Goal: Task Accomplishment & Management: Manage account settings

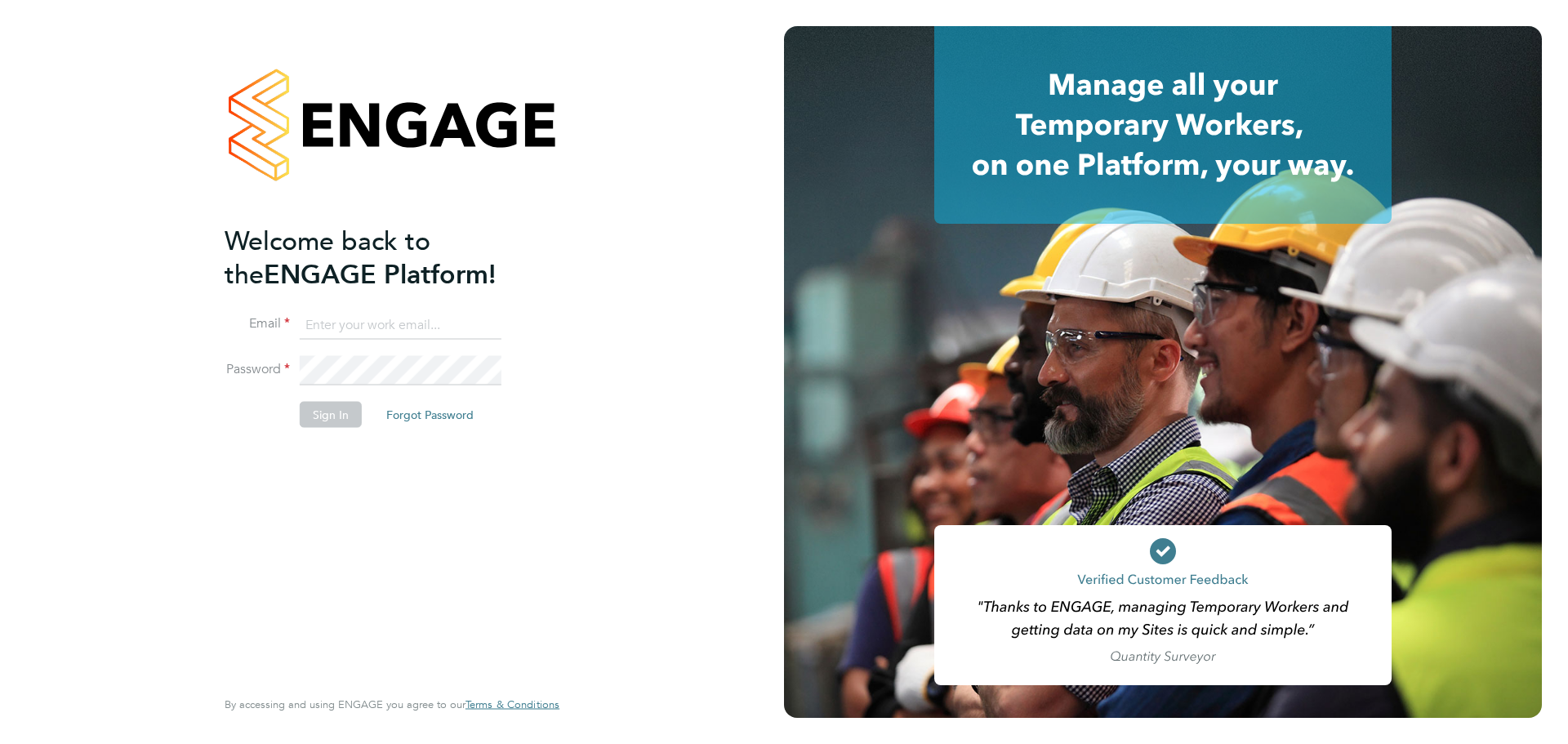
type input "rebecca.cox@vistry.co.uk"
click at [352, 418] on button "Sign In" at bounding box center [330, 414] width 62 height 26
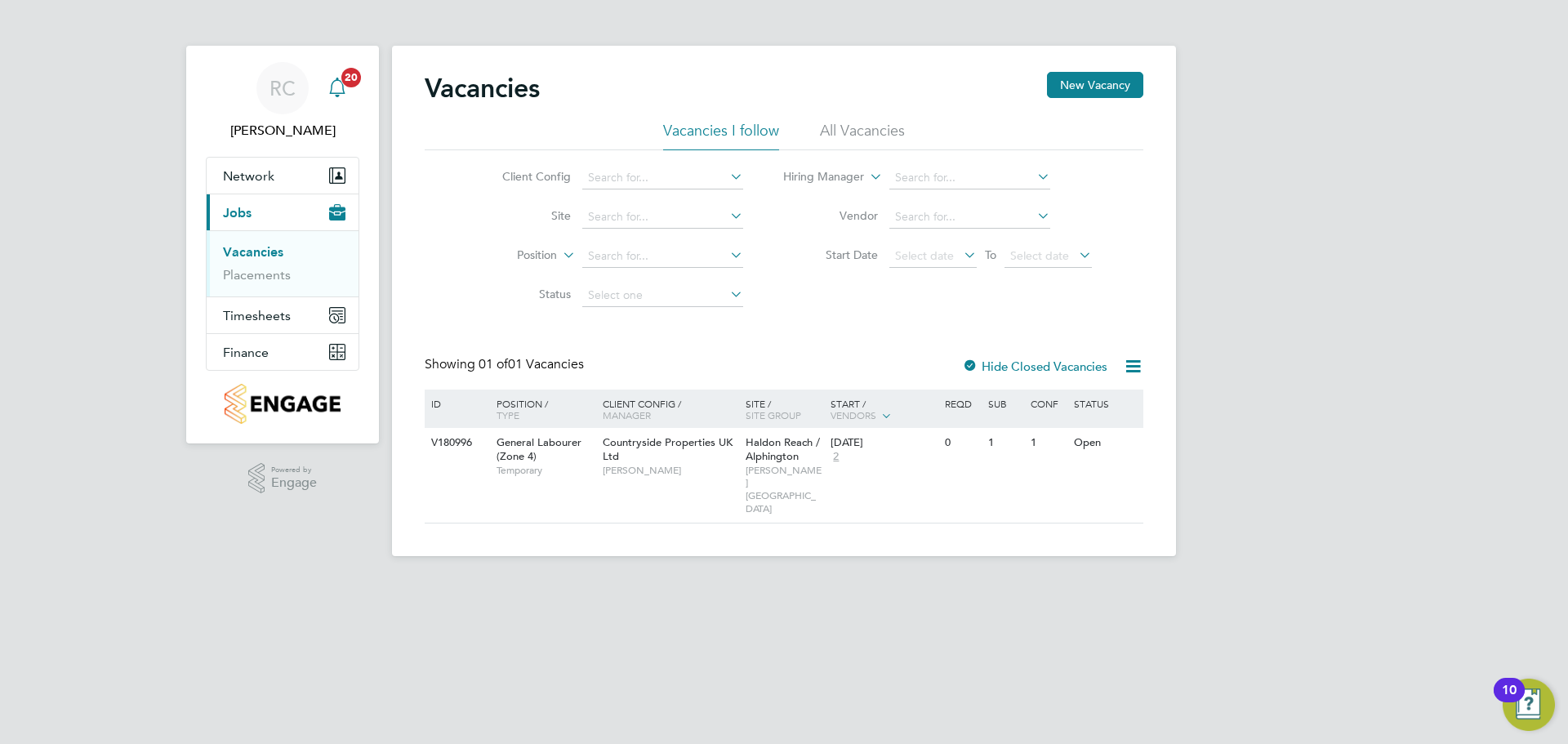
click at [344, 75] on span "20" at bounding box center [351, 78] width 20 height 20
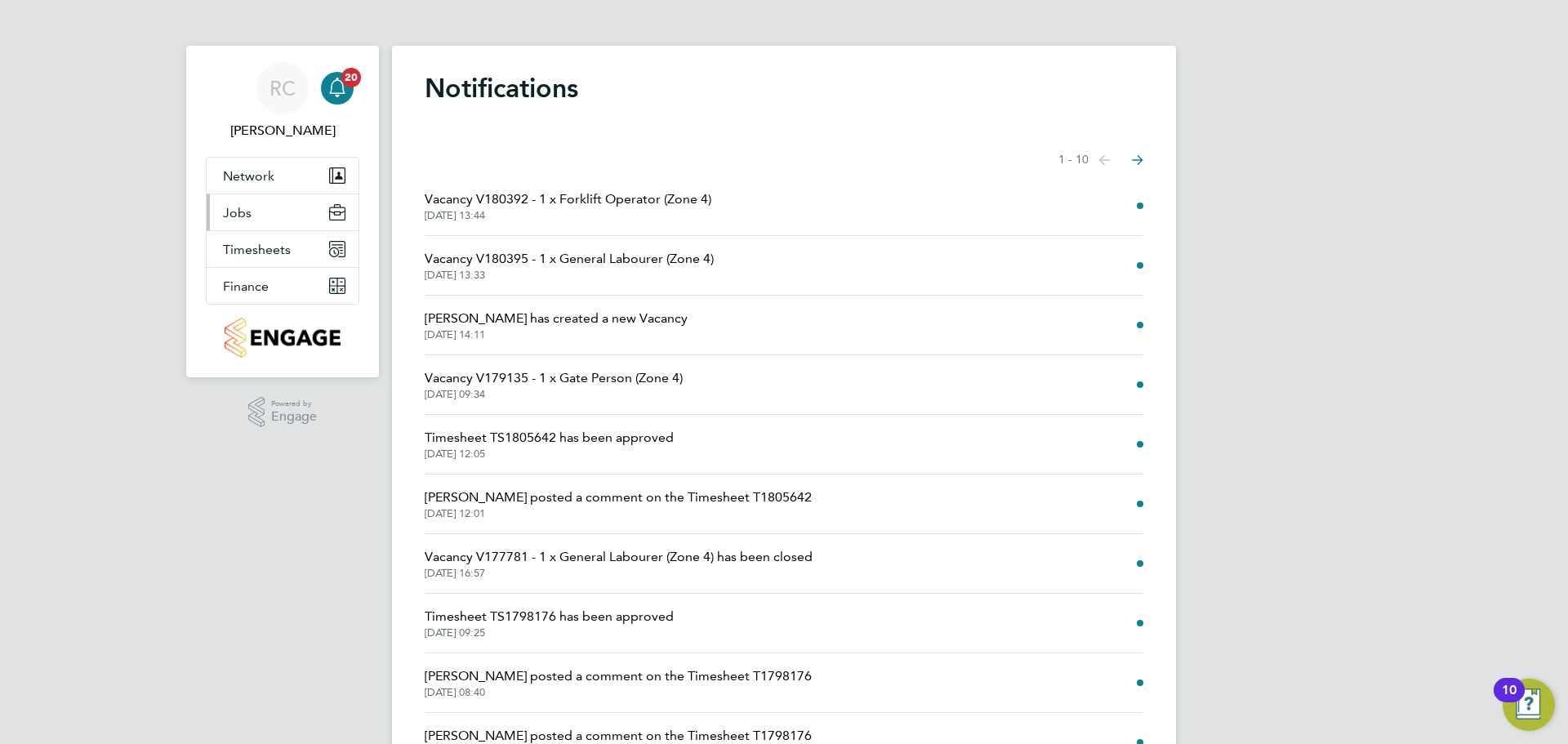
click at [248, 209] on span "Jobs" at bounding box center [237, 213] width 28 height 16
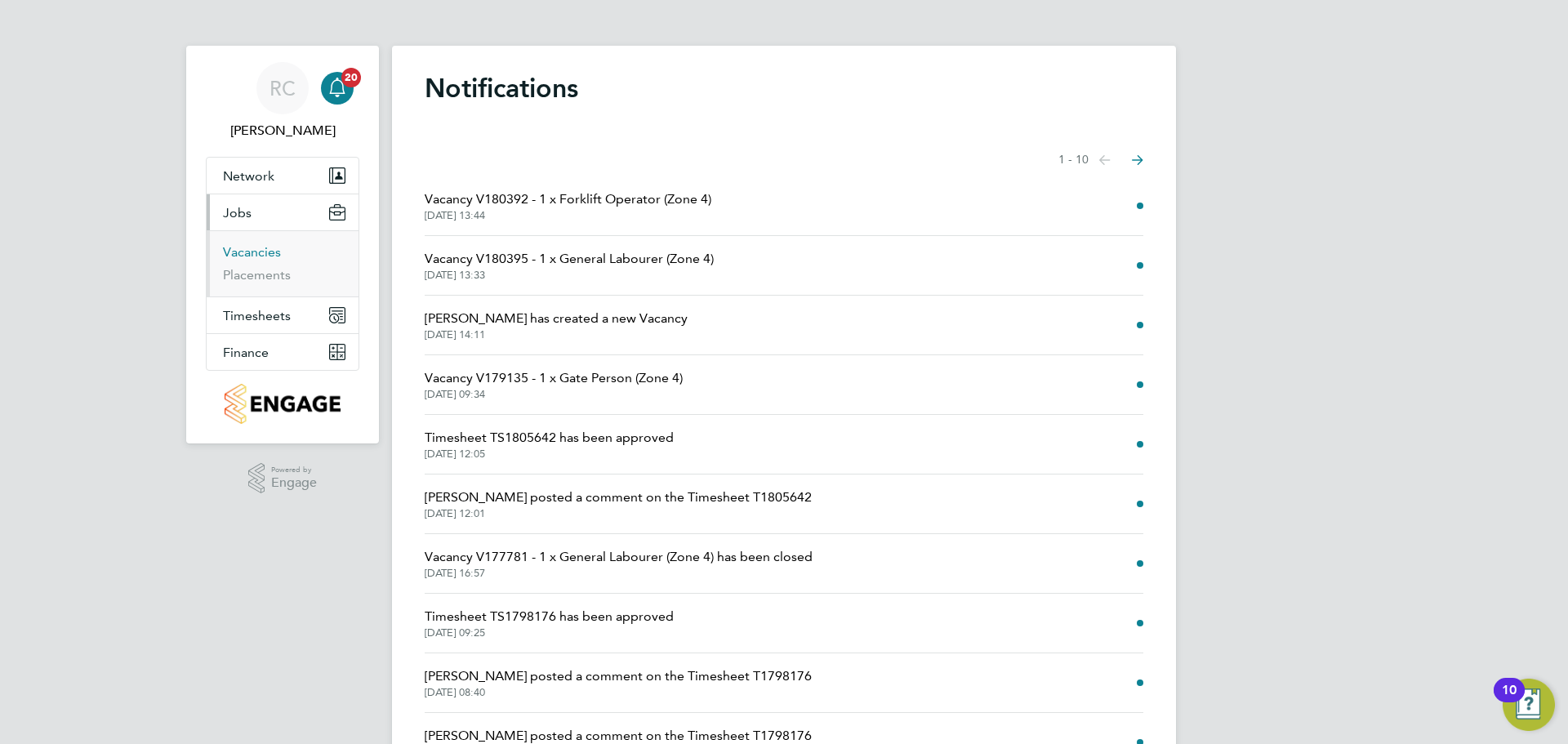
click at [267, 250] on link "Vacancies" at bounding box center [252, 252] width 58 height 16
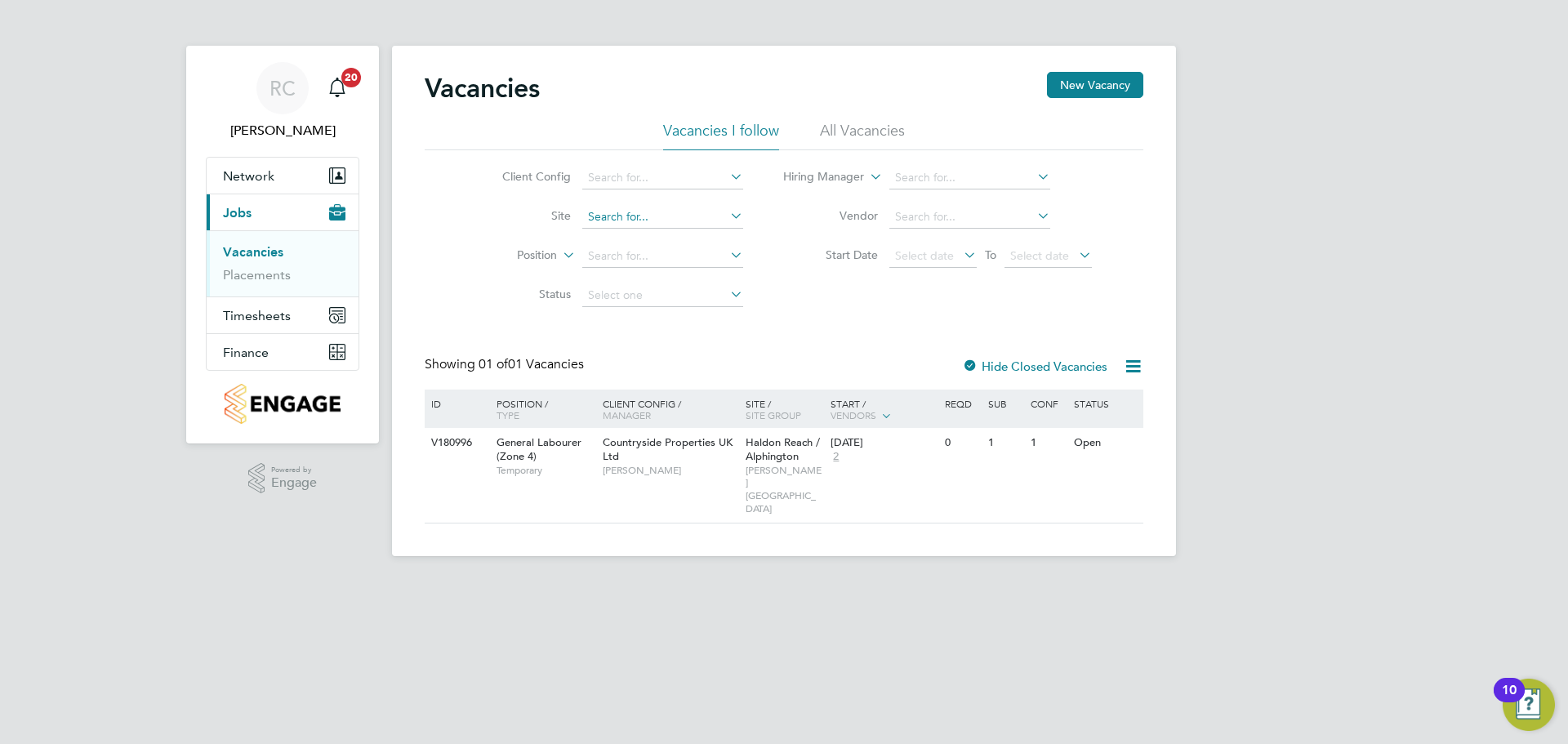
click at [596, 218] on input at bounding box center [662, 217] width 161 height 23
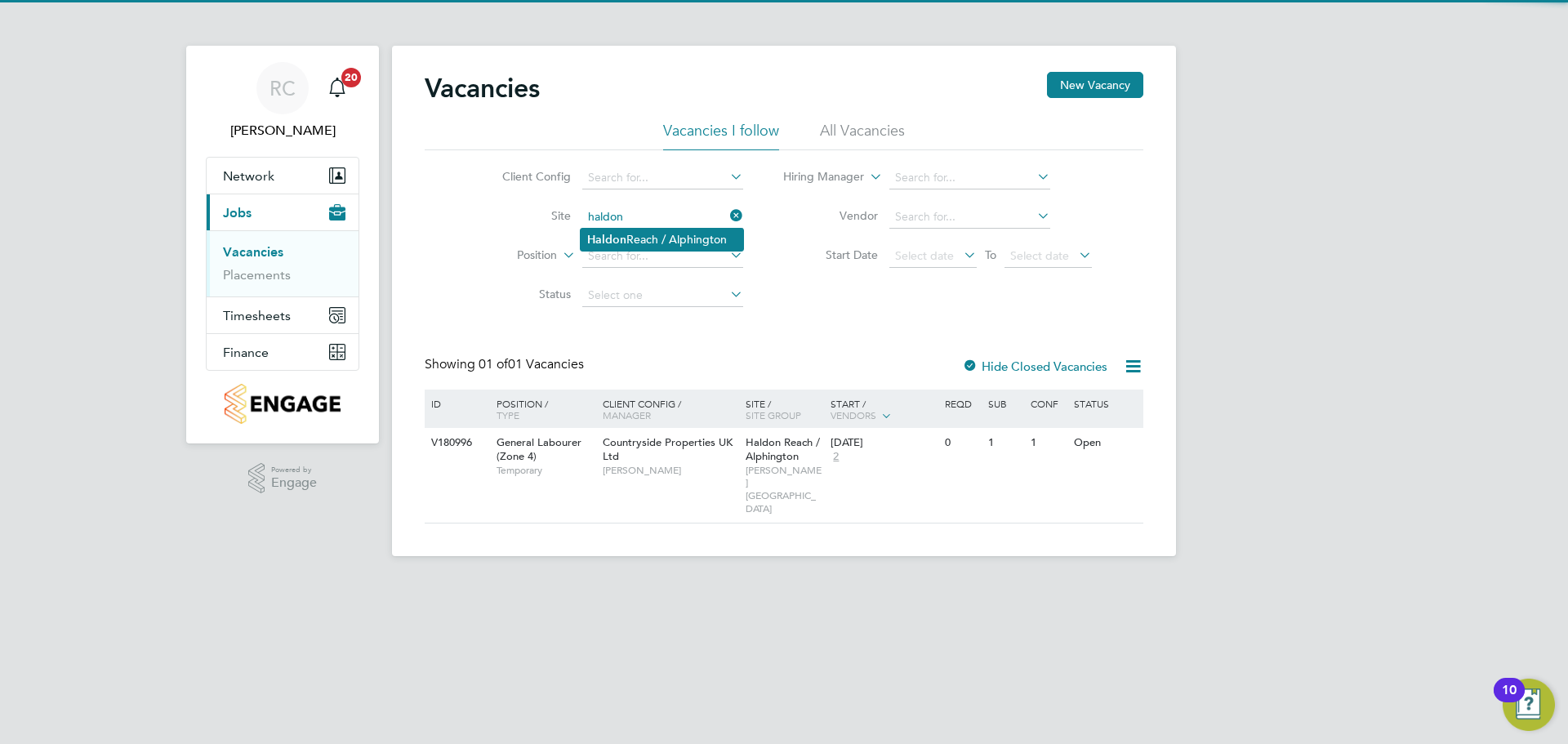
click at [610, 243] on b "Haldon" at bounding box center [606, 239] width 39 height 14
type input "Haldon Reach / Alphington"
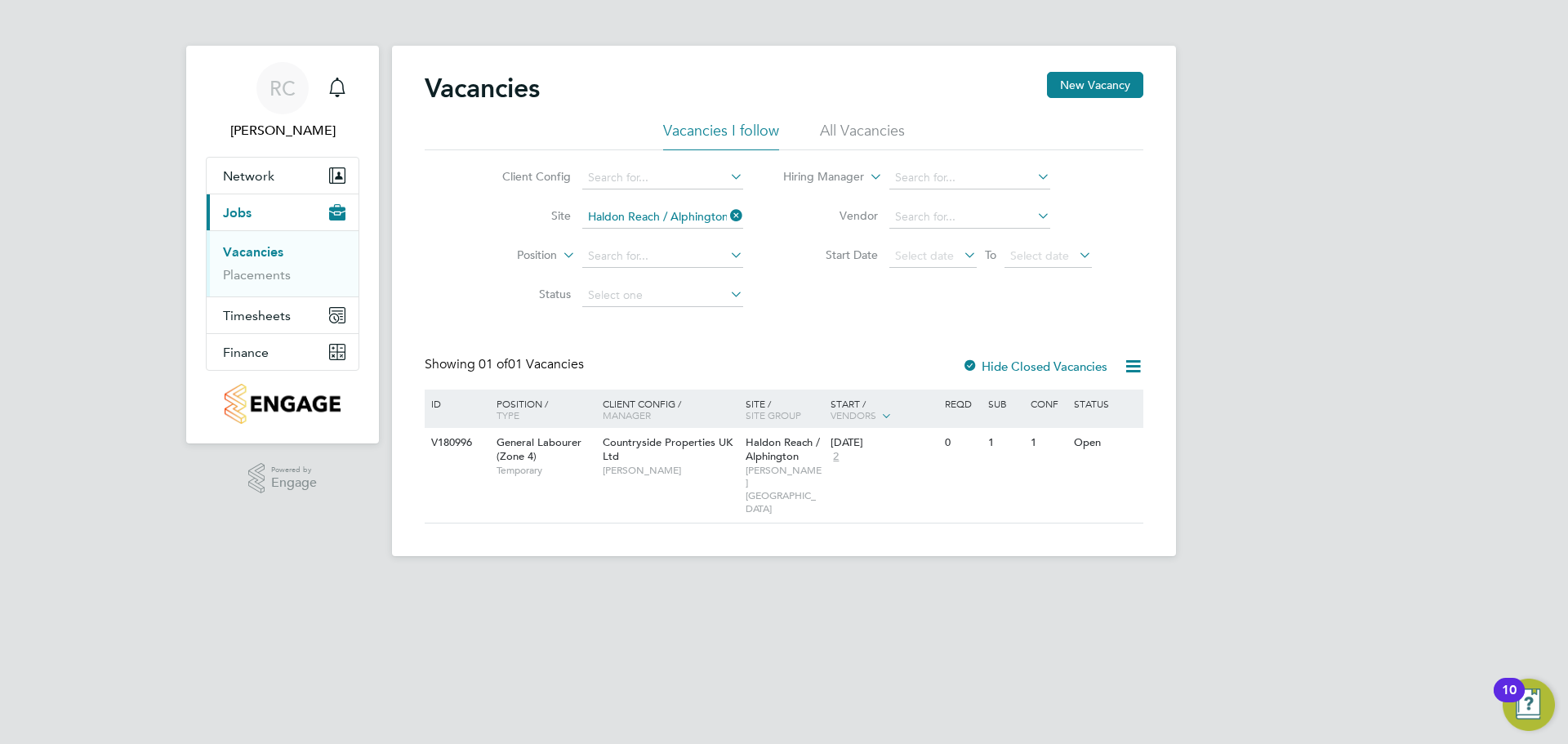
click at [1135, 364] on icon at bounding box center [1133, 366] width 20 height 20
click at [1127, 250] on div "Client Config Site Haldon Reach / Alphington Position Status Hiring Manager Ven…" at bounding box center [784, 233] width 719 height 165
click at [264, 279] on link "Placements" at bounding box center [256, 274] width 68 height 16
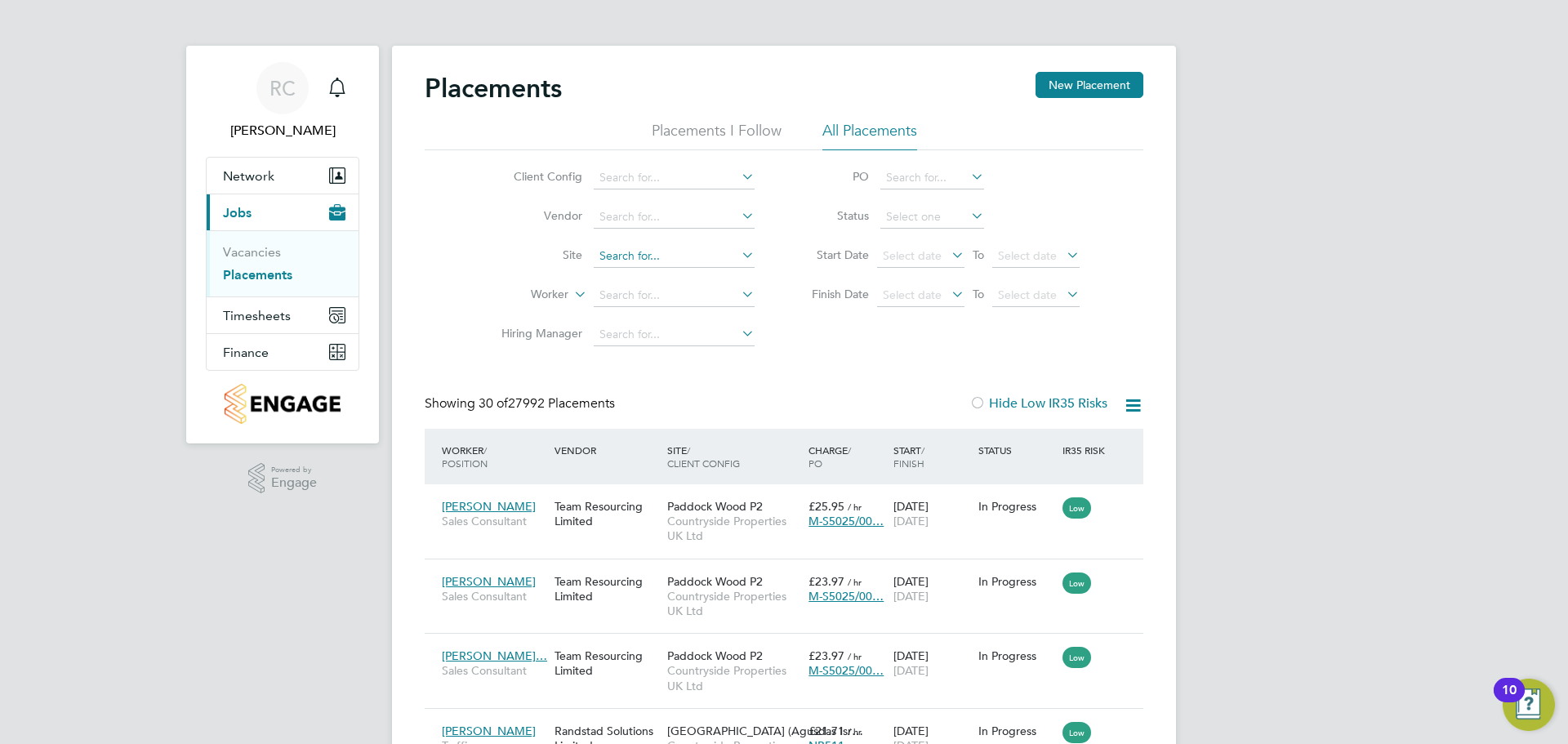
click at [617, 245] on input at bounding box center [674, 256] width 161 height 23
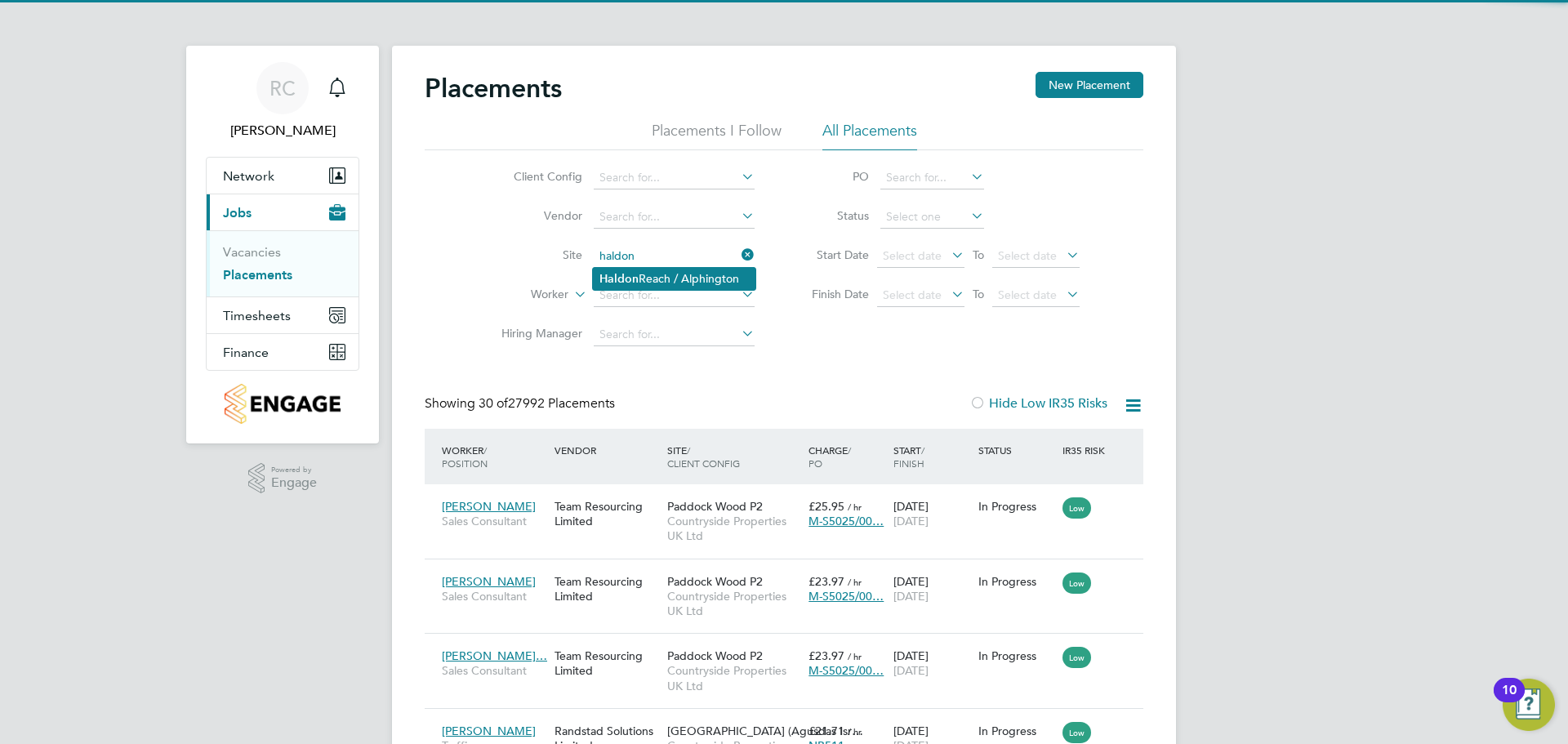
click at [664, 284] on li "Haldon Reach / Alphington" at bounding box center [674, 279] width 163 height 22
type input "Haldon Reach / Alphington"
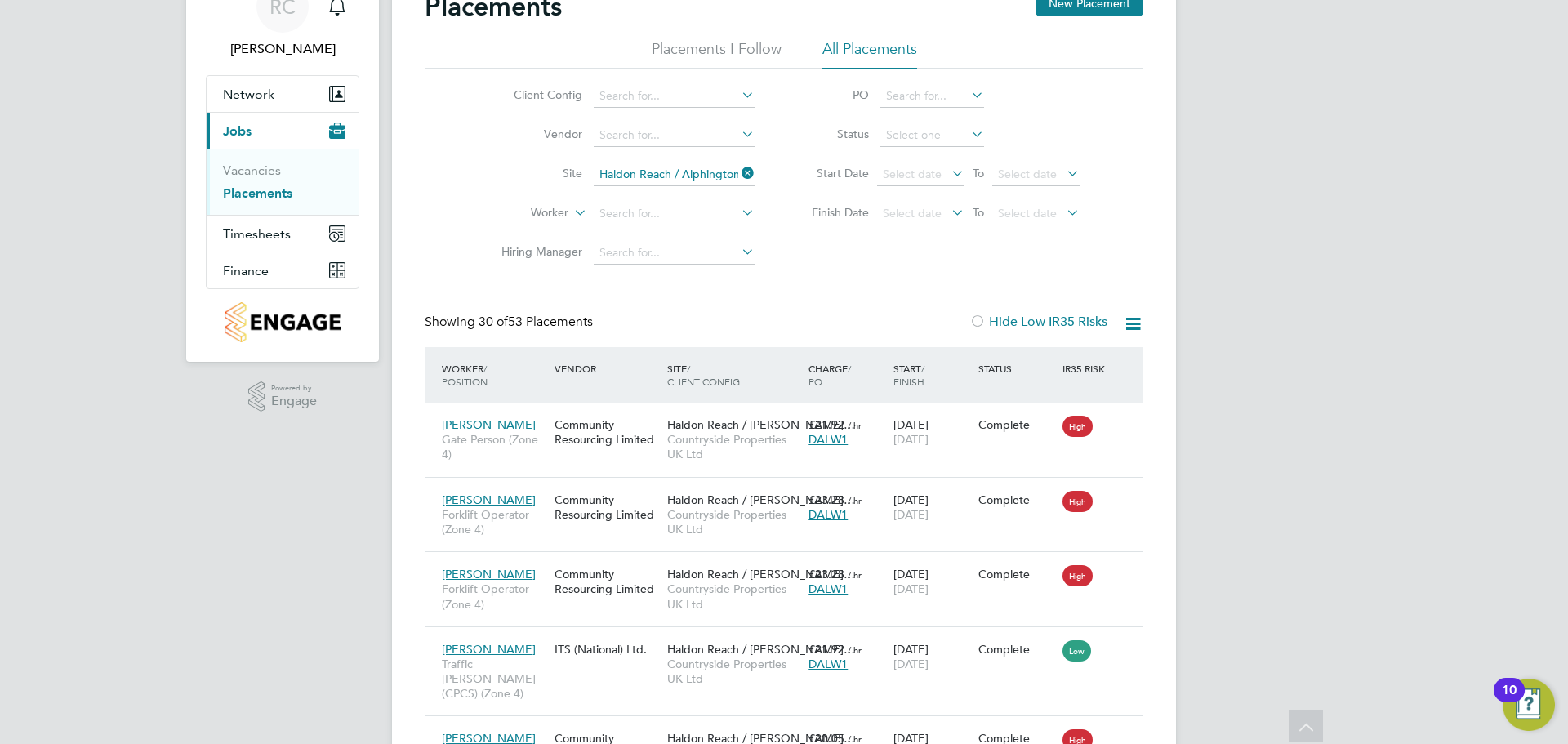
click at [1128, 320] on icon at bounding box center [1133, 324] width 20 height 20
drag, startPoint x: 1128, startPoint y: 320, endPoint x: 1130, endPoint y: 293, distance: 27.1
click at [1128, 320] on icon at bounding box center [1133, 324] width 20 height 20
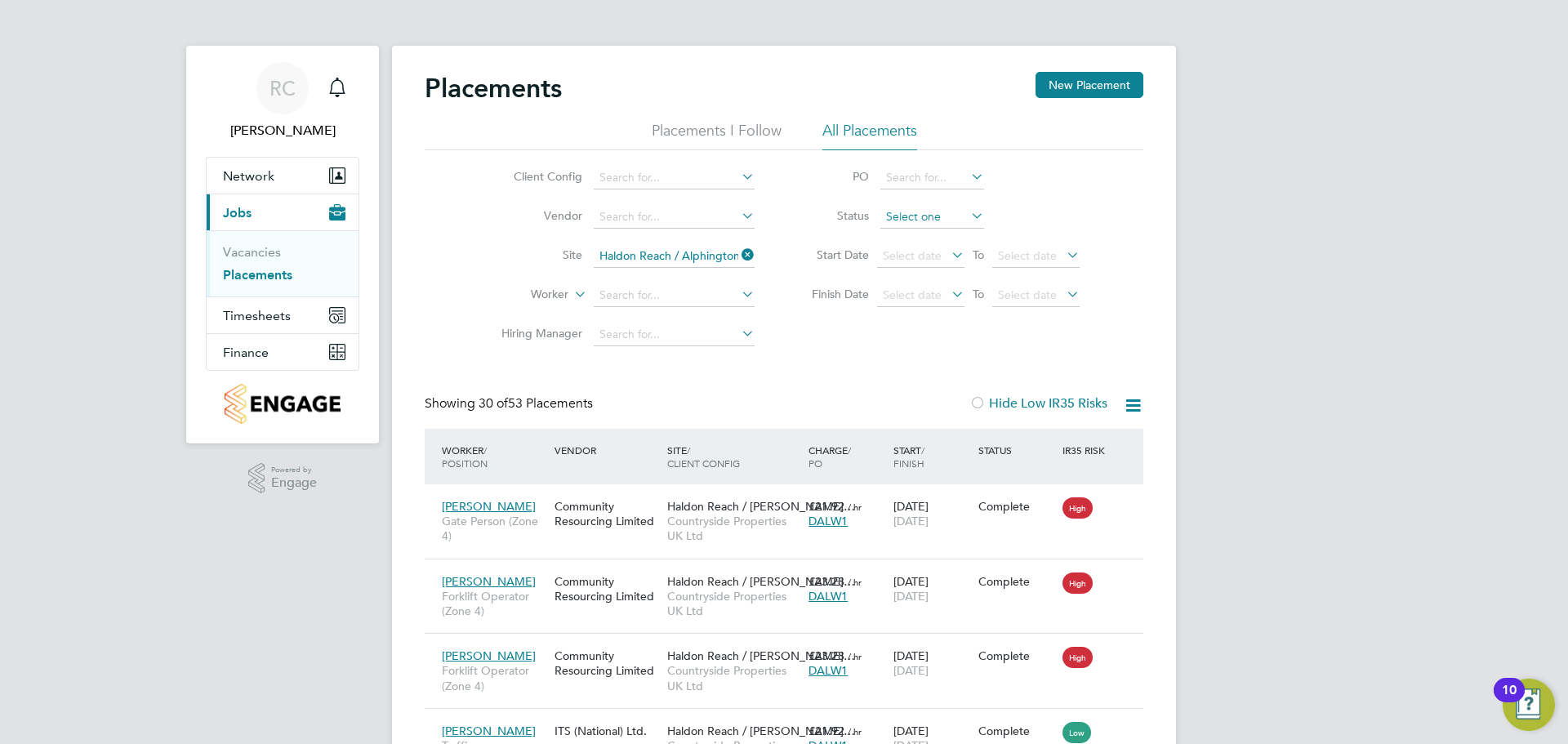
drag, startPoint x: 899, startPoint y: 206, endPoint x: 903, endPoint y: 217, distance: 11.7
click at [902, 214] on li "Status" at bounding box center [937, 217] width 325 height 39
click at [904, 217] on input at bounding box center [932, 217] width 103 height 23
click at [935, 304] on li "In Progress" at bounding box center [932, 303] width 105 height 21
type input "In Progress"
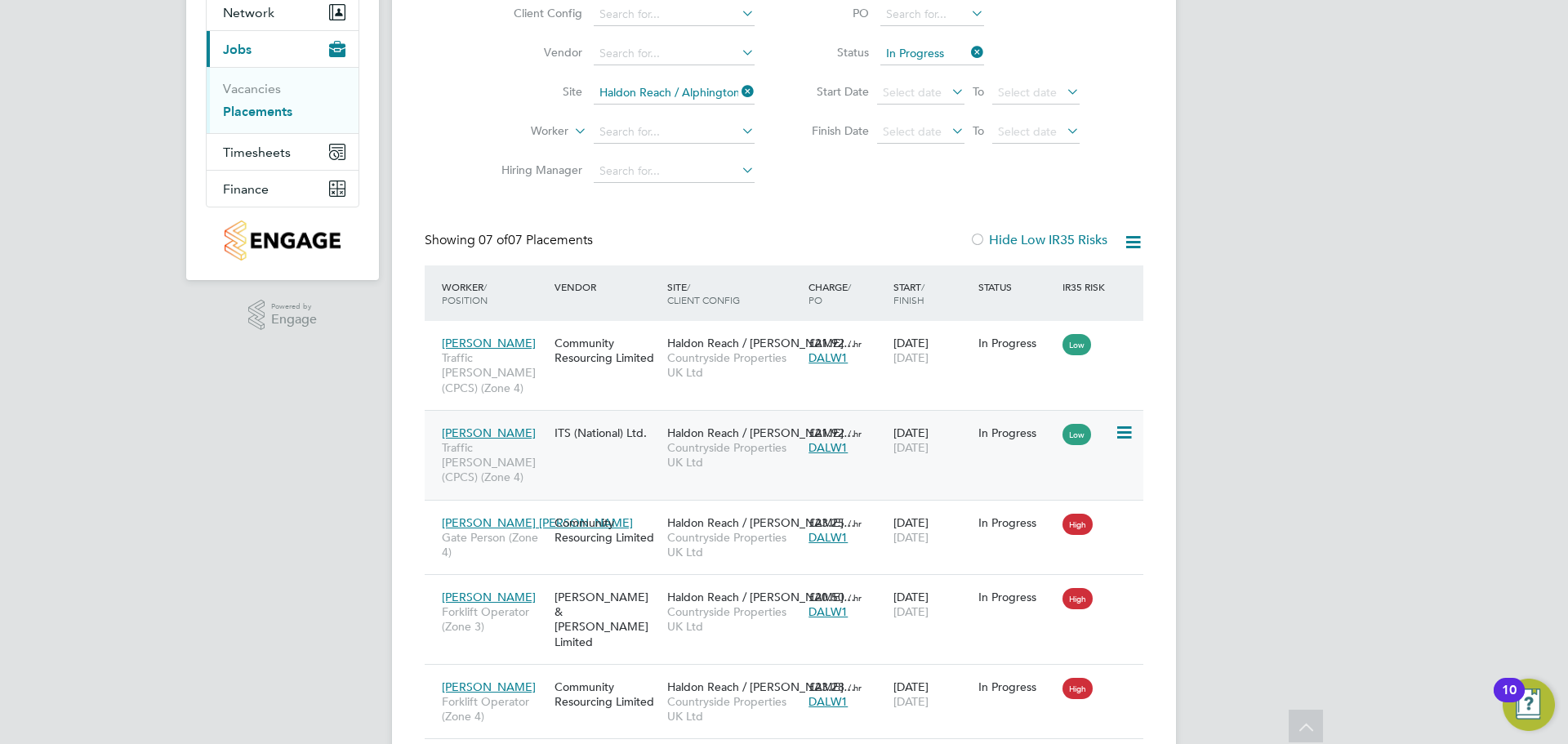
click at [1070, 448] on div "Carlos Placinta Traffic Marshall (CPCS) (Zone 4) ITS (National) Ltd. Haldon Rea…" at bounding box center [784, 455] width 719 height 90
click at [1119, 423] on icon at bounding box center [1123, 433] width 17 height 20
click at [1084, 485] on li "Replace Worker" at bounding box center [1073, 487] width 116 height 23
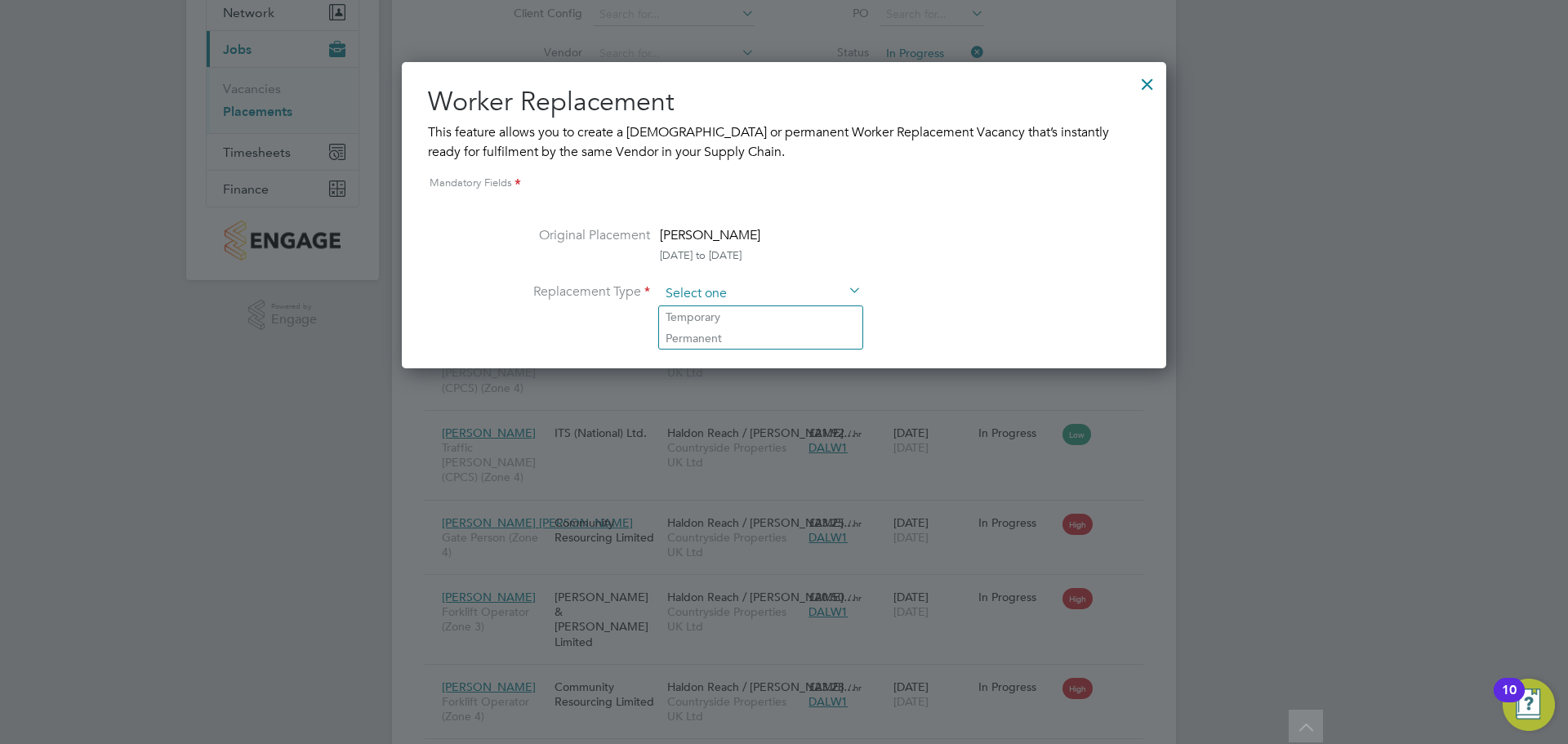
click at [692, 293] on input at bounding box center [761, 294] width 202 height 24
click at [688, 334] on li "Permanent" at bounding box center [761, 338] width 204 height 21
type input "Permanent"
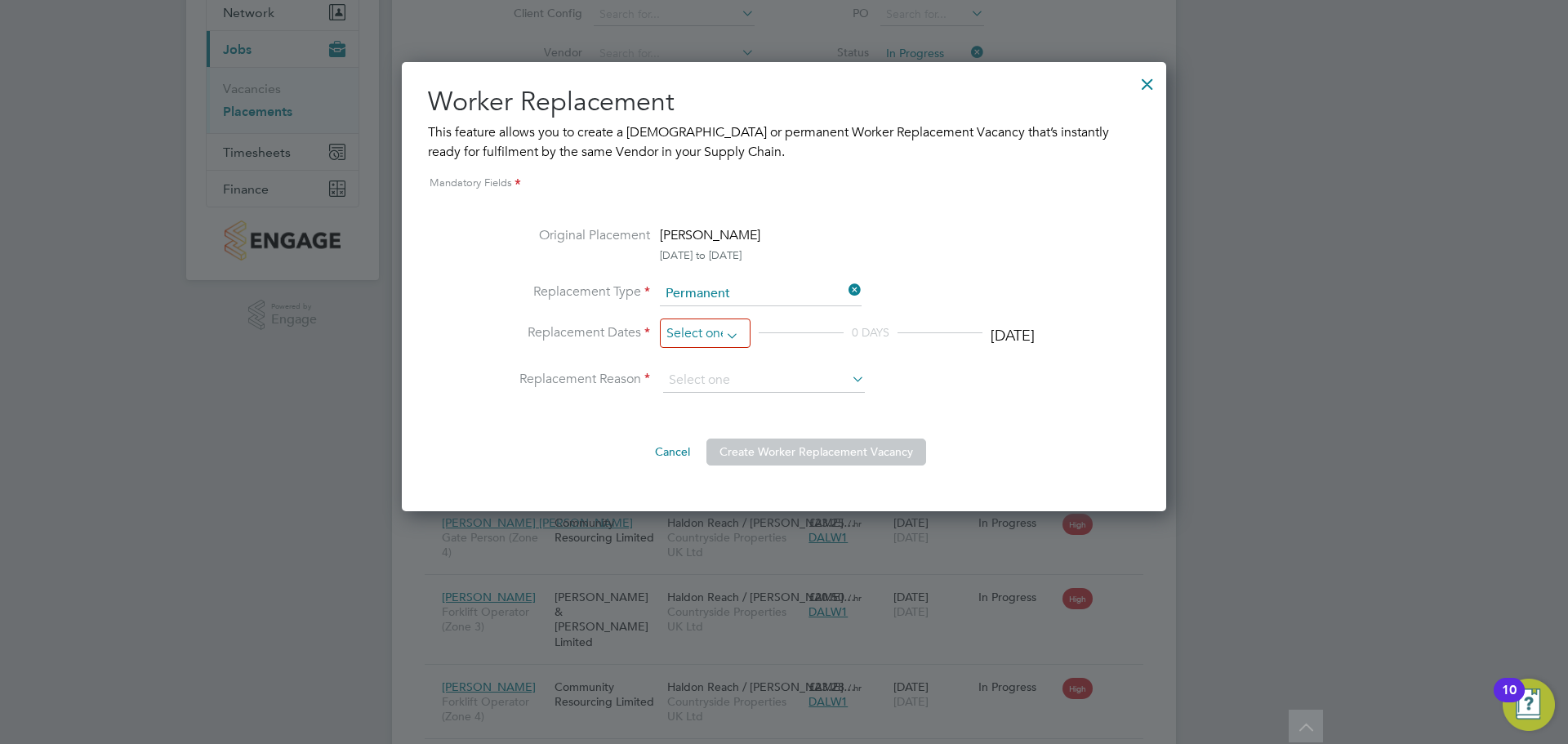
click at [701, 327] on input at bounding box center [705, 334] width 91 height 30
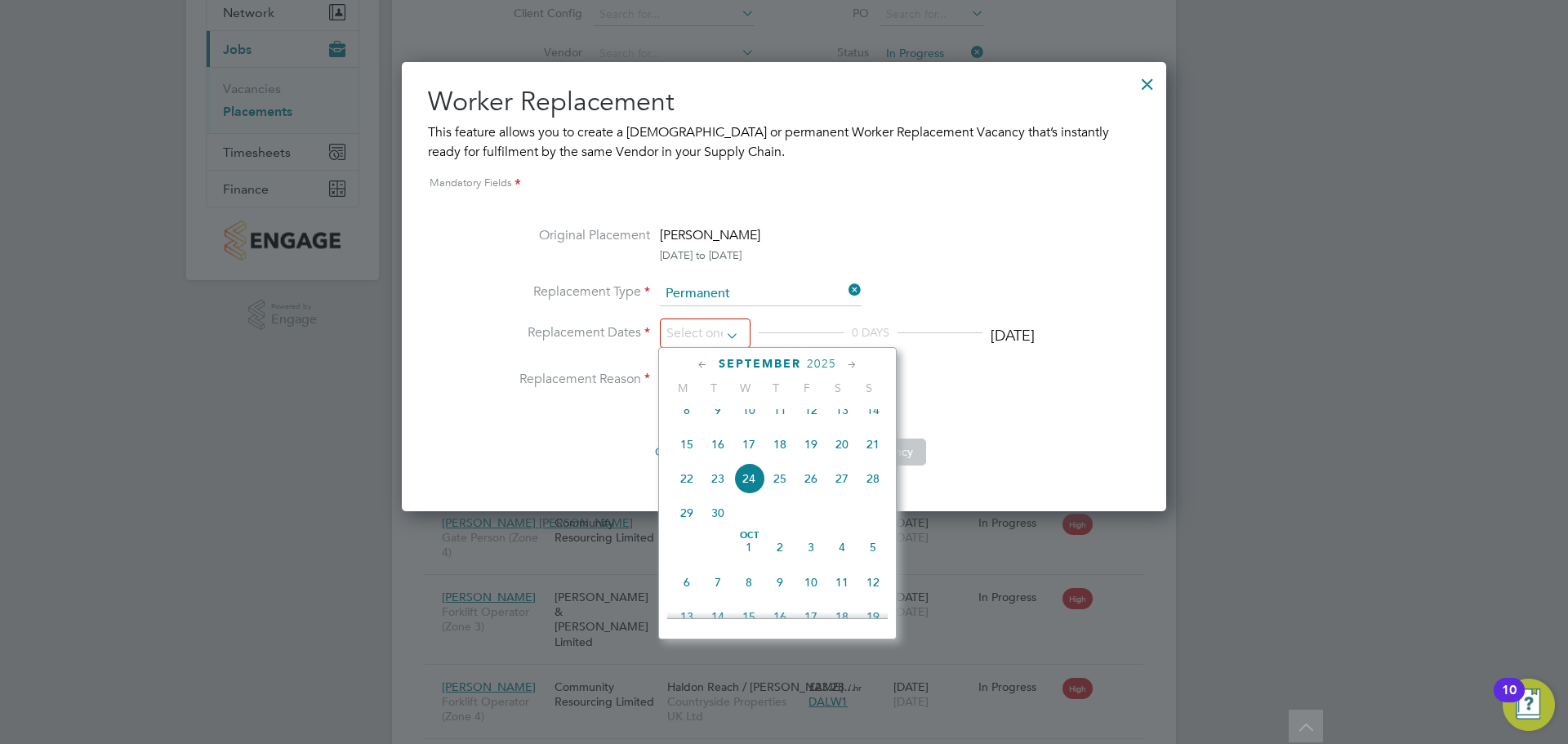
click at [688, 457] on span "15" at bounding box center [686, 444] width 31 height 31
type input "[DATE]"
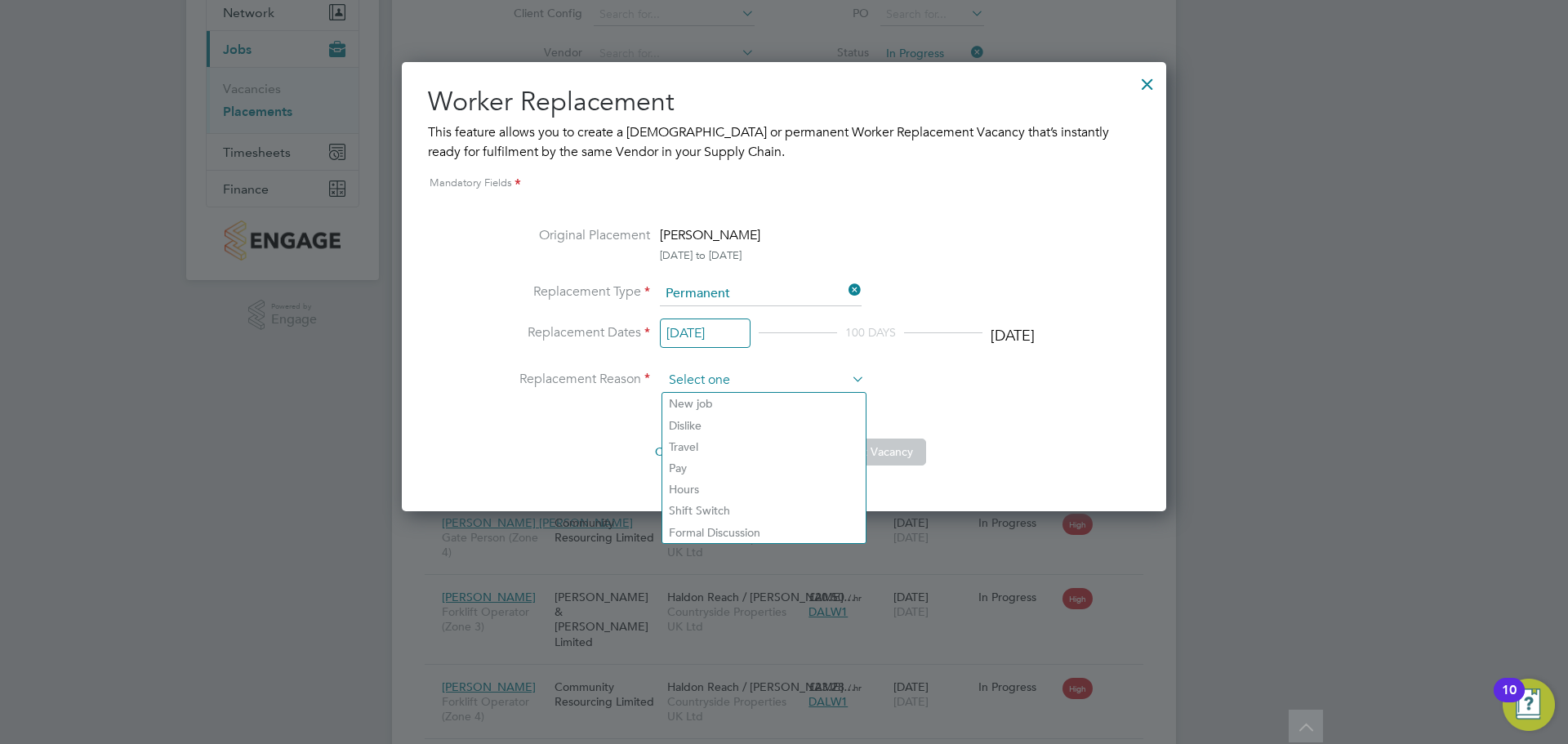
click at [716, 382] on input at bounding box center [764, 380] width 202 height 24
click at [727, 424] on li "Dislike" at bounding box center [764, 425] width 204 height 21
type input "Dislike"
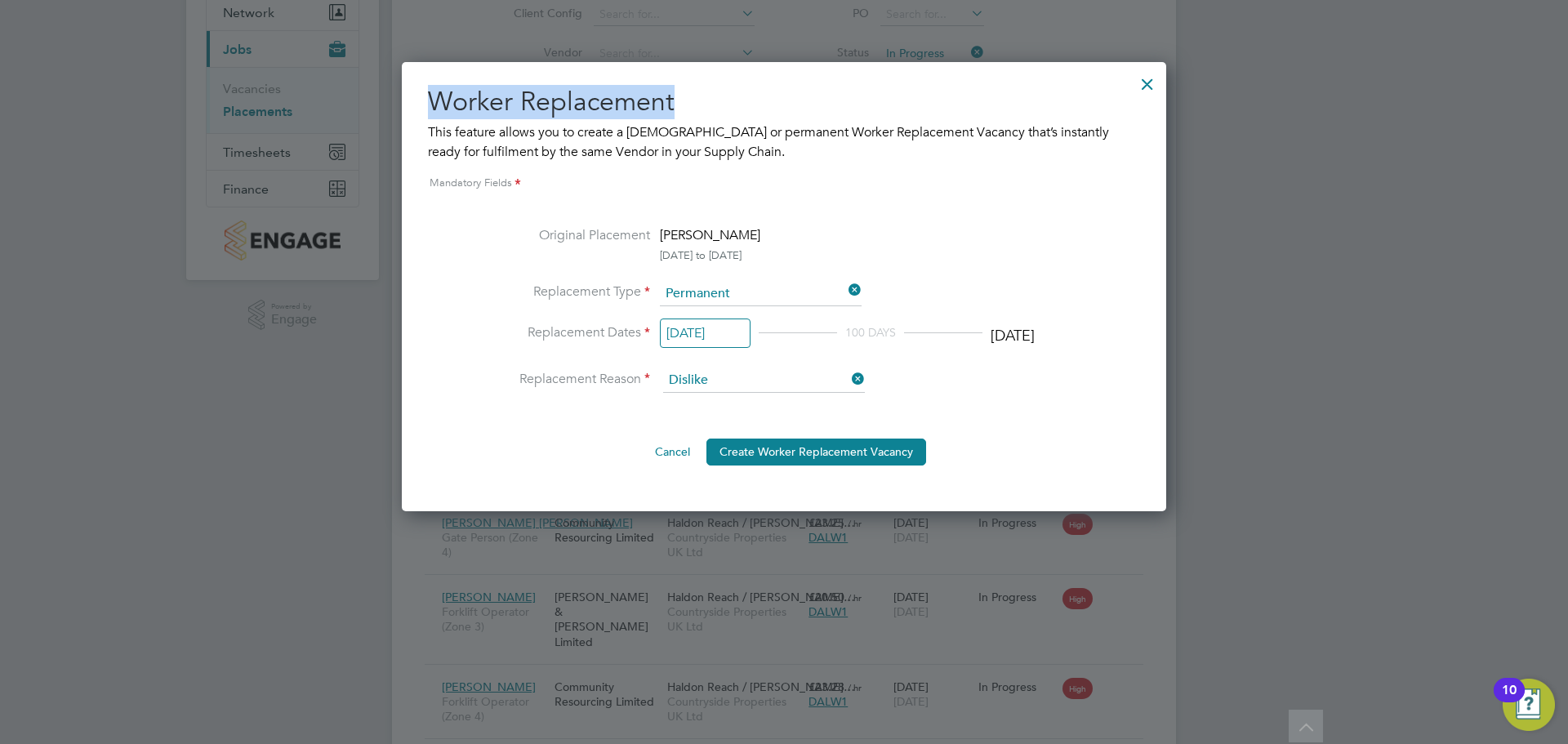
drag, startPoint x: 878, startPoint y: 74, endPoint x: 1086, endPoint y: 540, distance: 510.3
click at [1086, 540] on div "Placements New Placement Placements I Follow All Placements Client Config Vendo…" at bounding box center [784, 410] width 784 height 1056
click at [1154, 89] on div at bounding box center [1147, 79] width 29 height 29
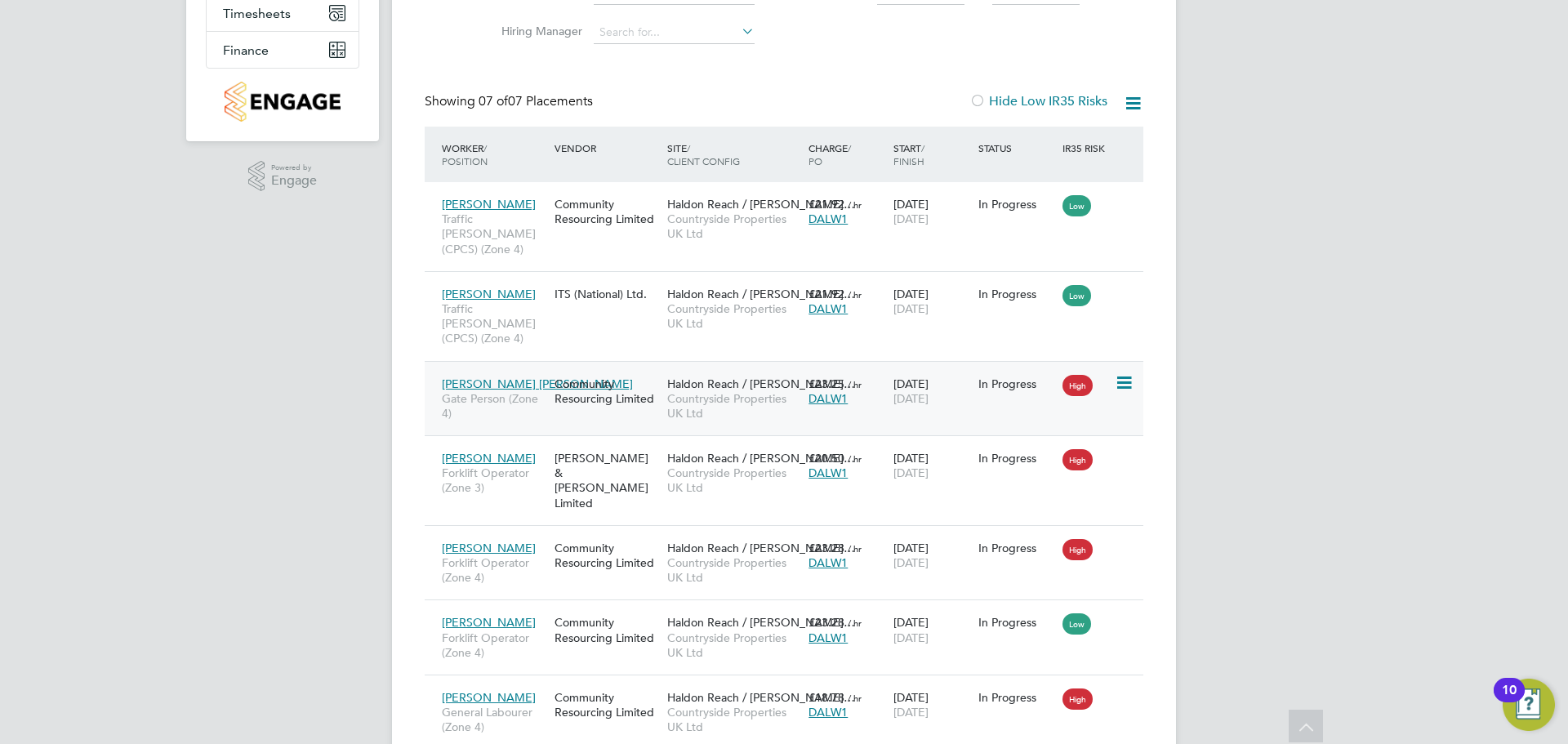
scroll to position [339, 0]
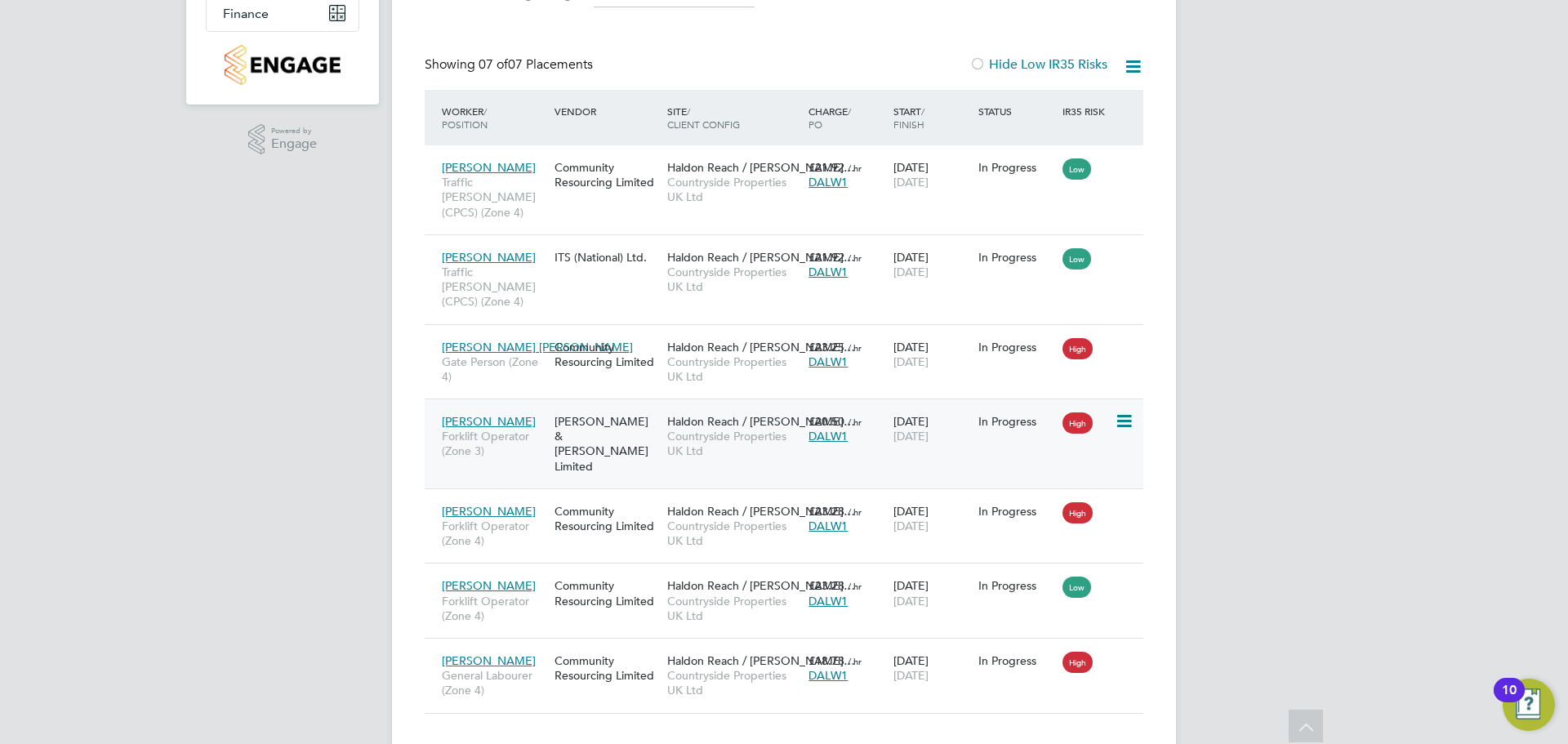
click at [1125, 412] on icon at bounding box center [1123, 422] width 17 height 20
click at [1123, 507] on li "Postpone" at bounding box center [1073, 515] width 116 height 23
click at [1168, 355] on div "Placements New Placement Placements I Follow All Placements Client Config Vendo…" at bounding box center [784, 234] width 784 height 1056
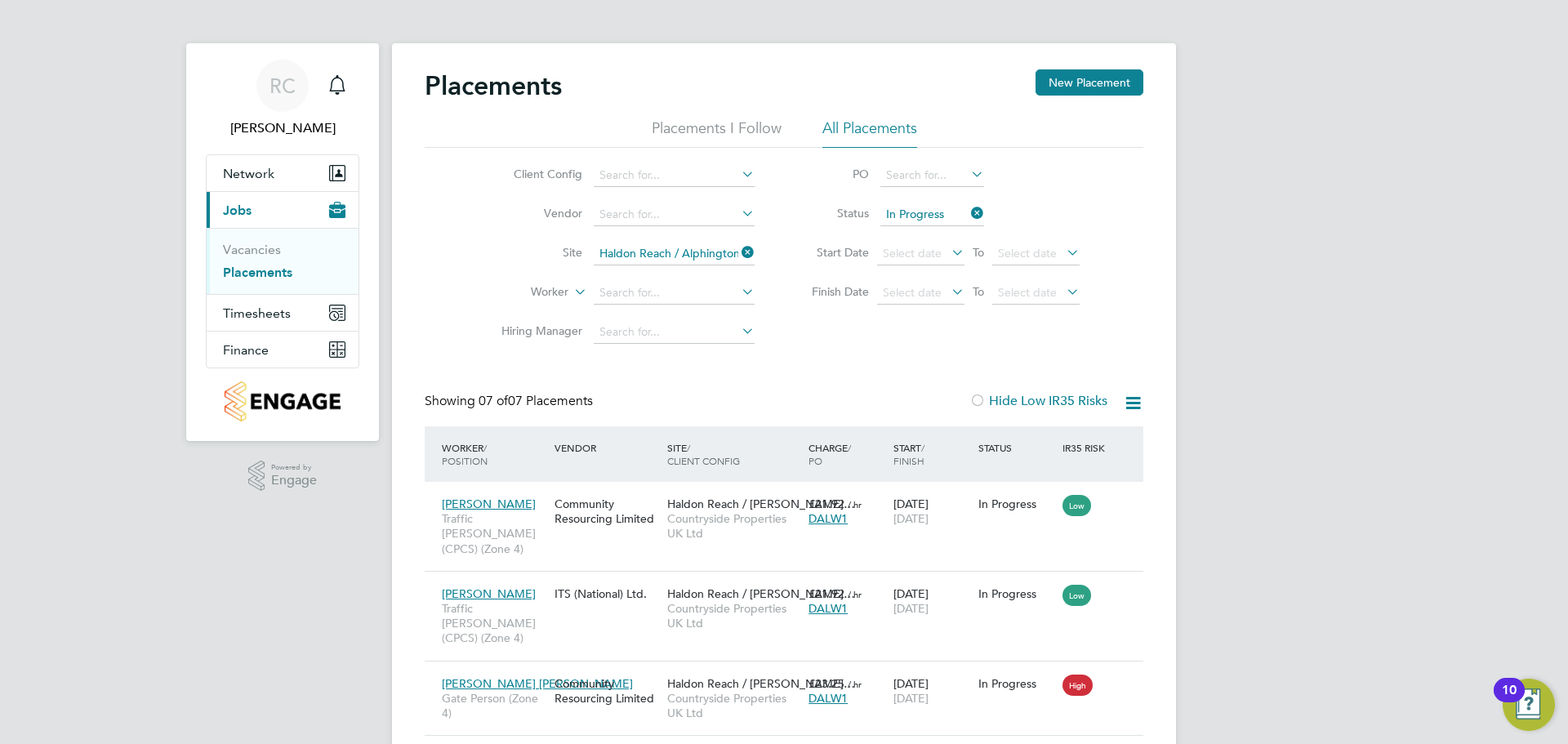
scroll to position [0, 0]
click at [268, 252] on link "Vacancies" at bounding box center [252, 252] width 58 height 16
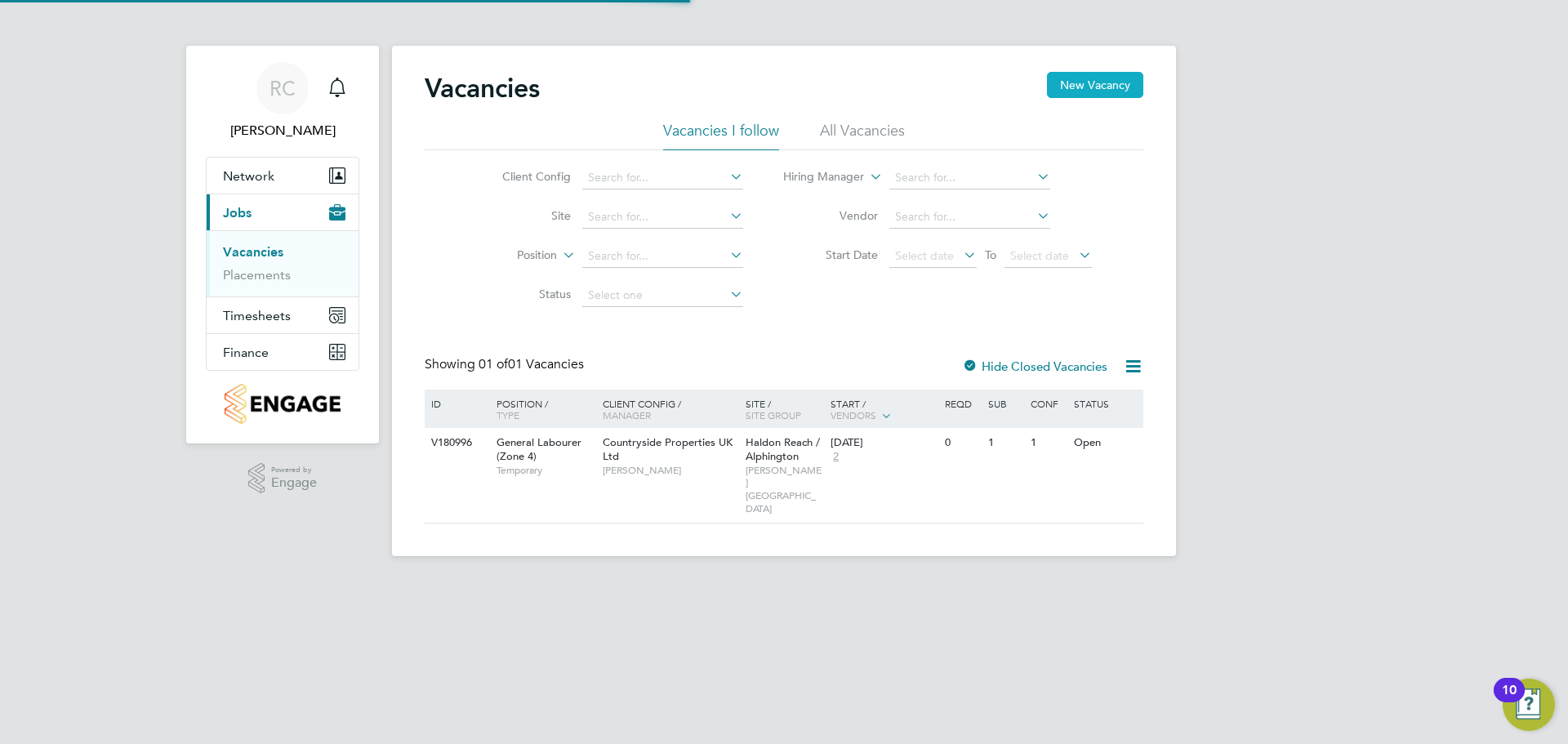
click at [1132, 92] on button "New Vacancy" at bounding box center [1096, 84] width 97 height 26
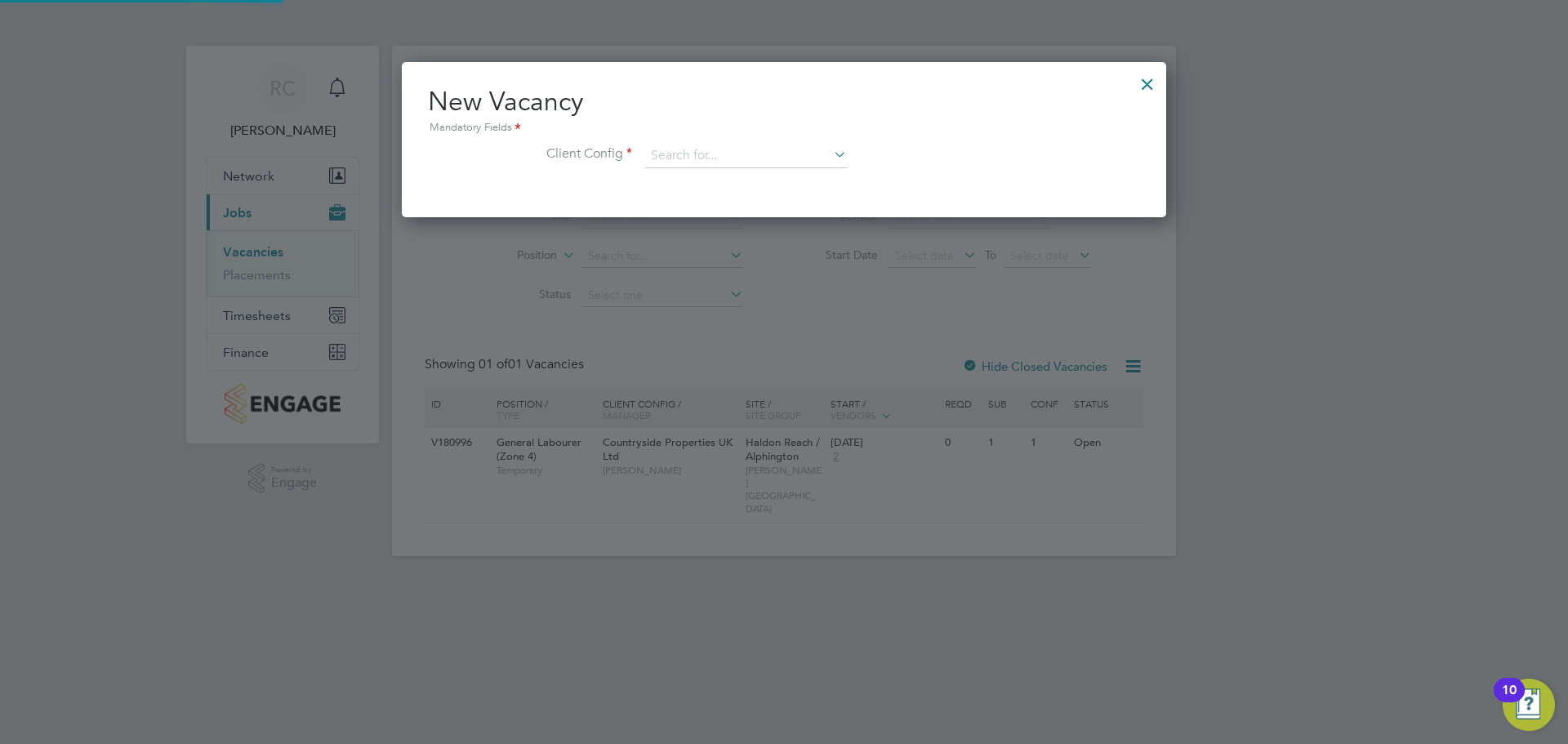
scroll to position [155, 766]
click at [700, 139] on div "New Vacancy Mandatory Fields Client Config" at bounding box center [784, 134] width 712 height 99
drag, startPoint x: 699, startPoint y: 158, endPoint x: 713, endPoint y: 156, distance: 14.1
click at [699, 158] on input at bounding box center [746, 155] width 202 height 24
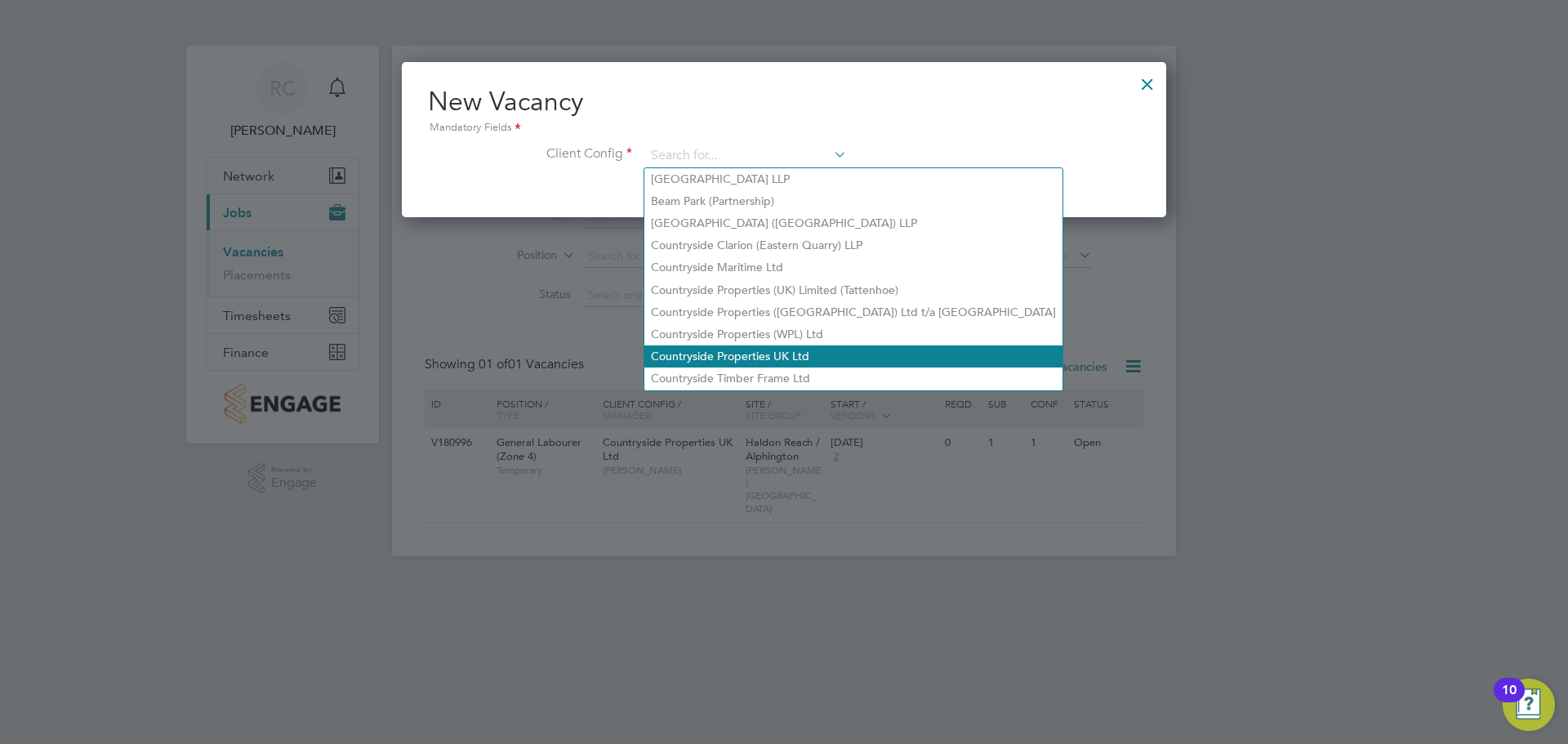
click at [780, 349] on li "Countryside Properties UK Ltd" at bounding box center [853, 356] width 418 height 22
type input "Countryside Properties UK Ltd"
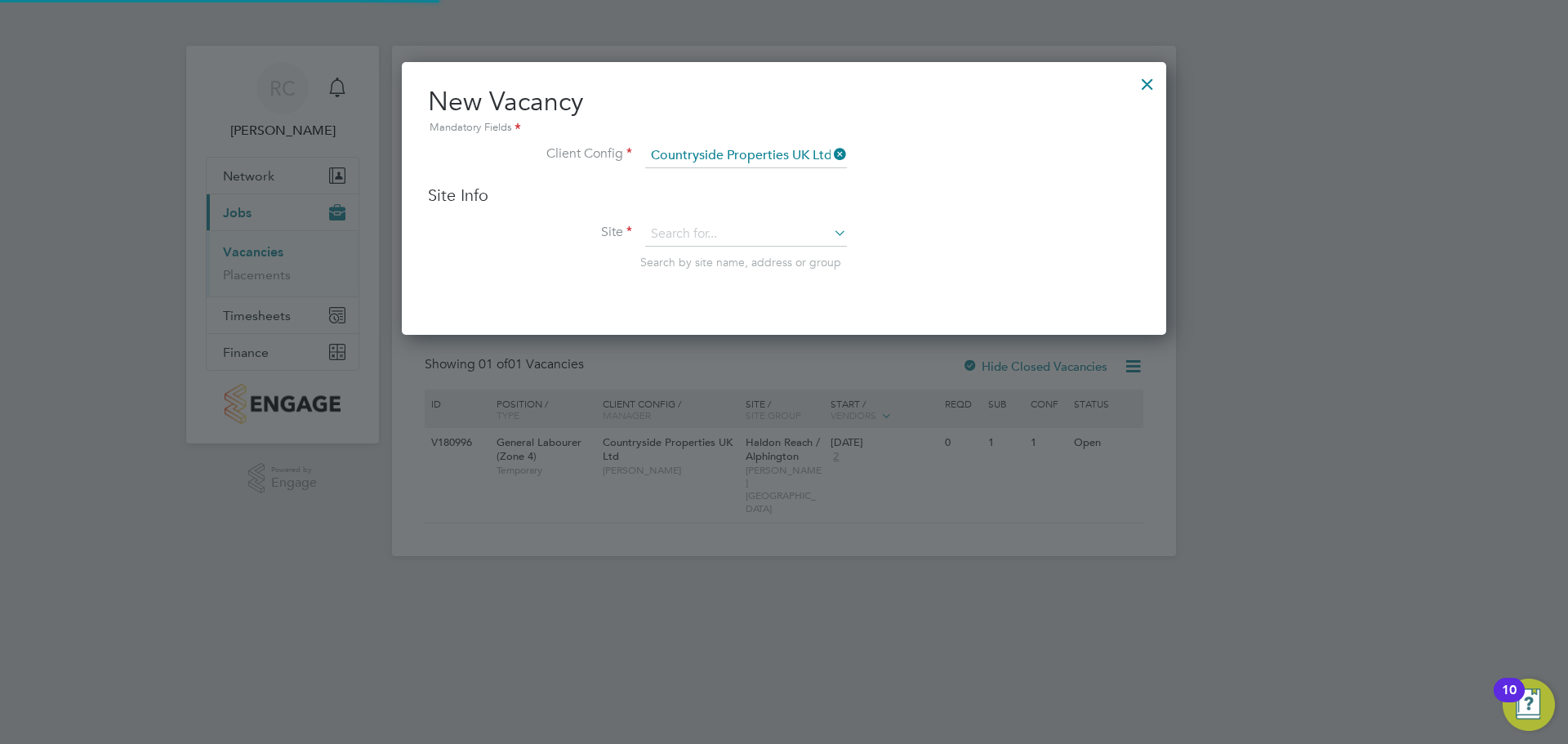
scroll to position [274, 766]
click at [693, 239] on input at bounding box center [746, 234] width 202 height 24
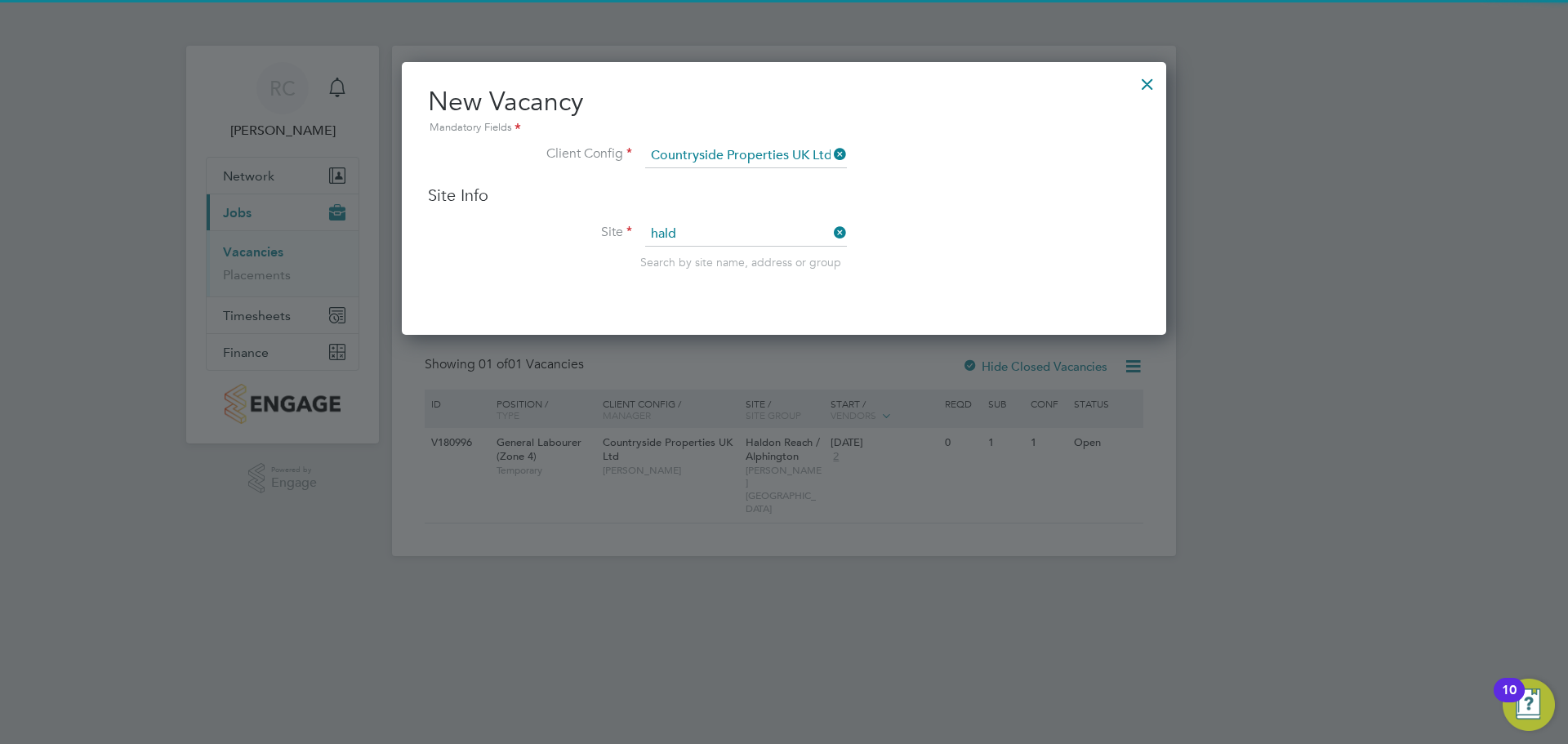
click at [710, 257] on li "Hald on Reach / Alphington" at bounding box center [746, 258] width 204 height 22
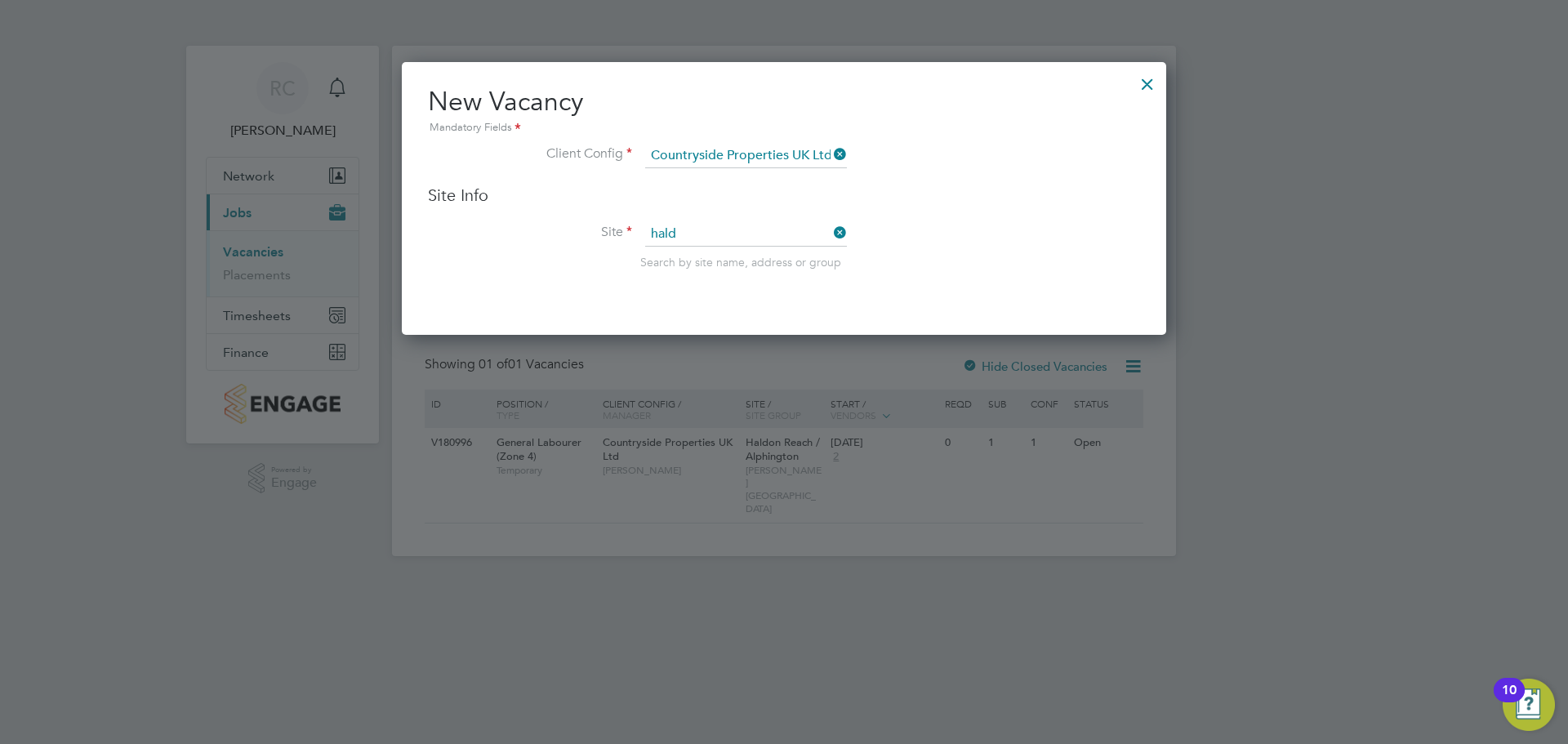
type input "Haldon Reach / Alphington"
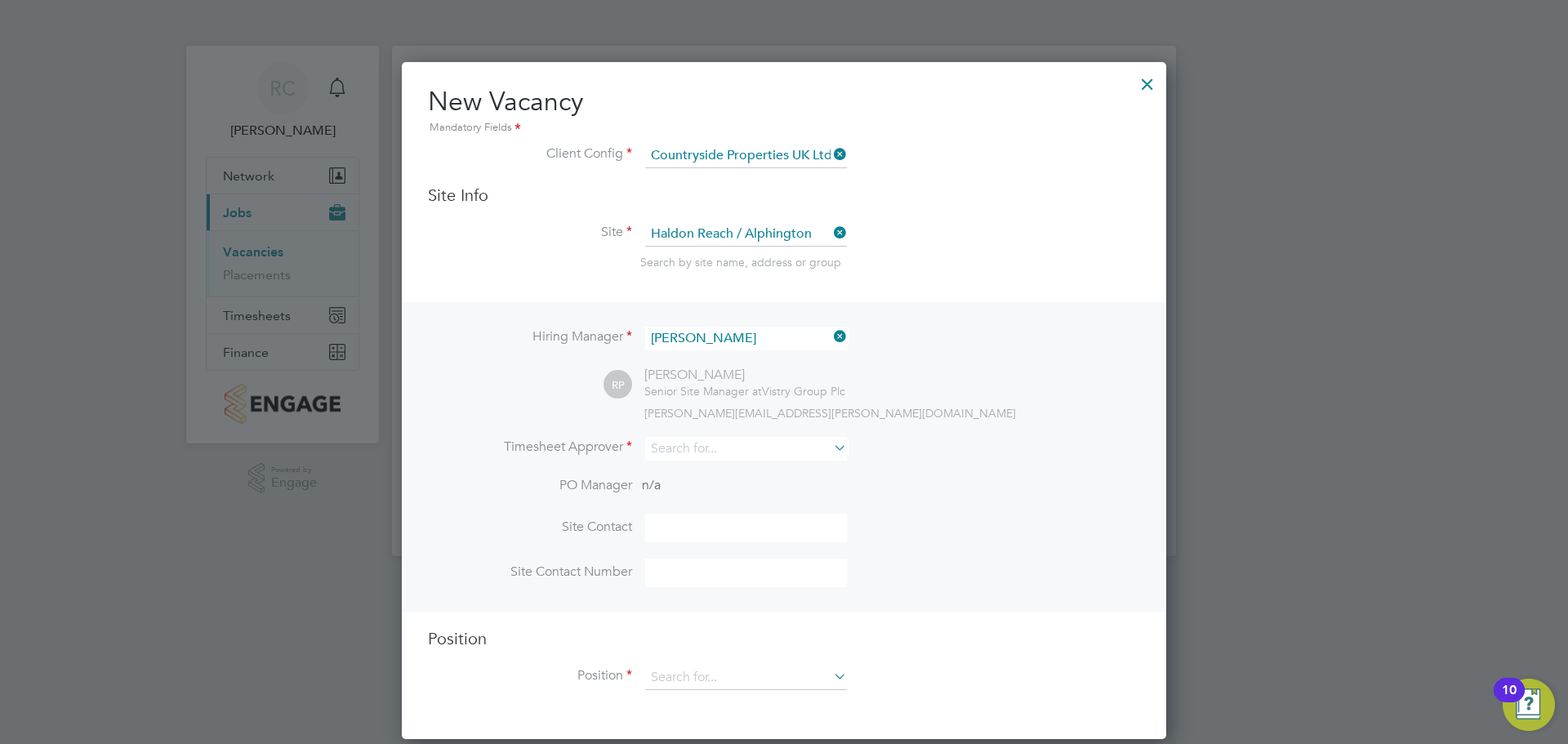
scroll to position [678, 766]
click at [685, 449] on input at bounding box center [746, 449] width 202 height 23
click at [749, 495] on b "P" at bounding box center [752, 495] width 8 height 14
type input "[PERSON_NAME]"
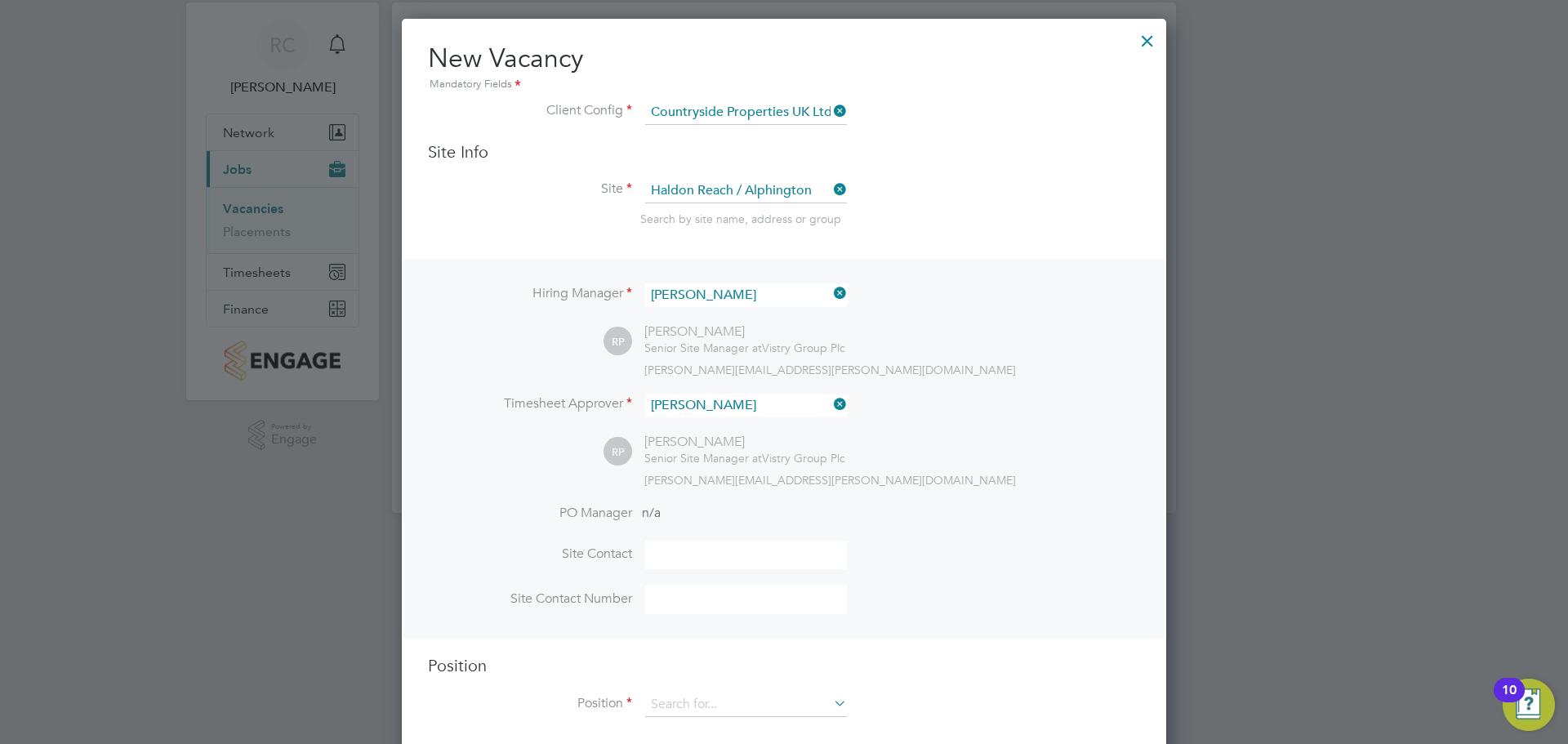
scroll to position [67, 0]
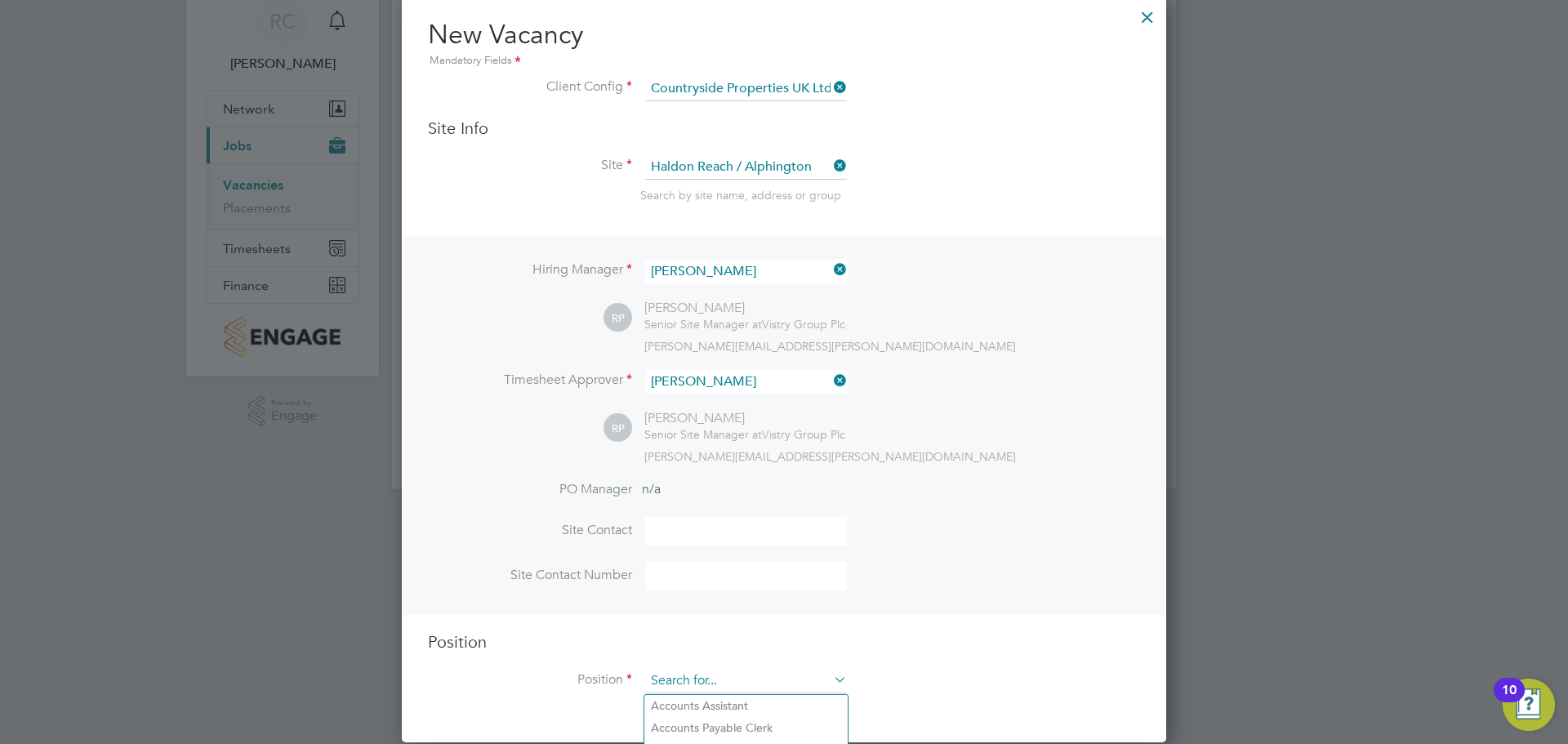
click at [716, 681] on input at bounding box center [746, 681] width 202 height 24
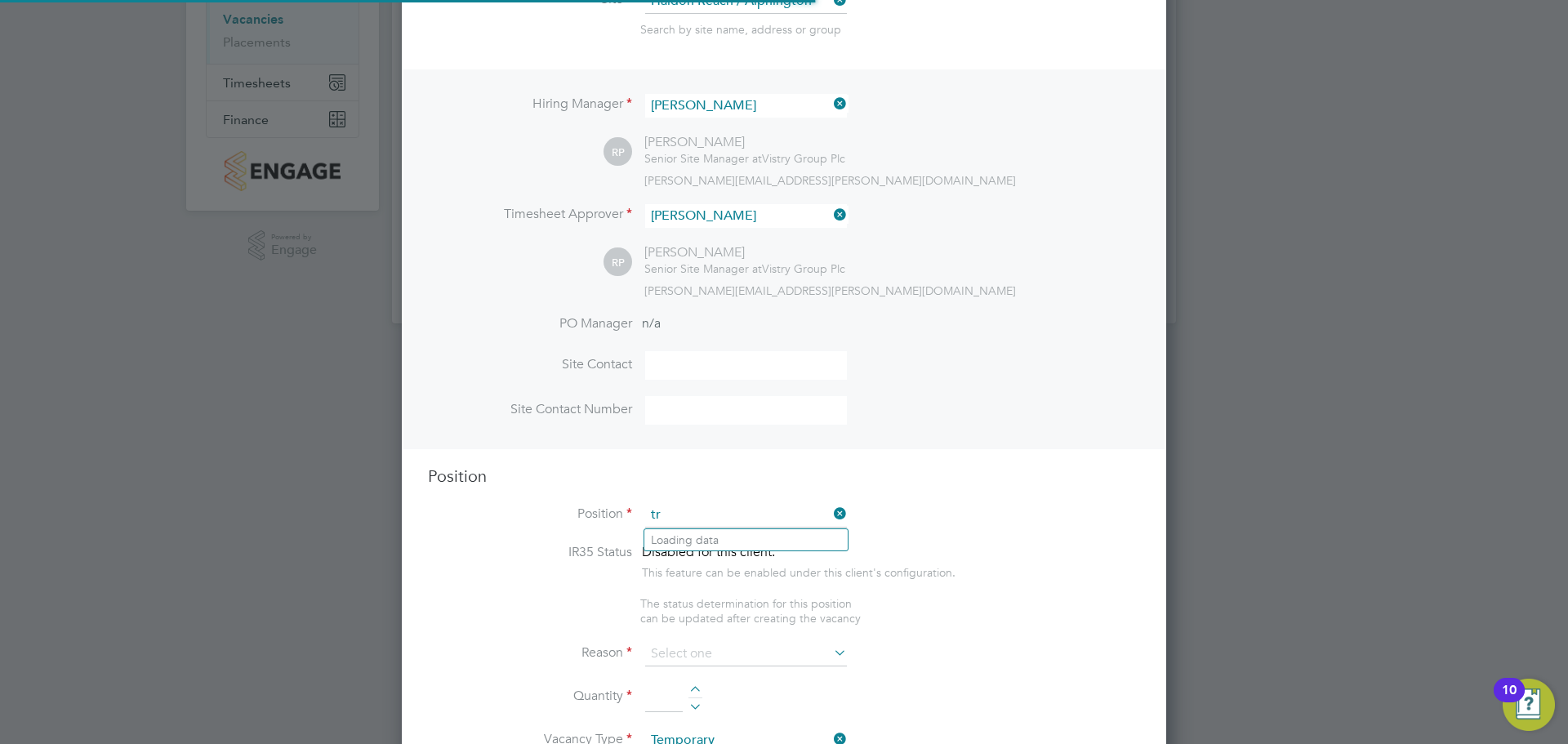
scroll to position [2348, 766]
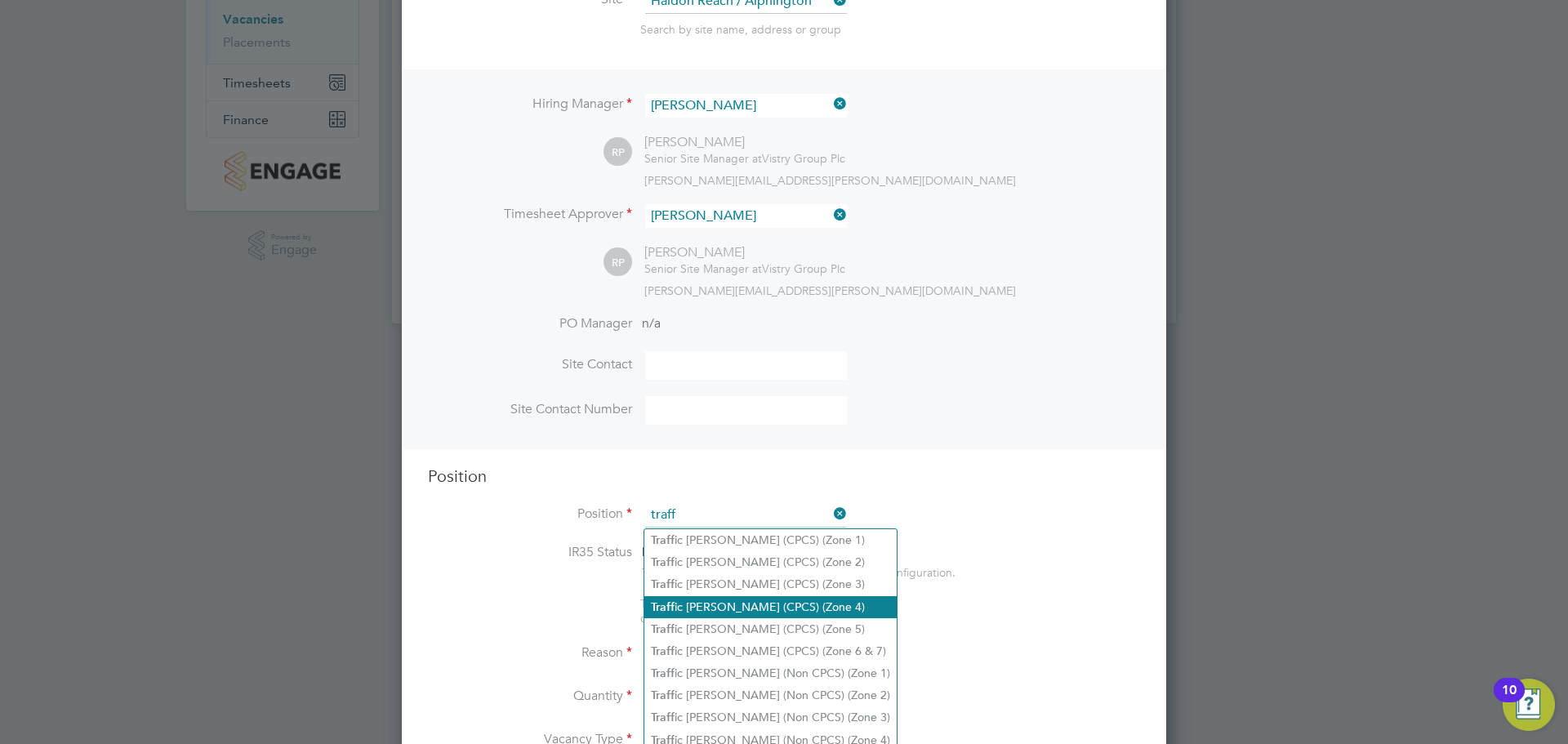
click at [777, 606] on li "Traff ic Marshall (CPCS) (Zone 4)" at bounding box center [771, 607] width 253 height 22
type input "Traffic [PERSON_NAME] (CPCS) (Zone 4)"
type textarea "- Working under the supervision and management of the Project Manager, Site Man…"
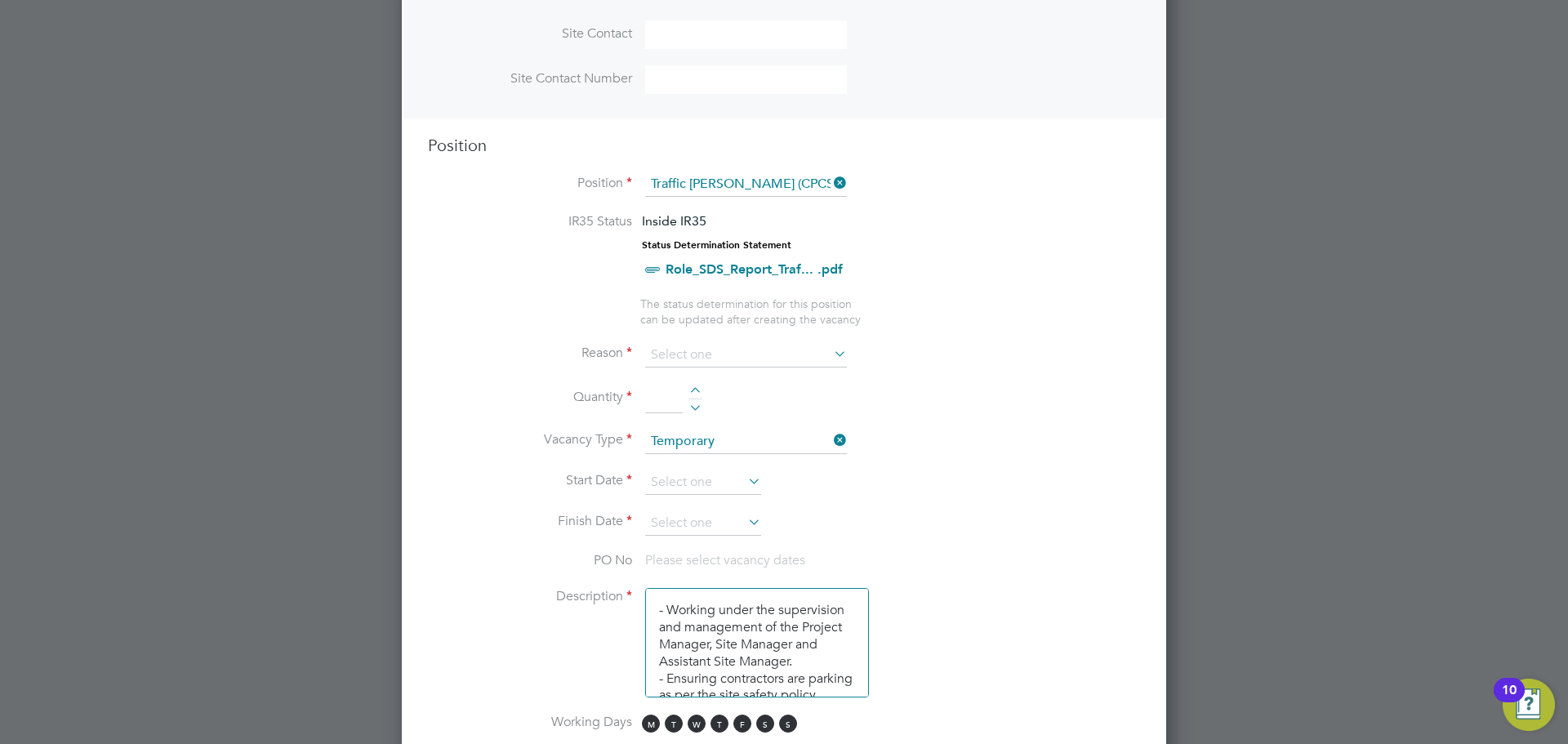
scroll to position [641, 0]
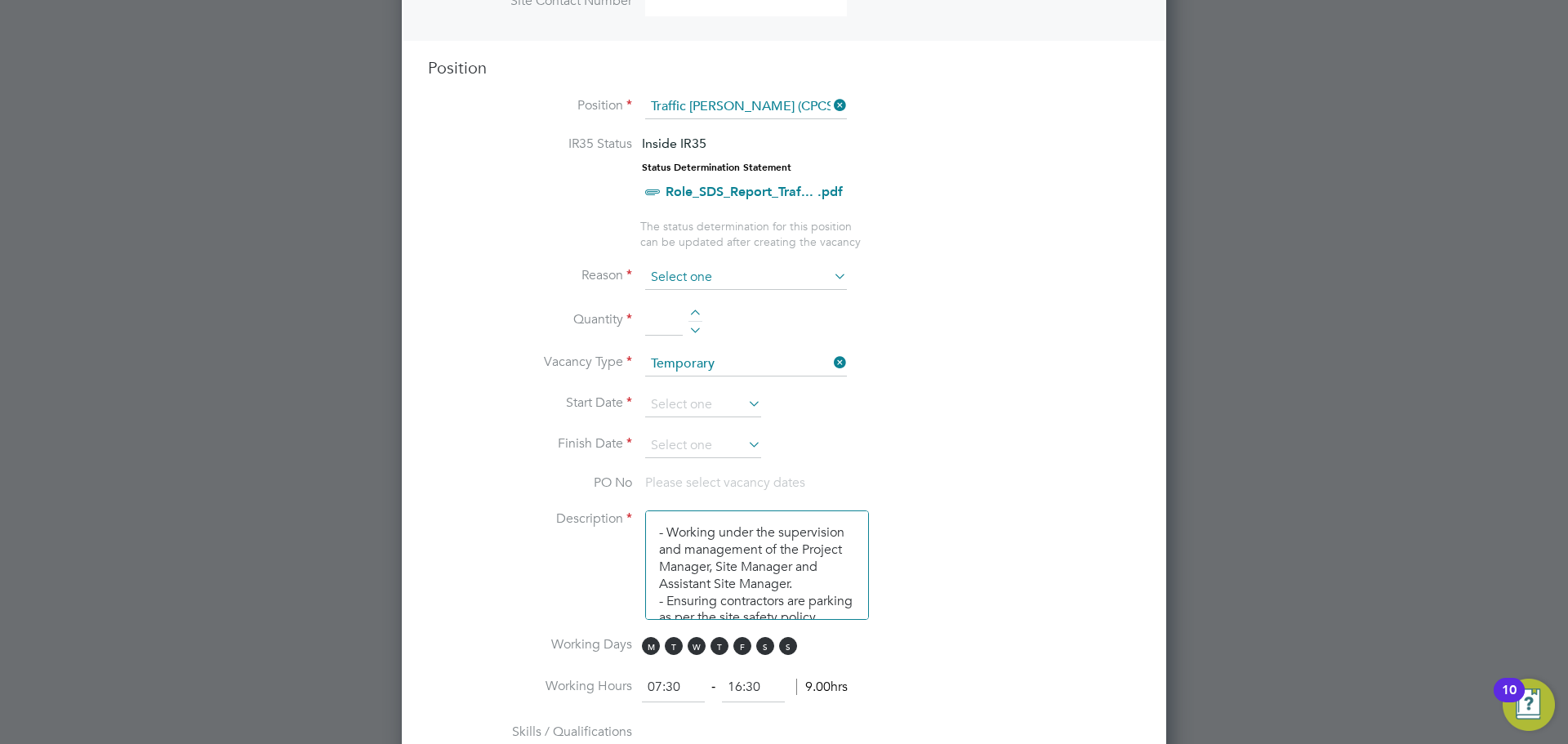
click at [662, 283] on input at bounding box center [746, 277] width 202 height 24
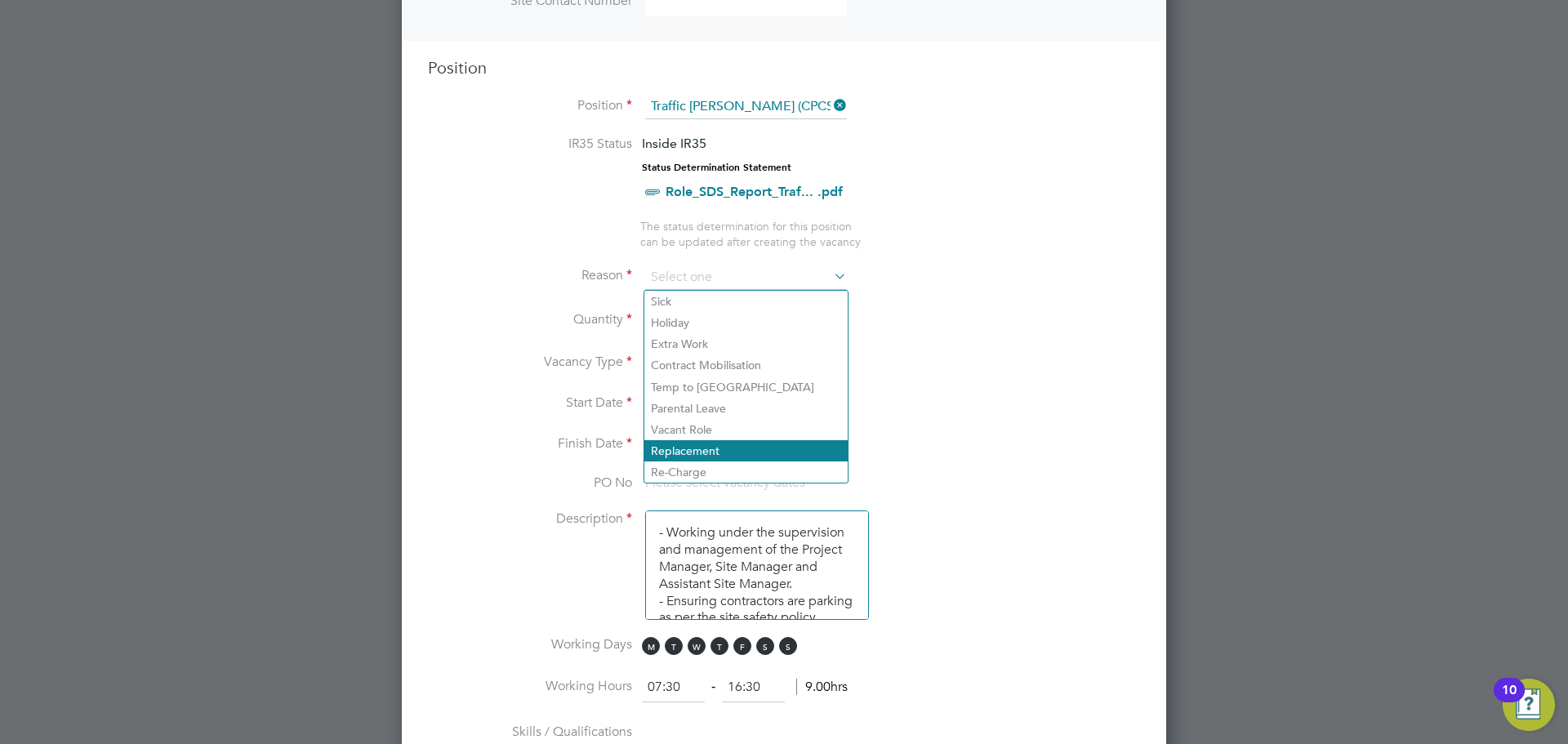
click at [733, 455] on li "Replacement" at bounding box center [746, 450] width 204 height 21
type input "Replacement"
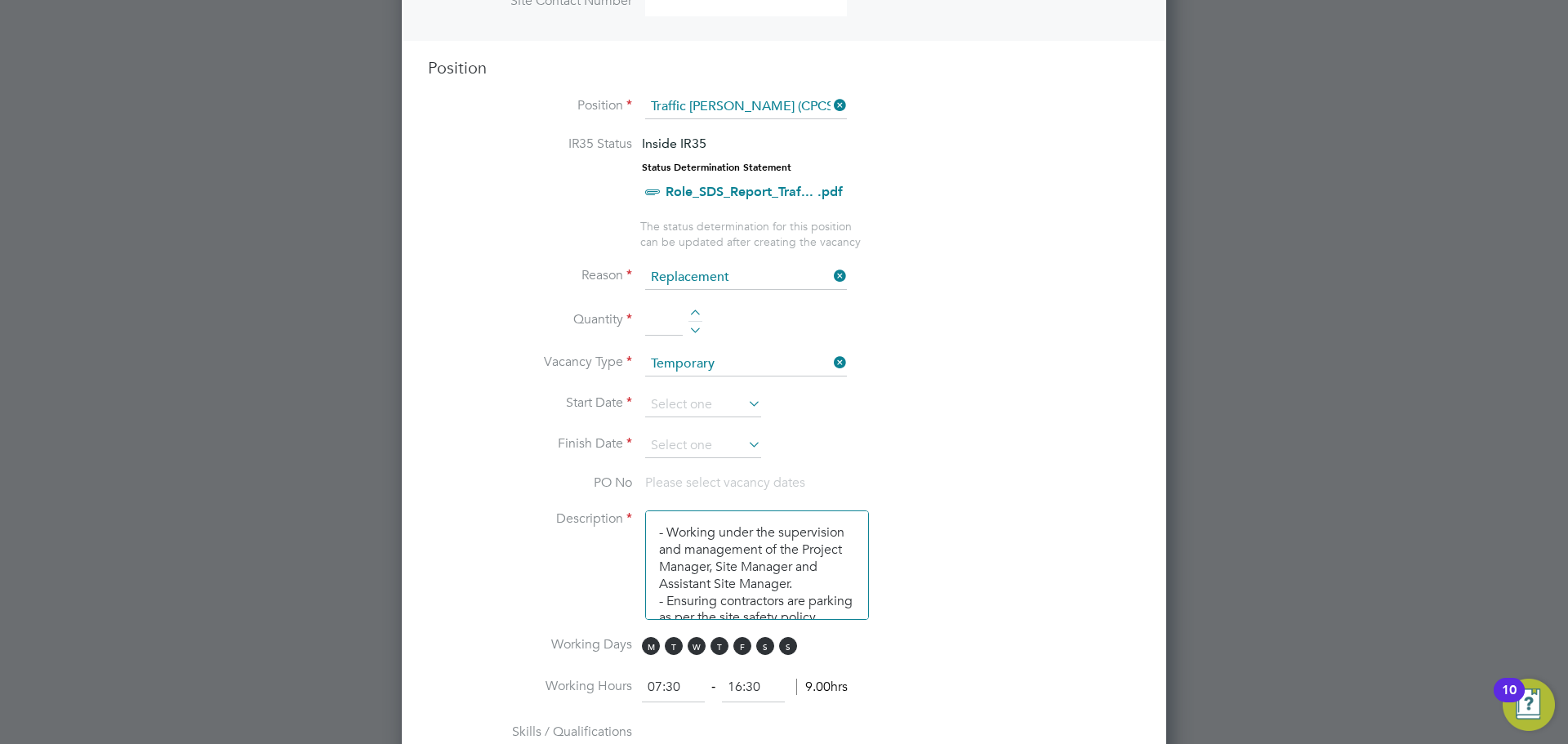
click at [696, 314] on div at bounding box center [696, 315] width 14 height 12
type input "1"
click at [701, 394] on input at bounding box center [703, 405] width 116 height 24
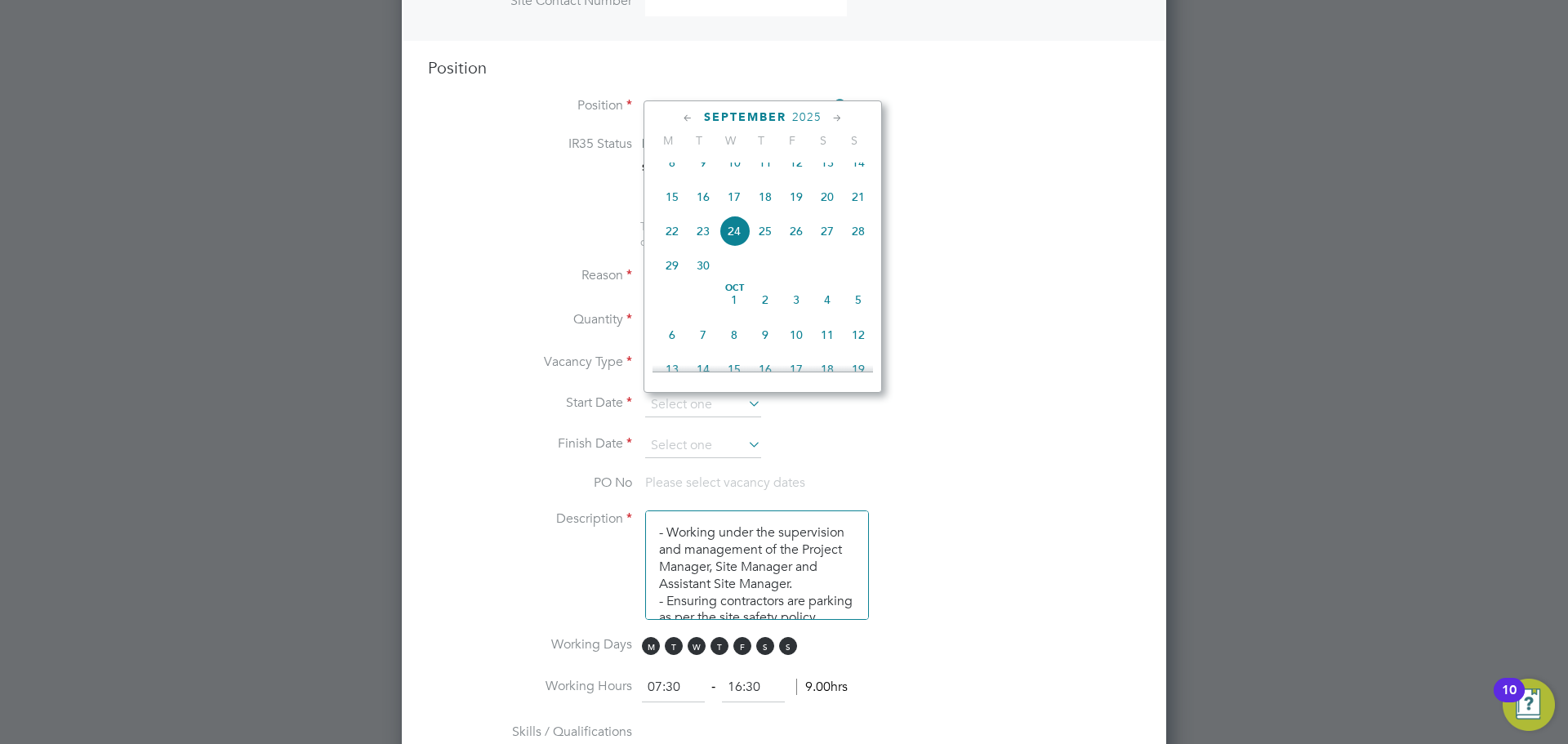
click at [680, 213] on span "15" at bounding box center [671, 196] width 31 height 31
type input "[DATE]"
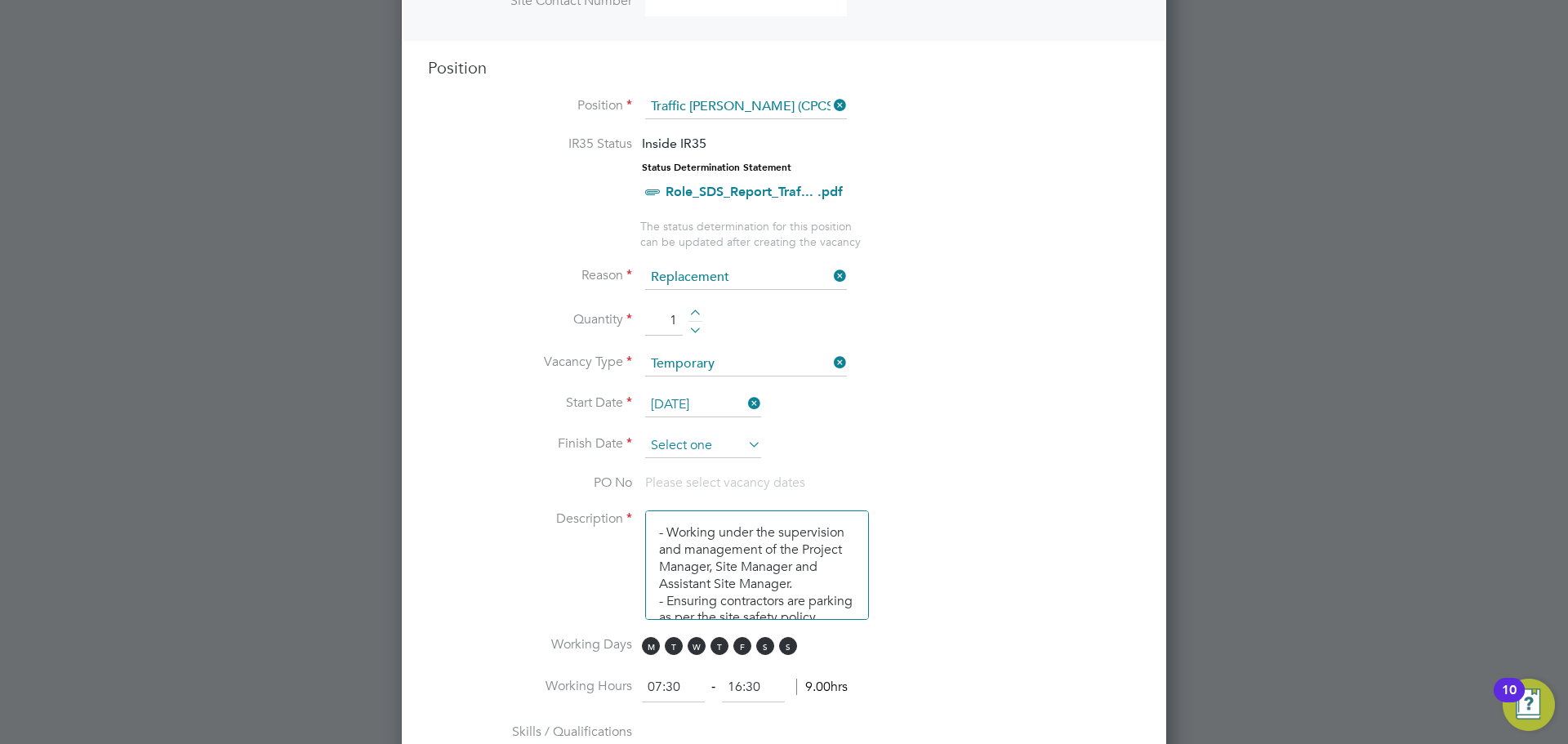
click at [735, 450] on input at bounding box center [703, 445] width 116 height 24
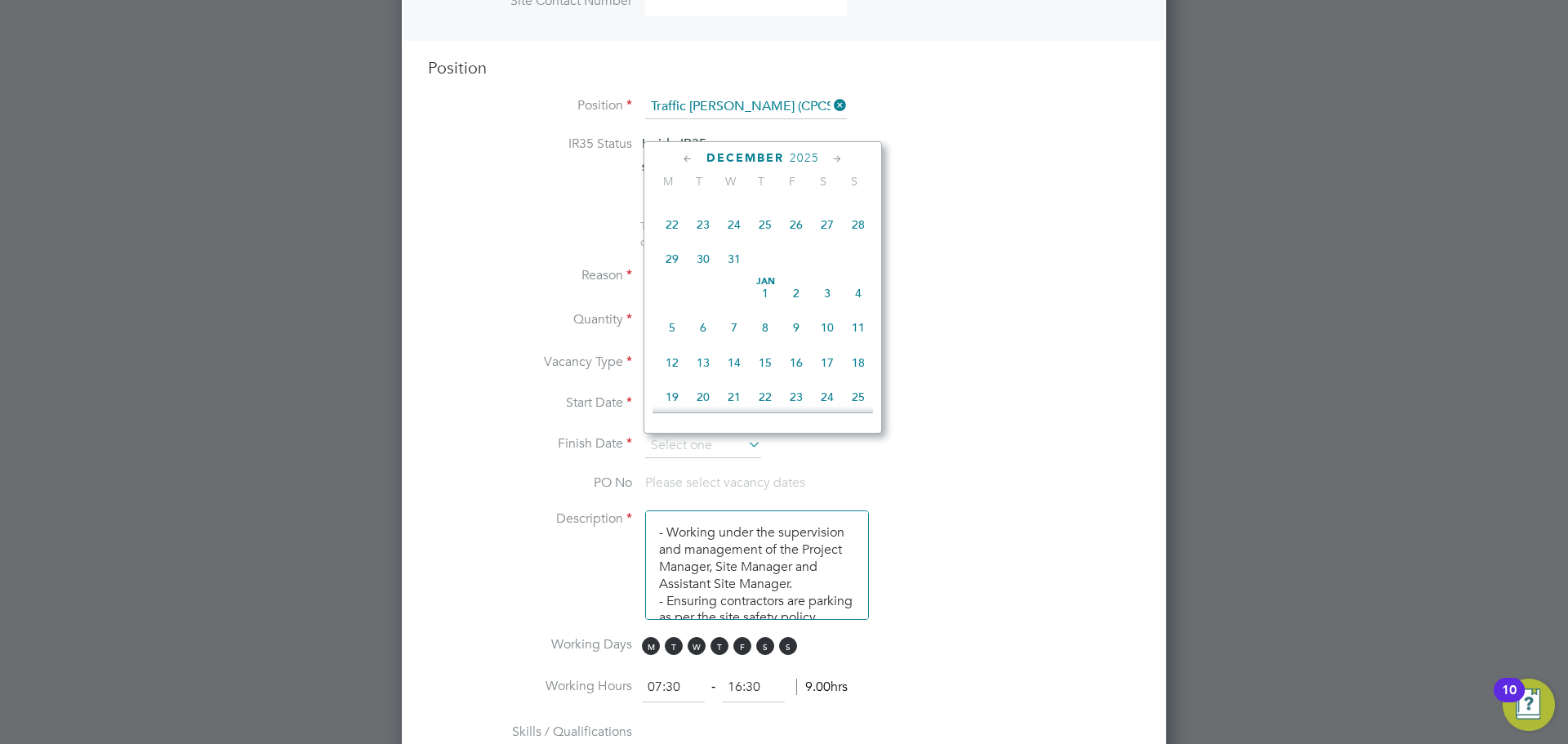
scroll to position [1173, 0]
click at [707, 233] on span "23" at bounding box center [703, 217] width 31 height 31
type input "[DATE]"
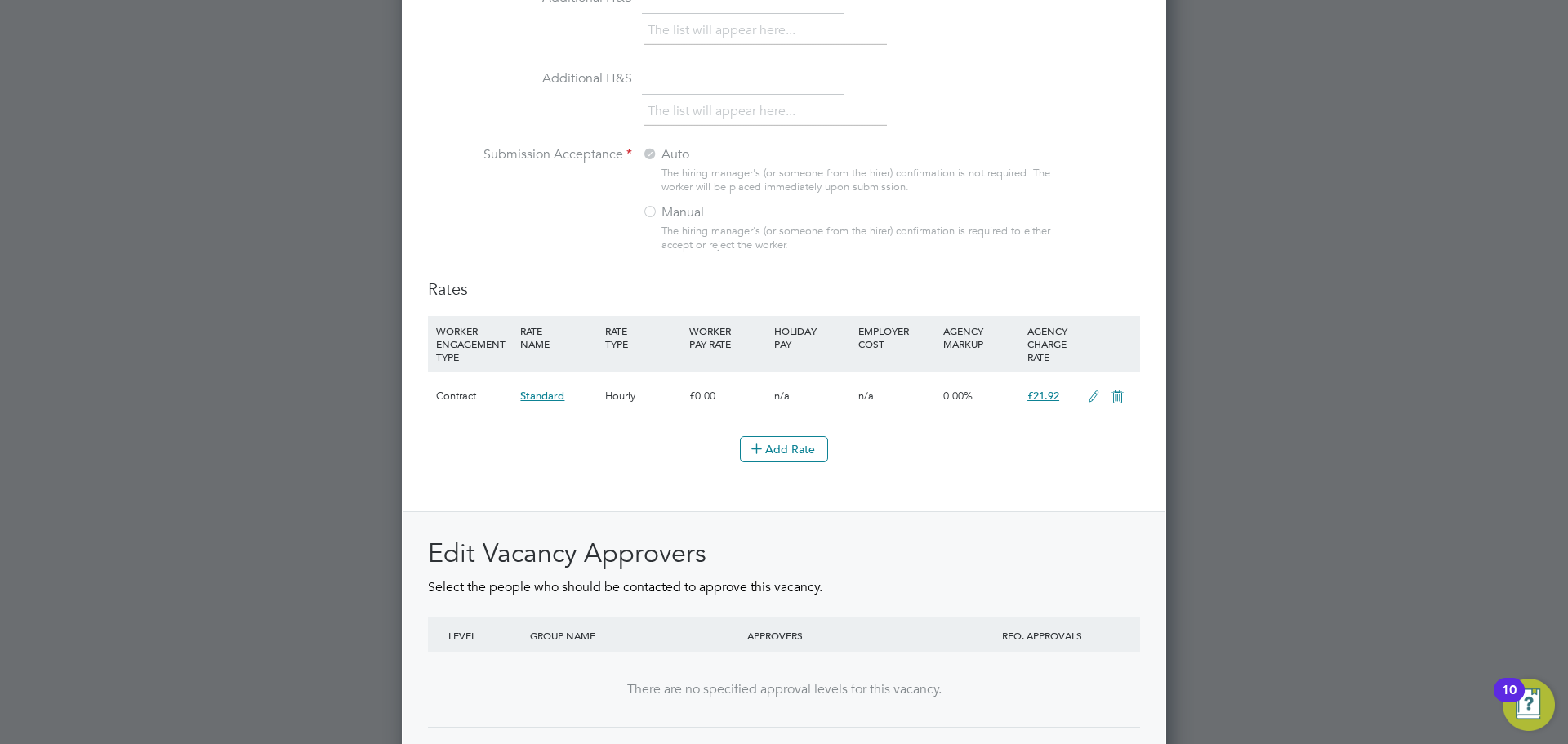
scroll to position [1784, 0]
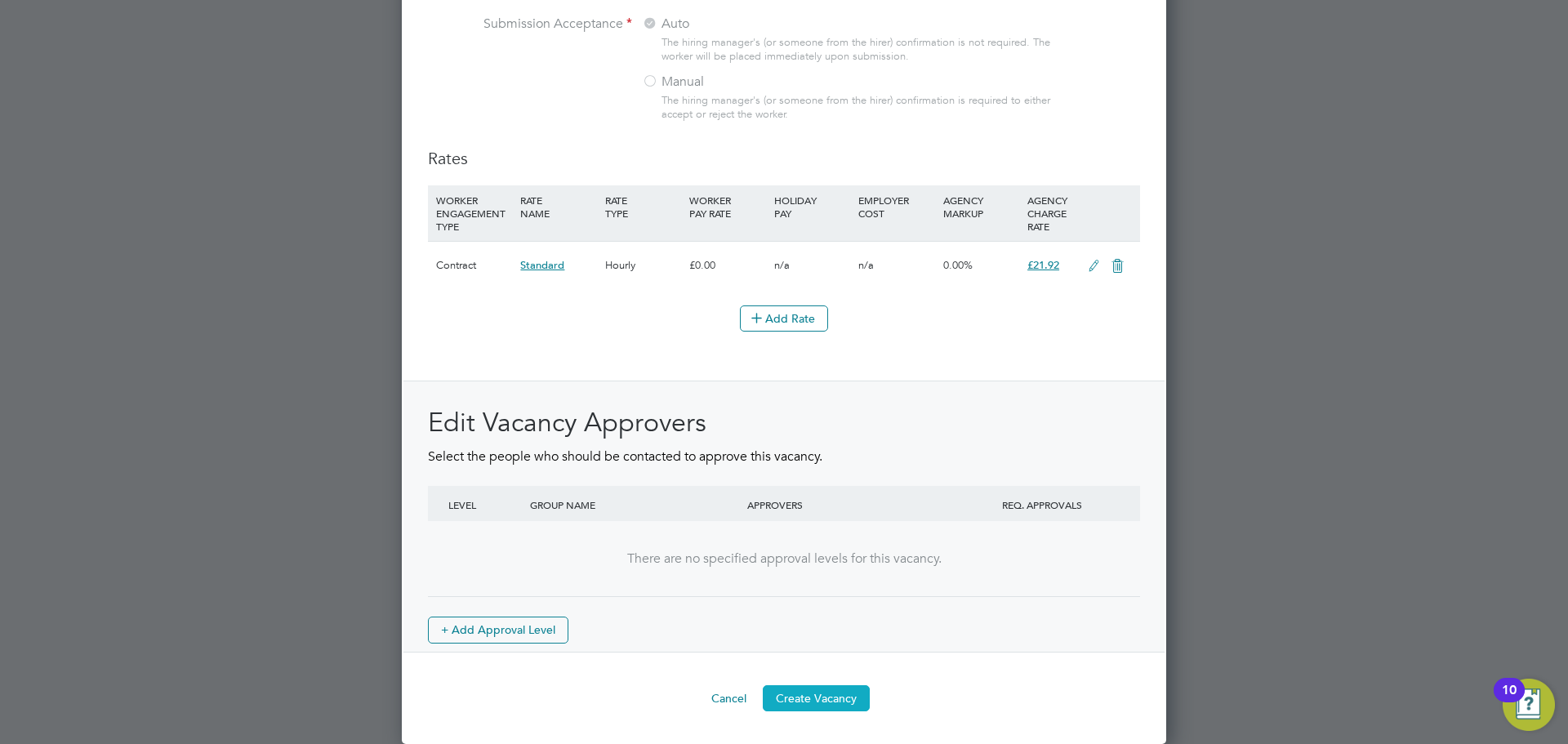
click at [826, 693] on button "Create Vacancy" at bounding box center [817, 698] width 107 height 26
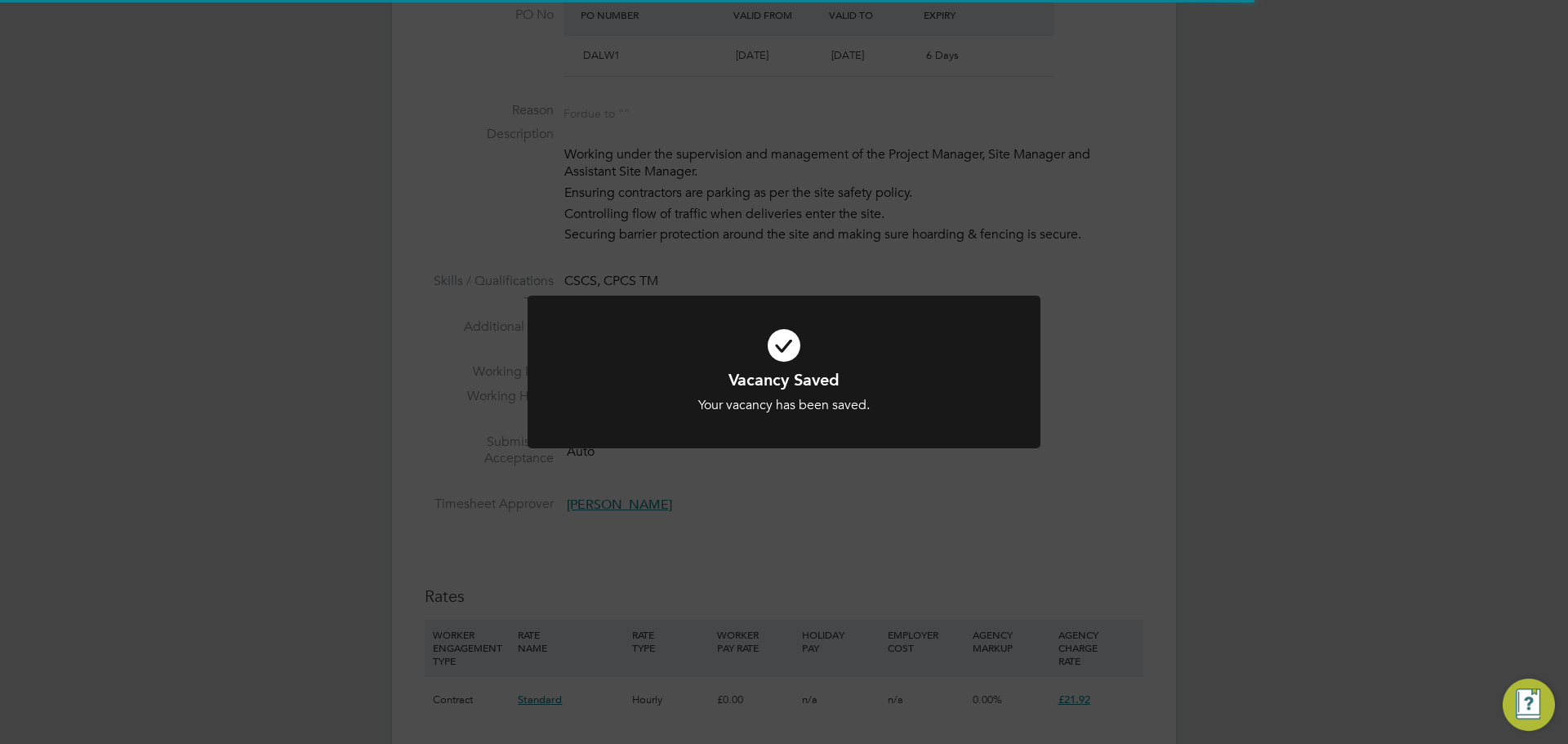
scroll to position [8, 8]
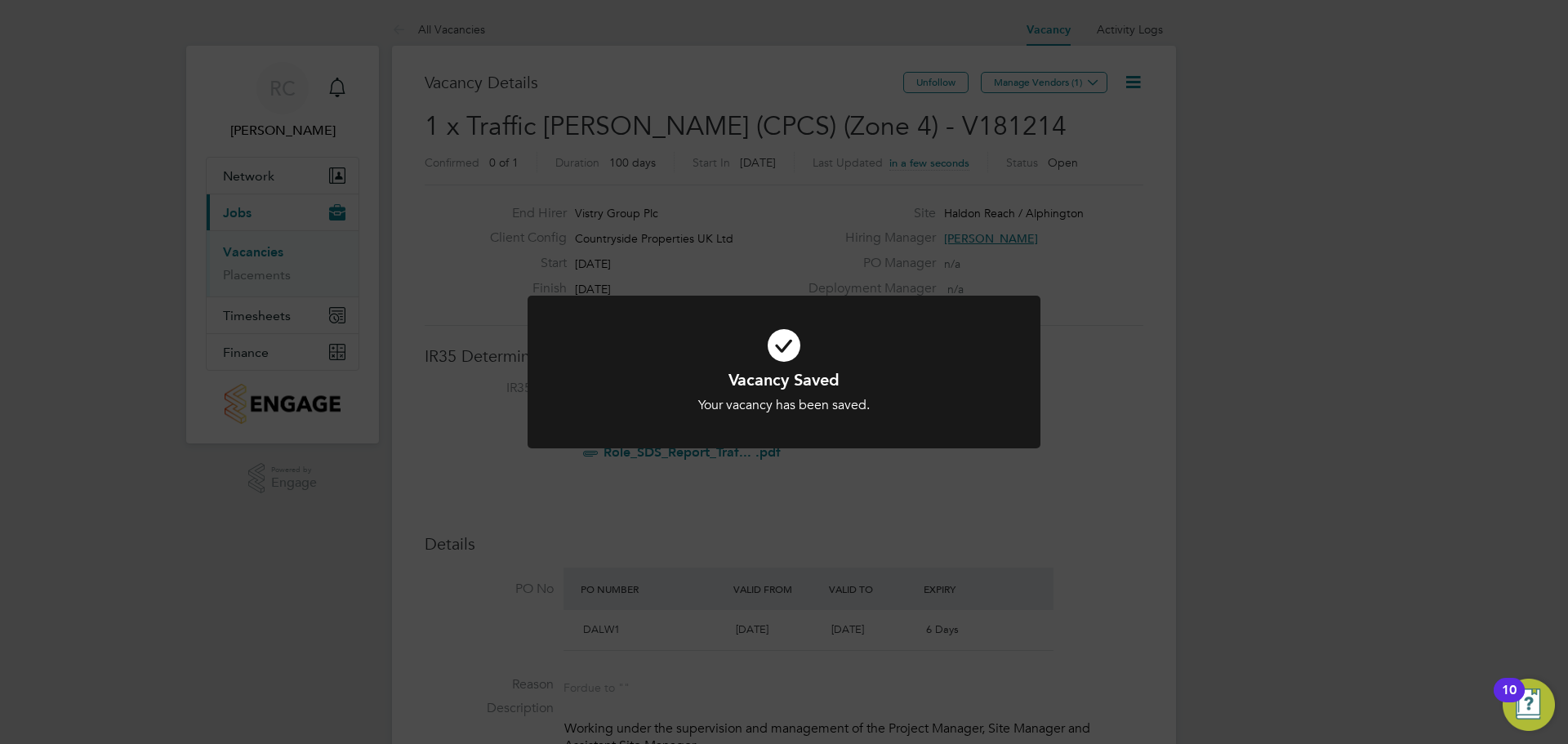
click at [1125, 360] on div "Vacancy Saved Your vacancy has been saved. Cancel Okay" at bounding box center [784, 372] width 1568 height 744
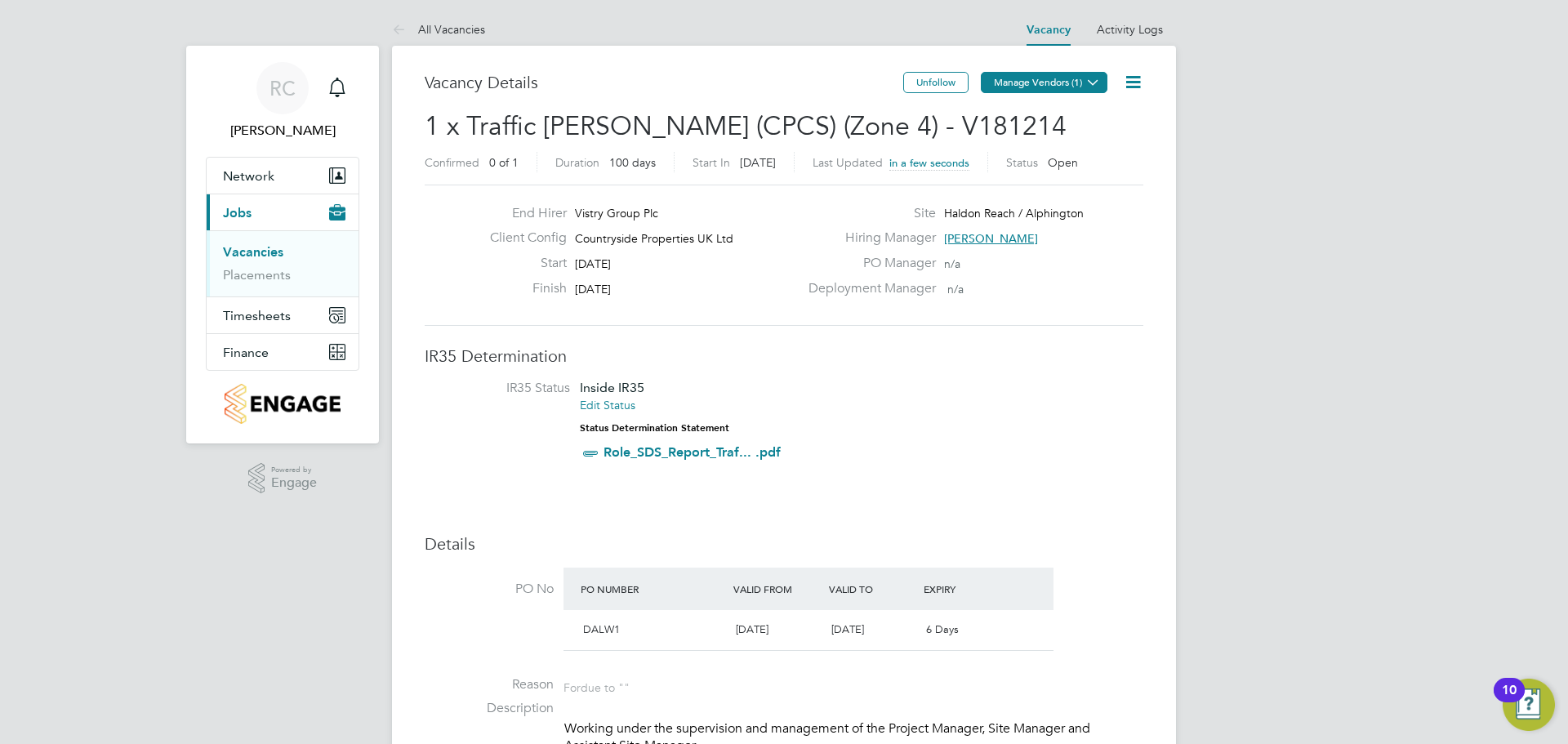
click at [1088, 81] on icon at bounding box center [1093, 82] width 13 height 13
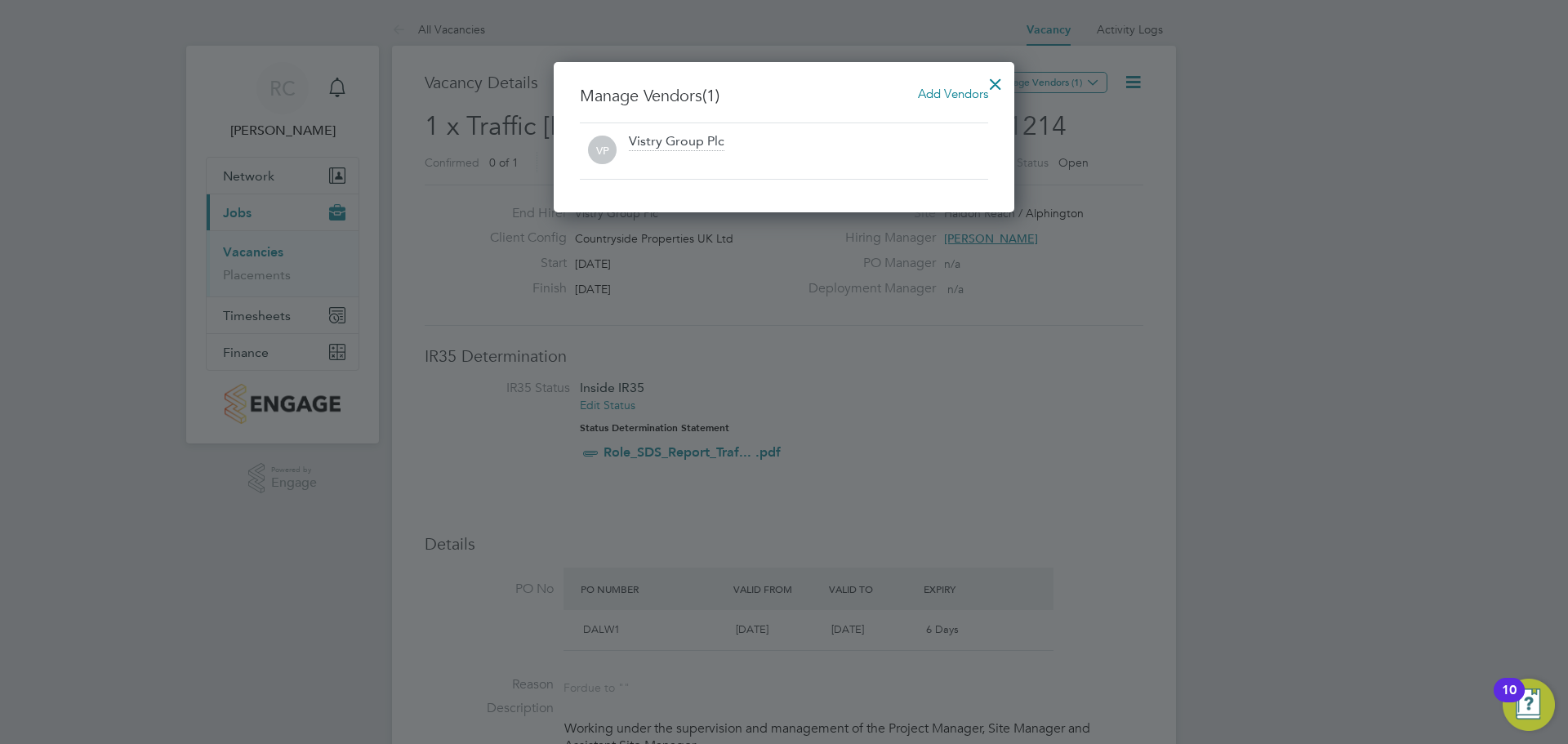
click at [937, 93] on span "Add Vendors" at bounding box center [953, 93] width 70 height 16
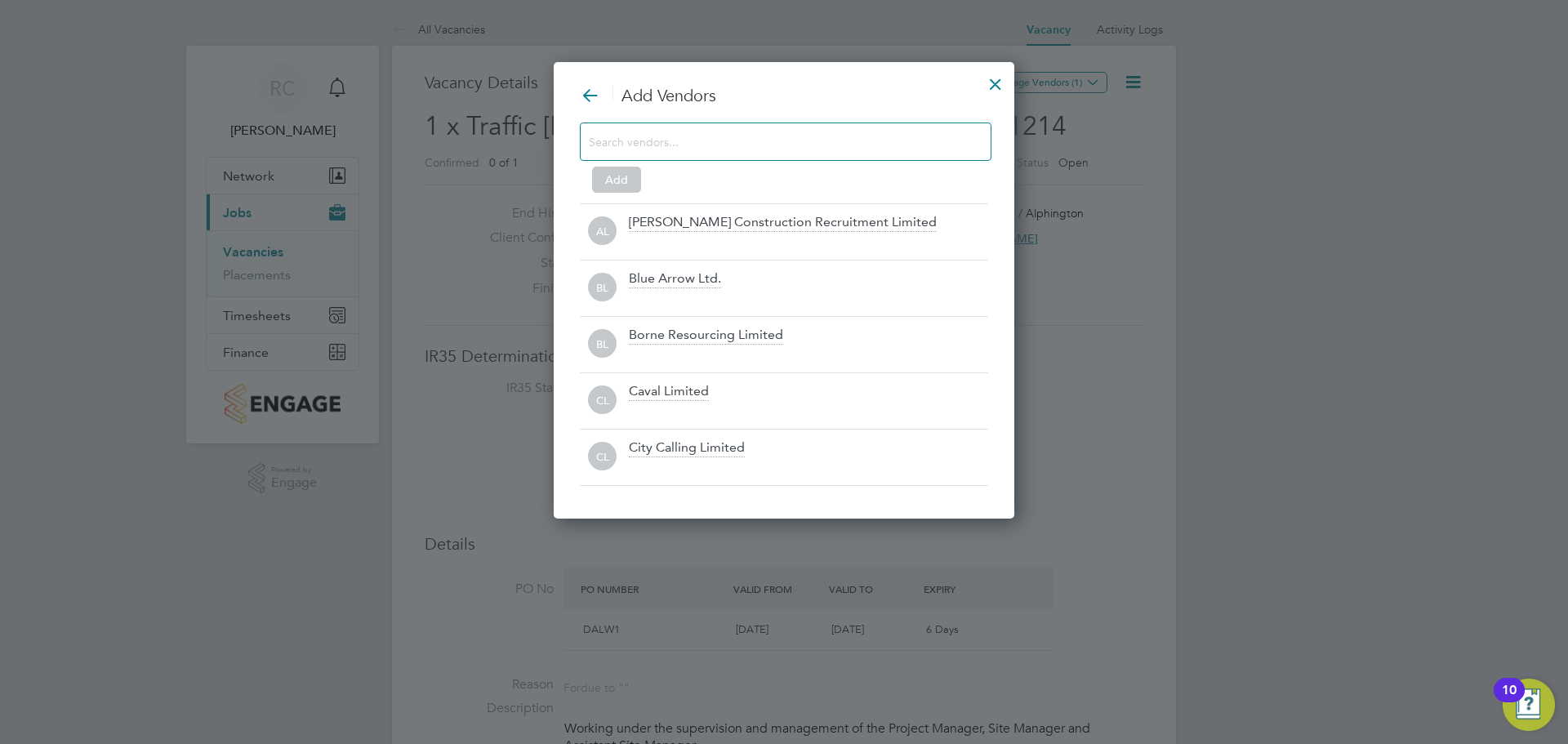
click at [777, 141] on input at bounding box center [772, 141] width 368 height 21
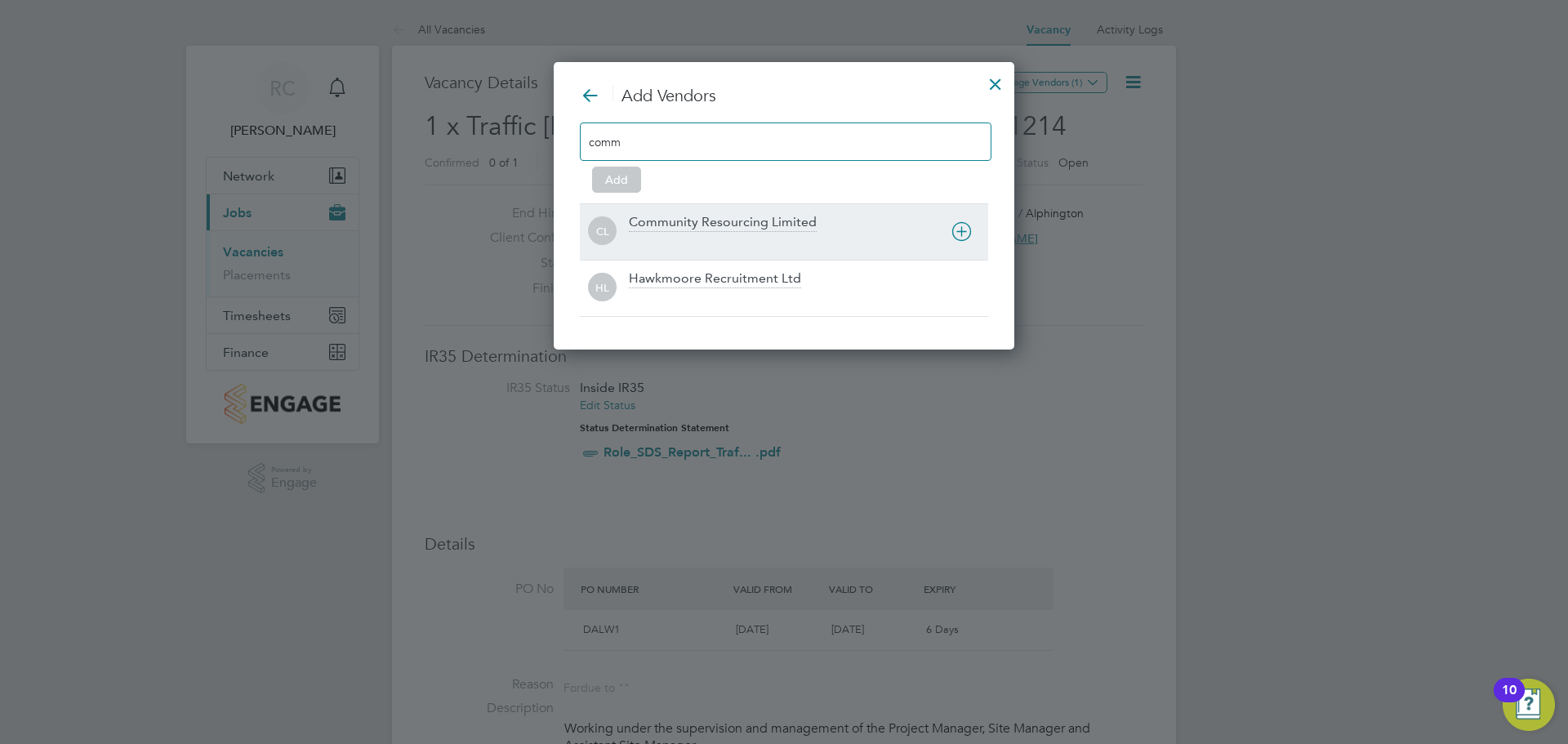
type input "comm"
click at [708, 216] on div "Community Resourcing Limited" at bounding box center [722, 224] width 188 height 18
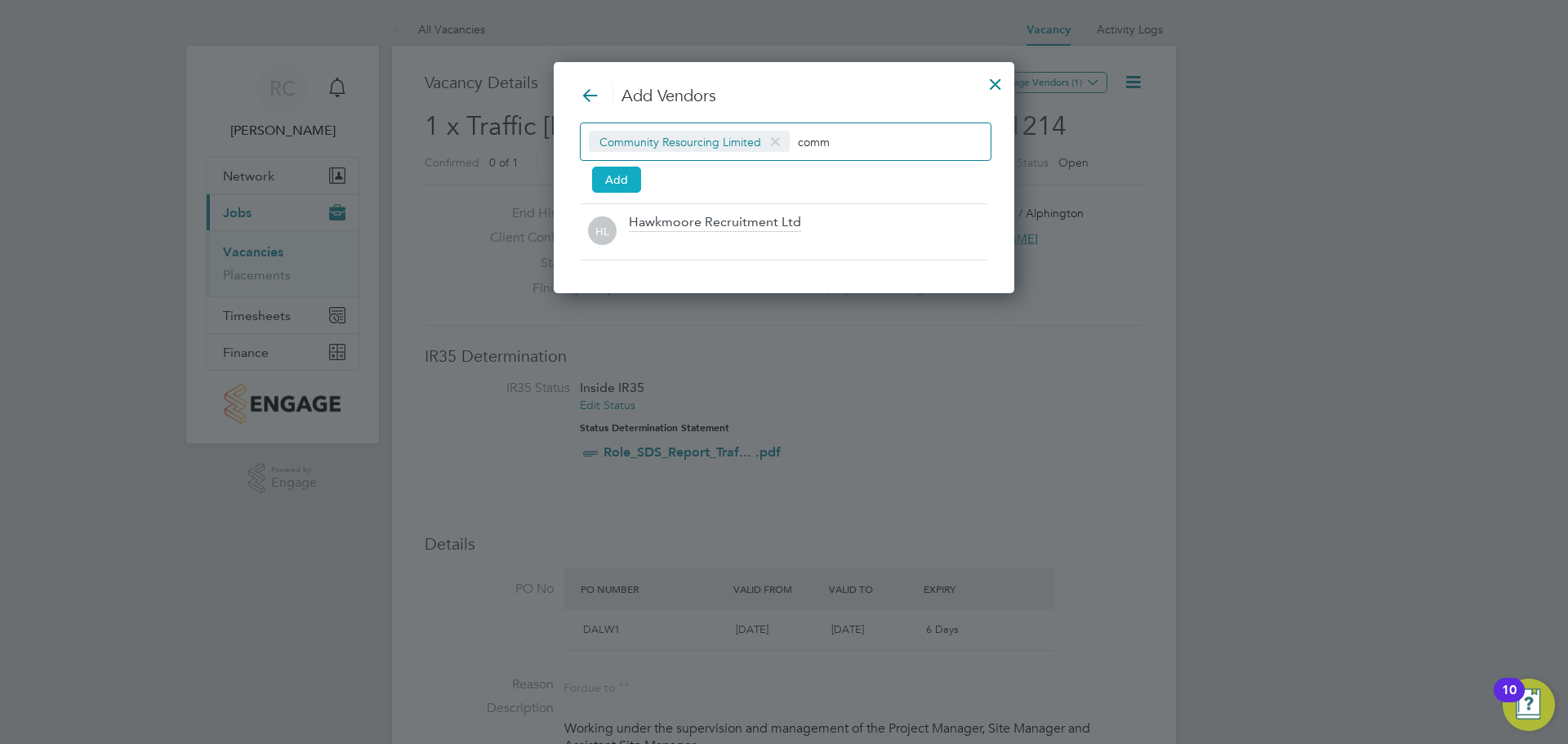
click at [618, 178] on button "Add" at bounding box center [616, 179] width 49 height 26
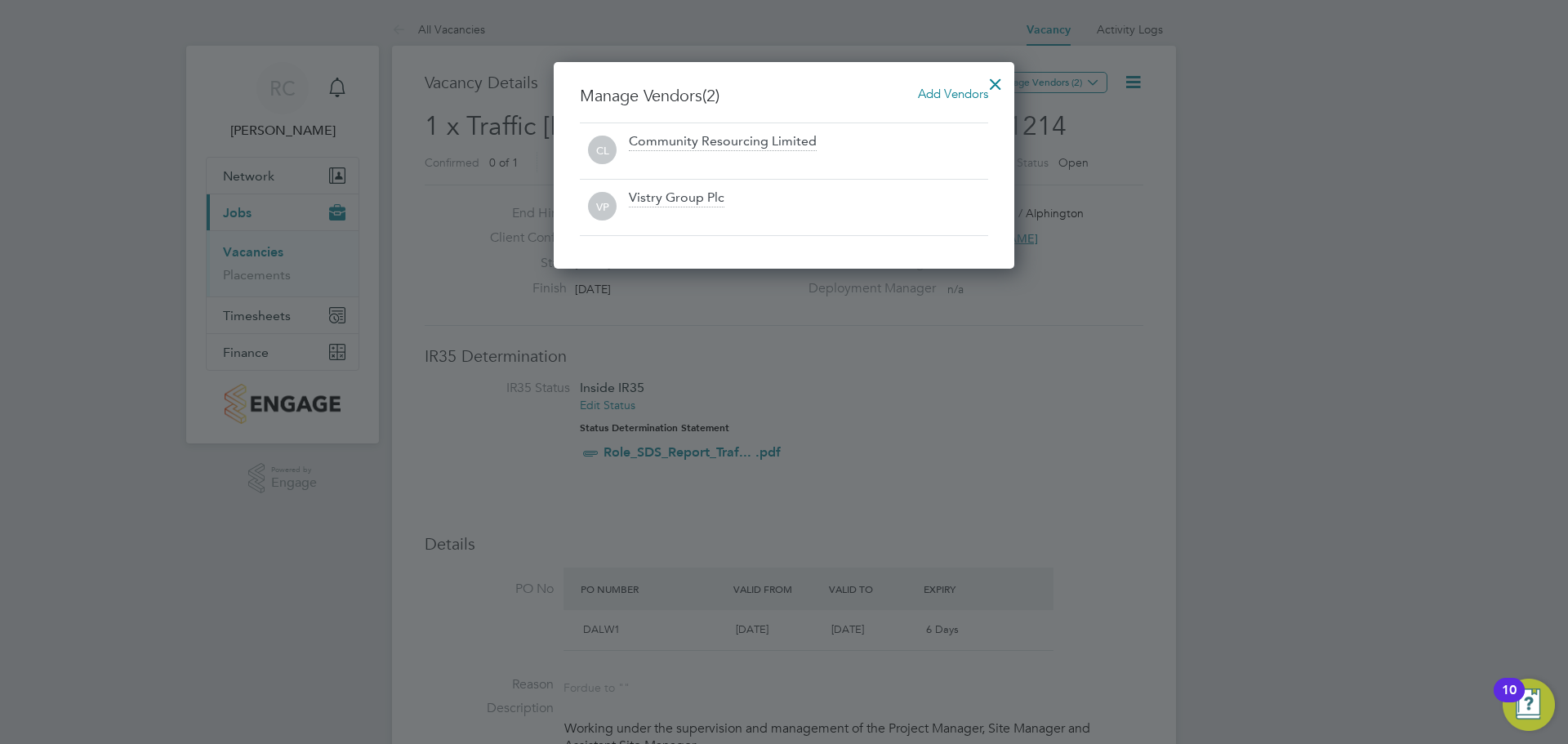
click at [998, 73] on div at bounding box center [995, 79] width 29 height 29
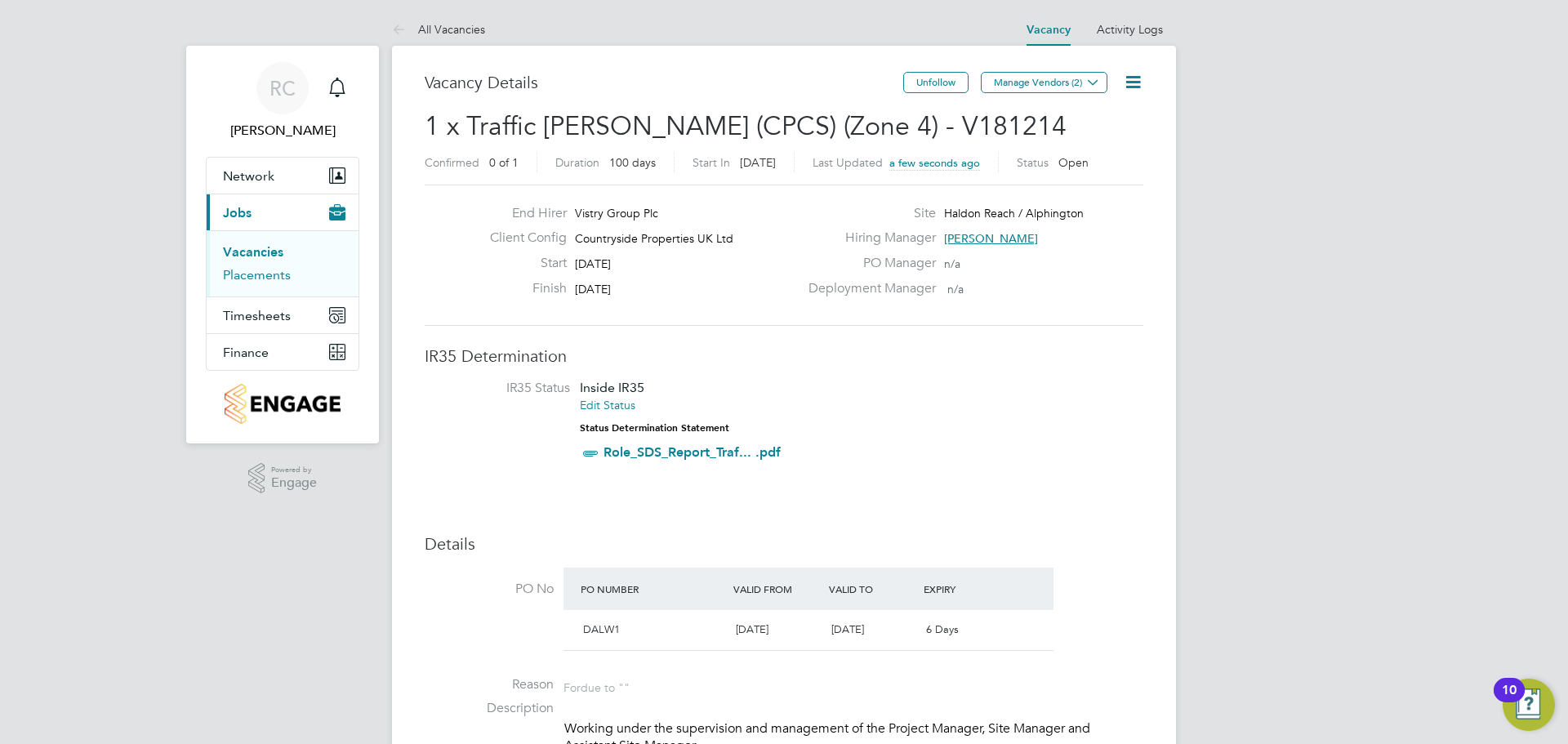
drag, startPoint x: 261, startPoint y: 278, endPoint x: 277, endPoint y: 280, distance: 16.1
click at [261, 278] on link "Placements" at bounding box center [256, 274] width 68 height 16
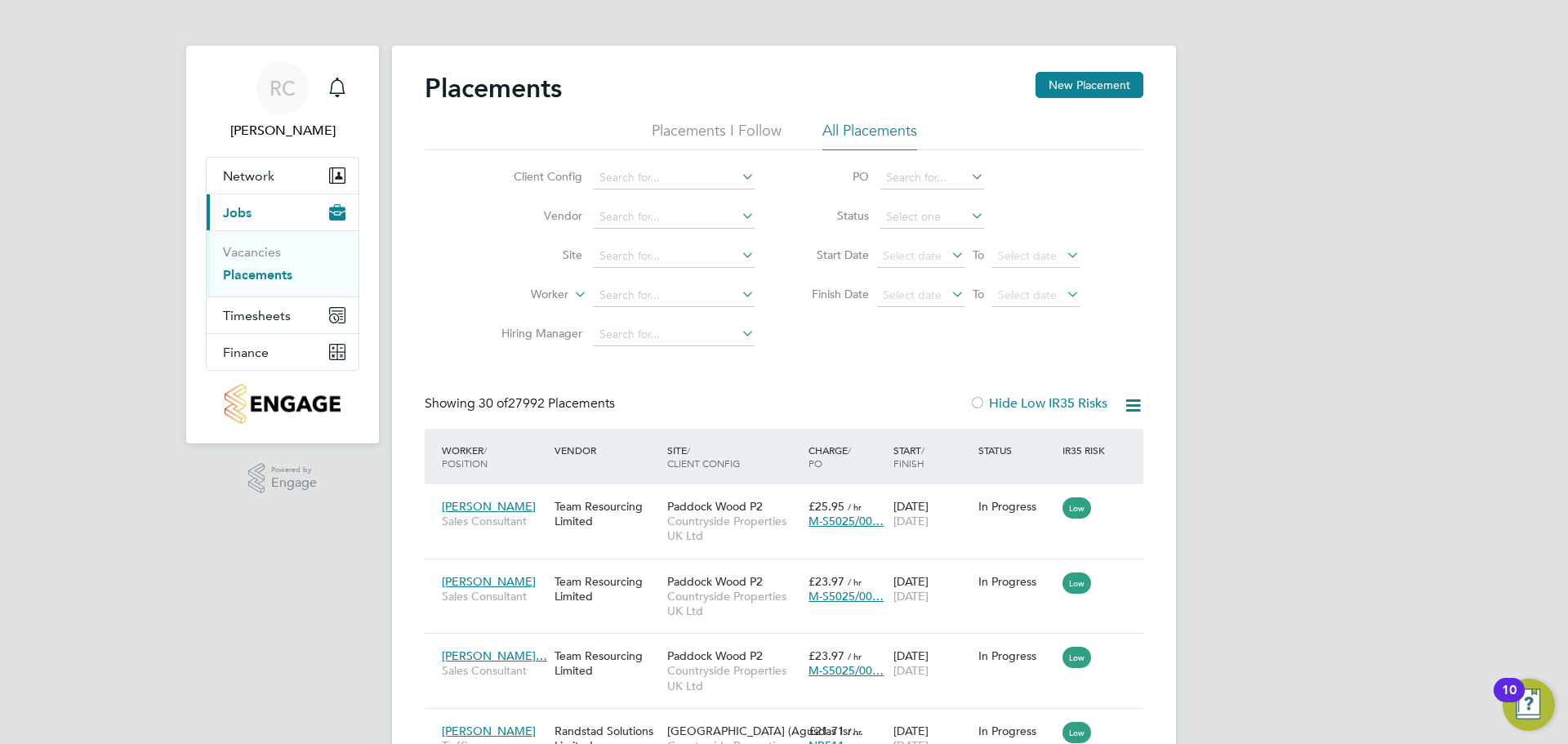
click at [635, 242] on li "Site" at bounding box center [621, 256] width 307 height 39
click at [620, 255] on input at bounding box center [674, 256] width 161 height 23
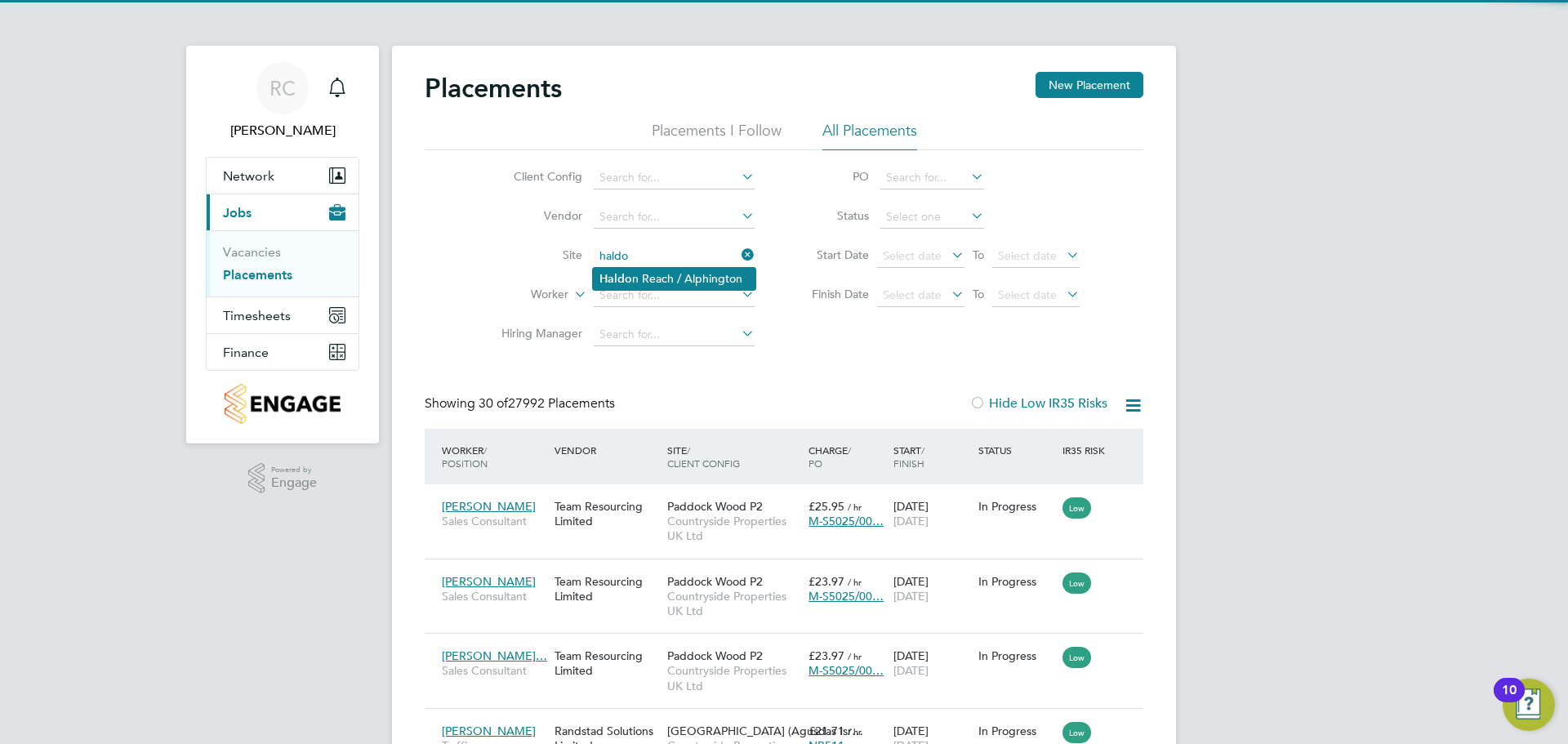
click at [633, 271] on li "Haldo n Reach / Alphington" at bounding box center [674, 279] width 163 height 22
type input "Haldon Reach / Alphington"
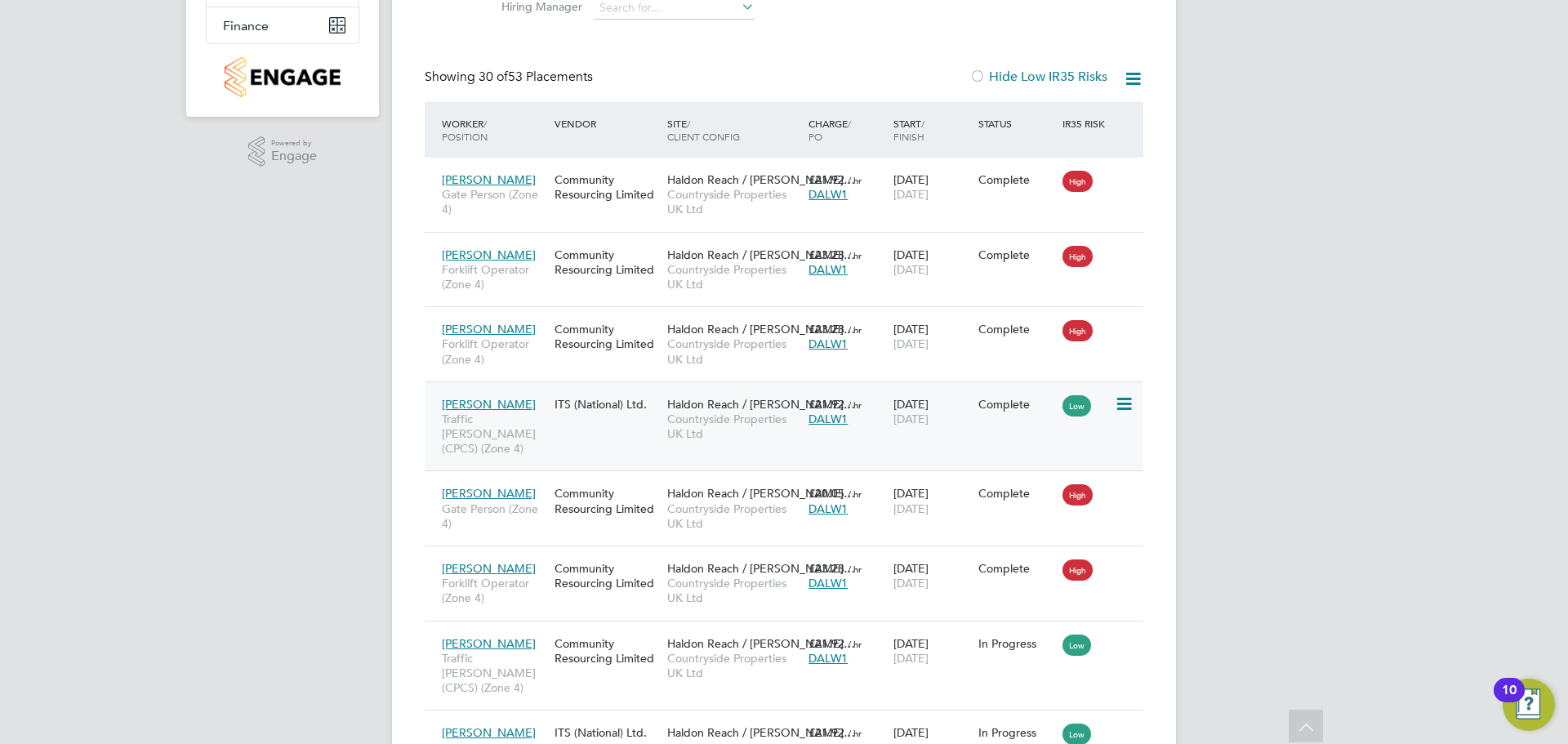
click at [779, 427] on span "Countryside Properties UK Ltd" at bounding box center [734, 426] width 133 height 29
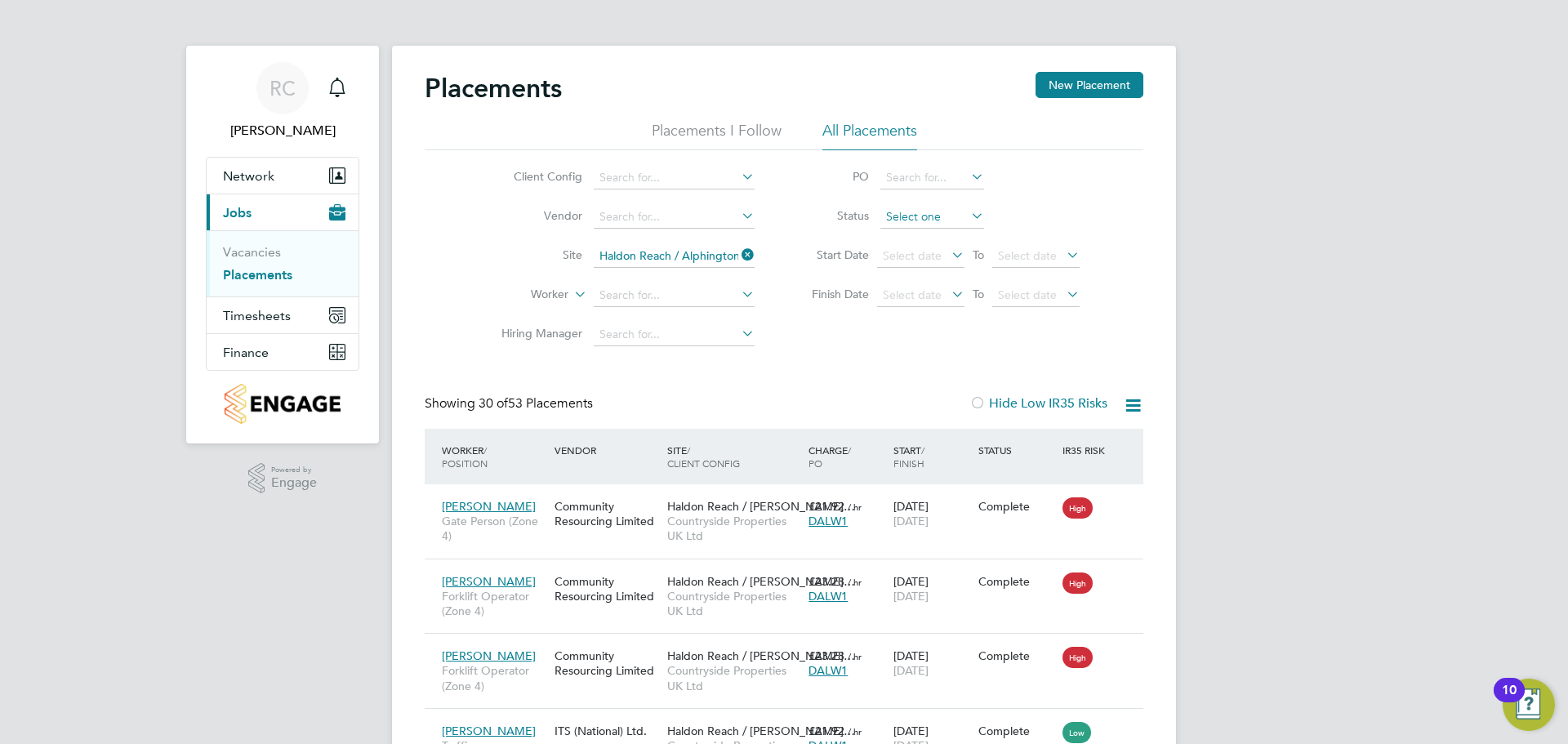
click at [927, 216] on input at bounding box center [932, 217] width 103 height 23
click at [912, 298] on li "In Progress" at bounding box center [932, 303] width 105 height 21
type input "In Progress"
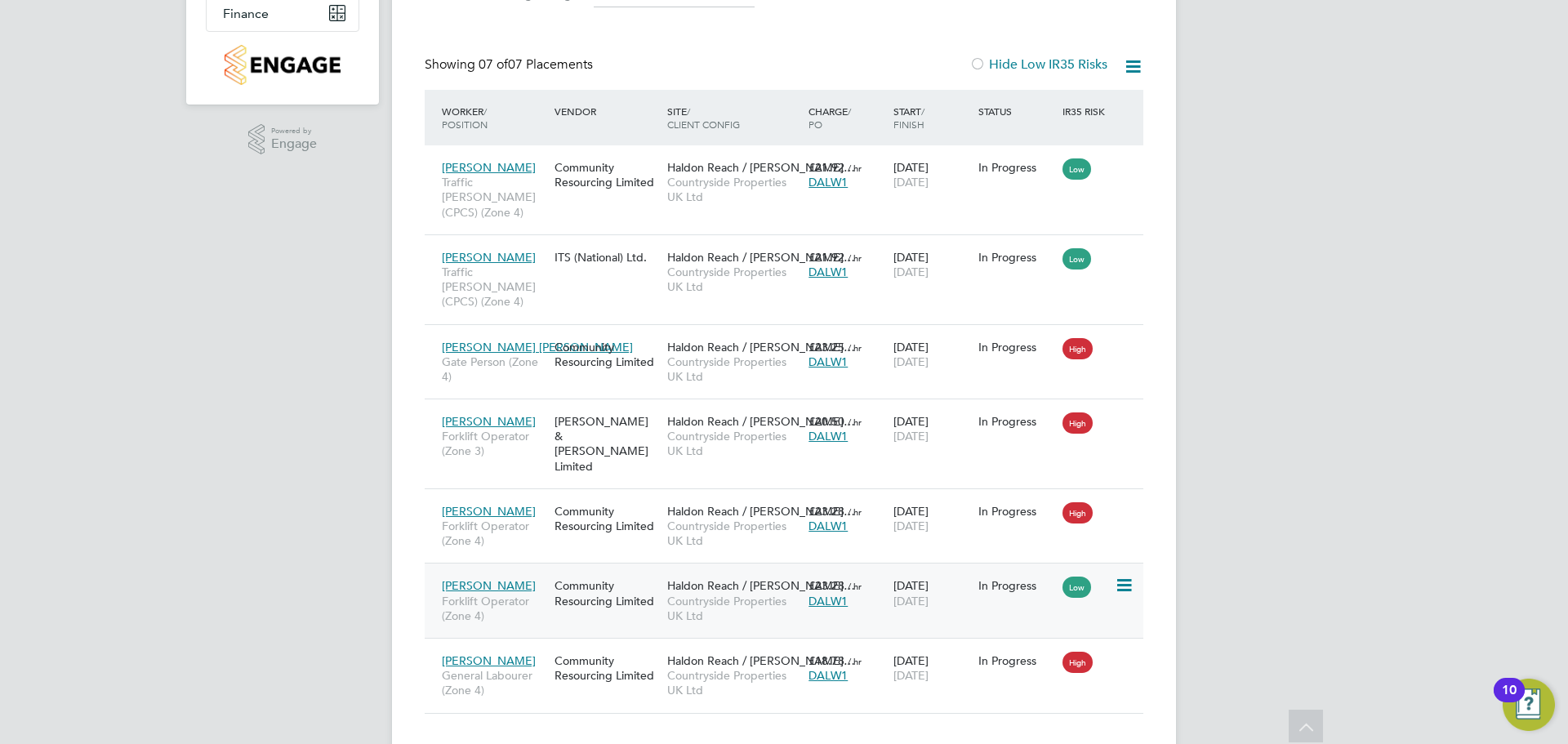
click at [1130, 576] on icon at bounding box center [1123, 586] width 17 height 20
click at [1126, 412] on icon at bounding box center [1123, 422] width 17 height 20
click at [1059, 538] on li "Abandon" at bounding box center [1073, 539] width 116 height 23
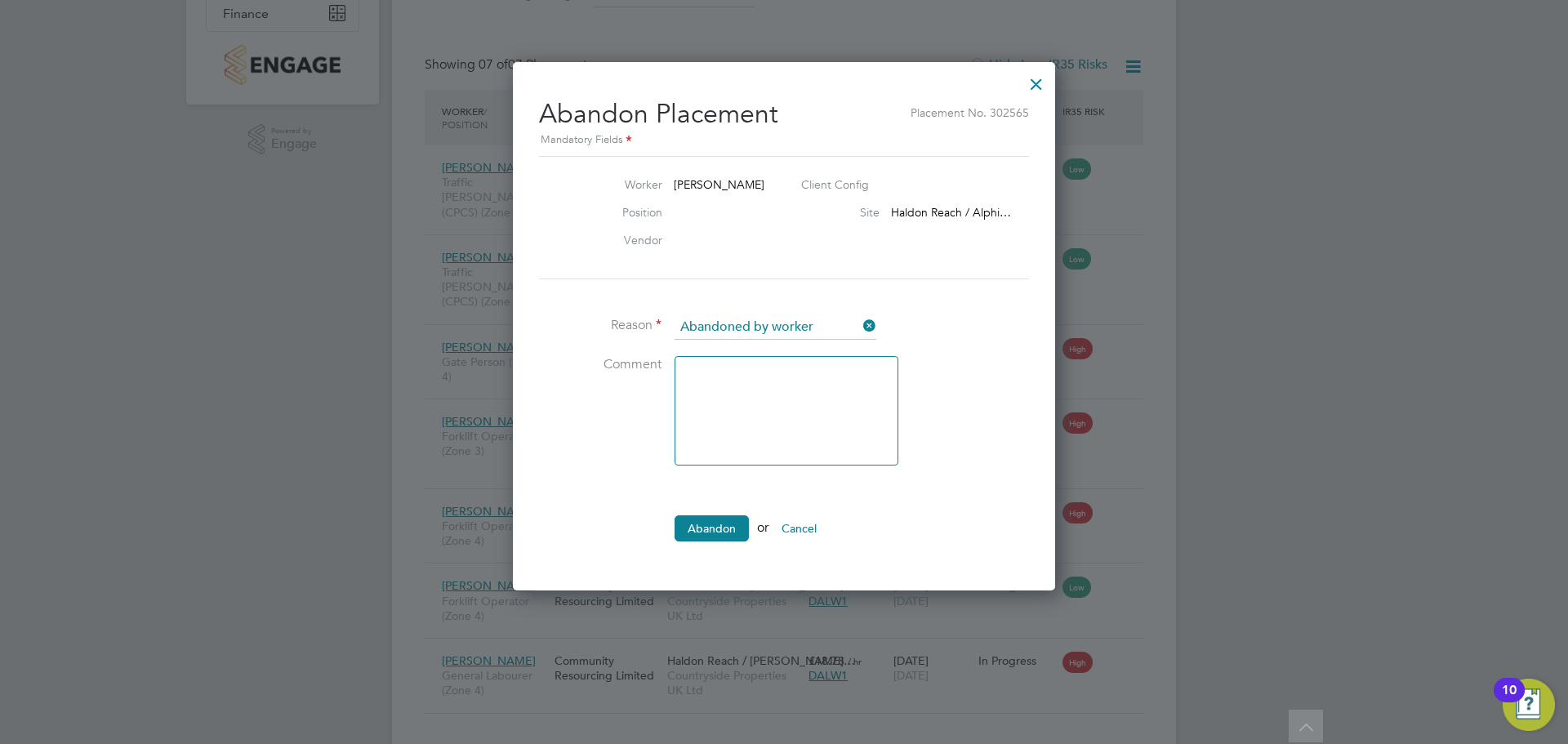
click at [1036, 81] on div at bounding box center [1036, 79] width 29 height 29
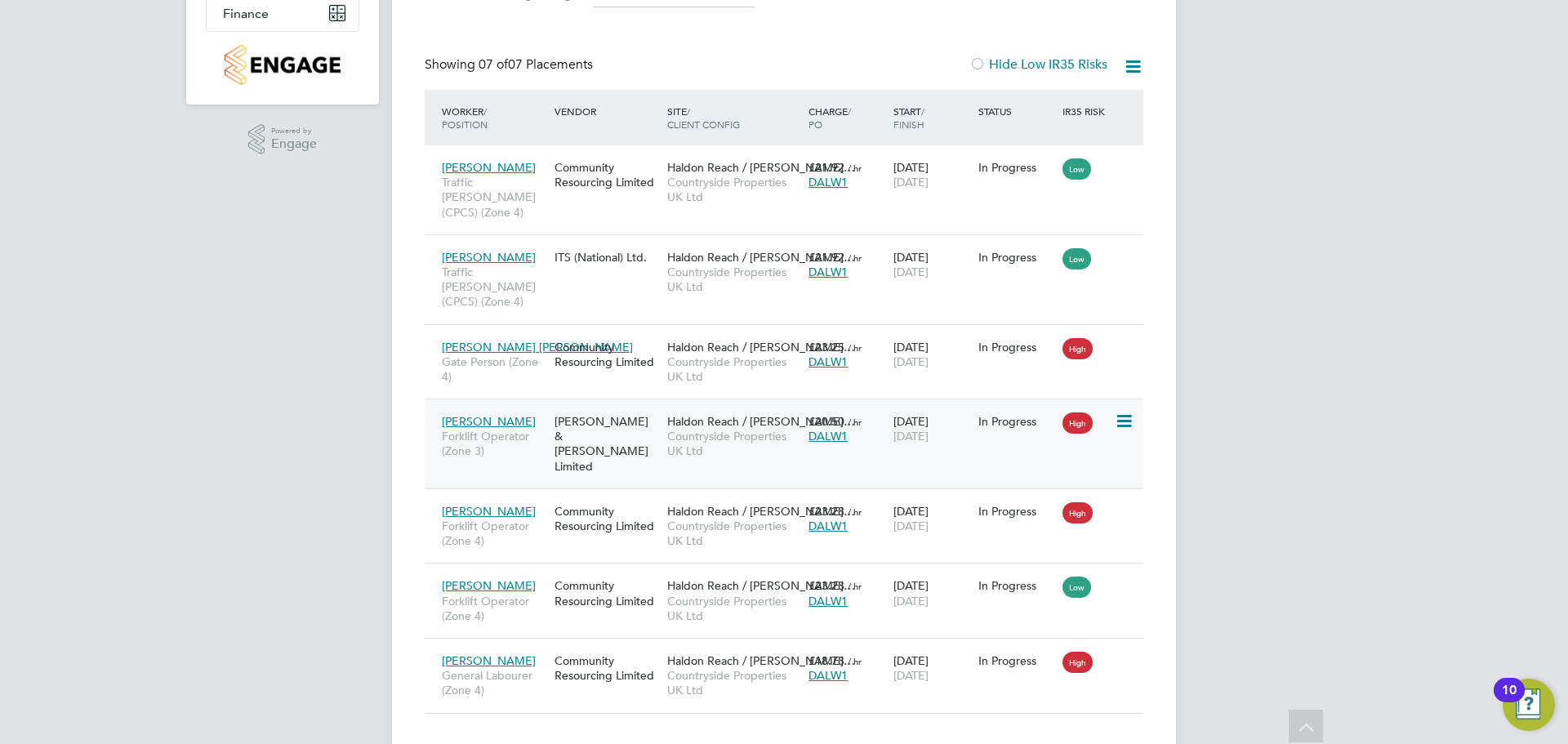
click at [1123, 412] on icon at bounding box center [1123, 422] width 17 height 20
click at [1330, 419] on div "RC Rebecca Cox Notifications Applications: Network Team Members Sites Workers C…" at bounding box center [784, 225] width 1568 height 1128
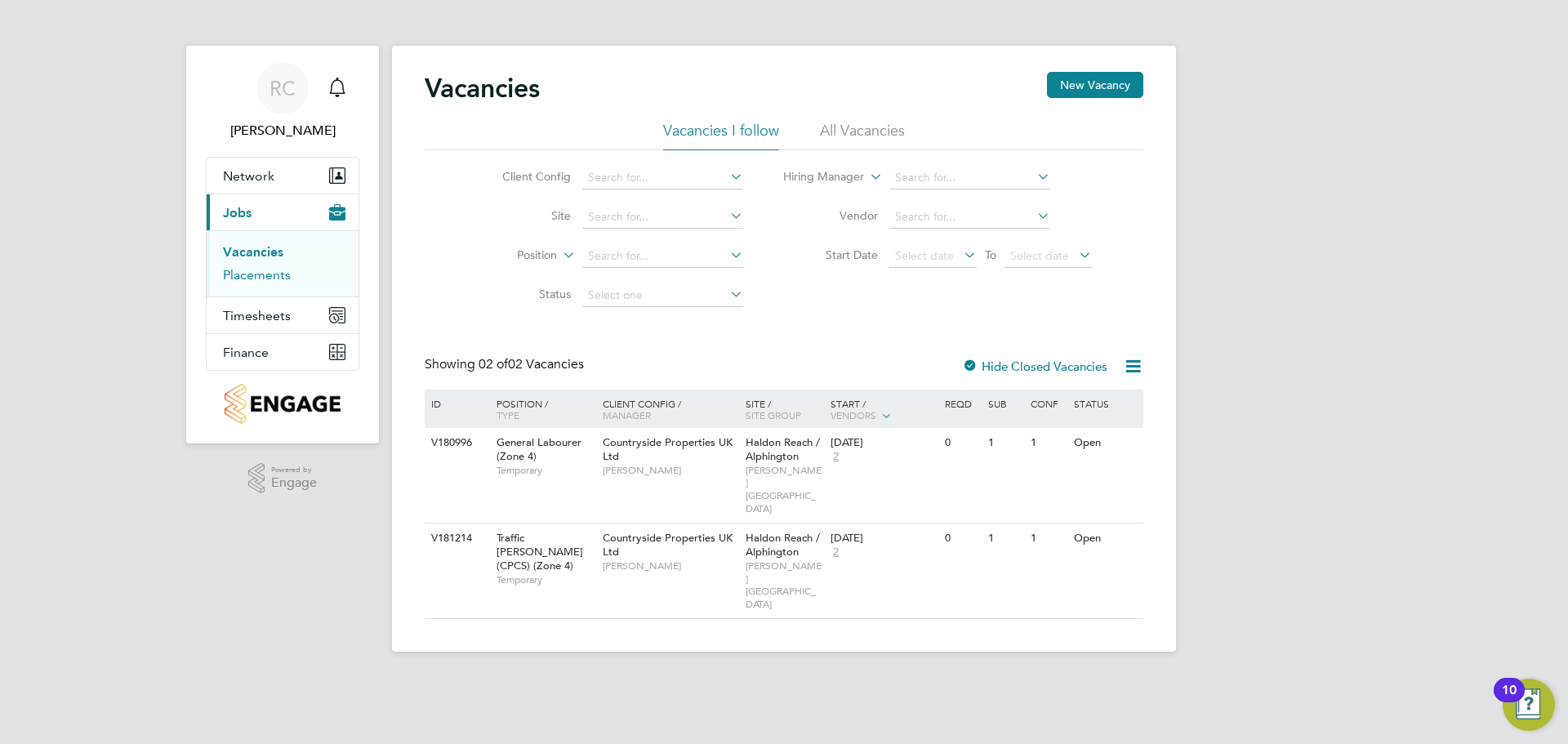
click at [239, 282] on link "Placements" at bounding box center [256, 274] width 68 height 16
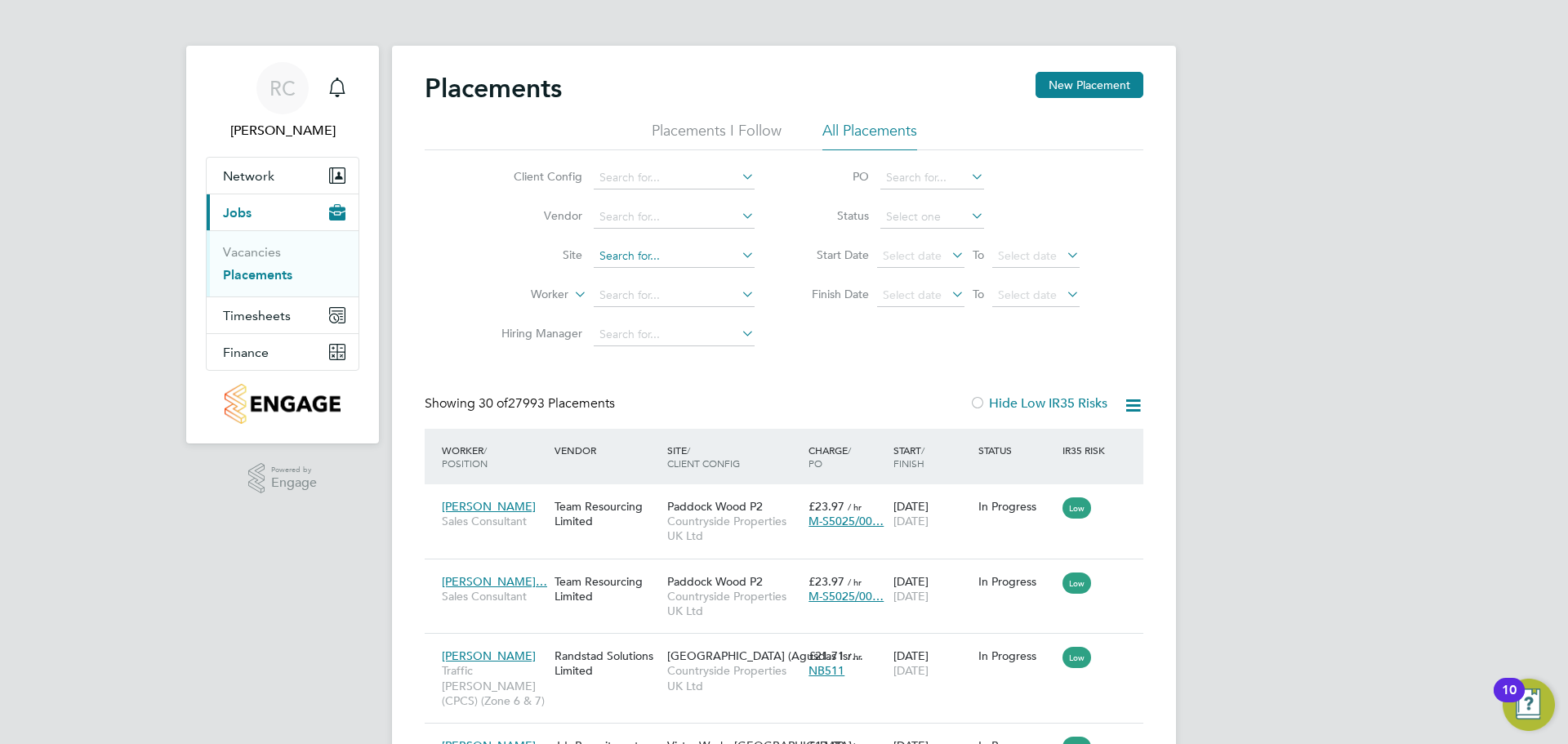
click at [636, 250] on input at bounding box center [674, 256] width 161 height 23
click at [642, 274] on li "Haldon Reach / Alphington" at bounding box center [674, 279] width 163 height 22
type input "Haldon Reach / Alphington"
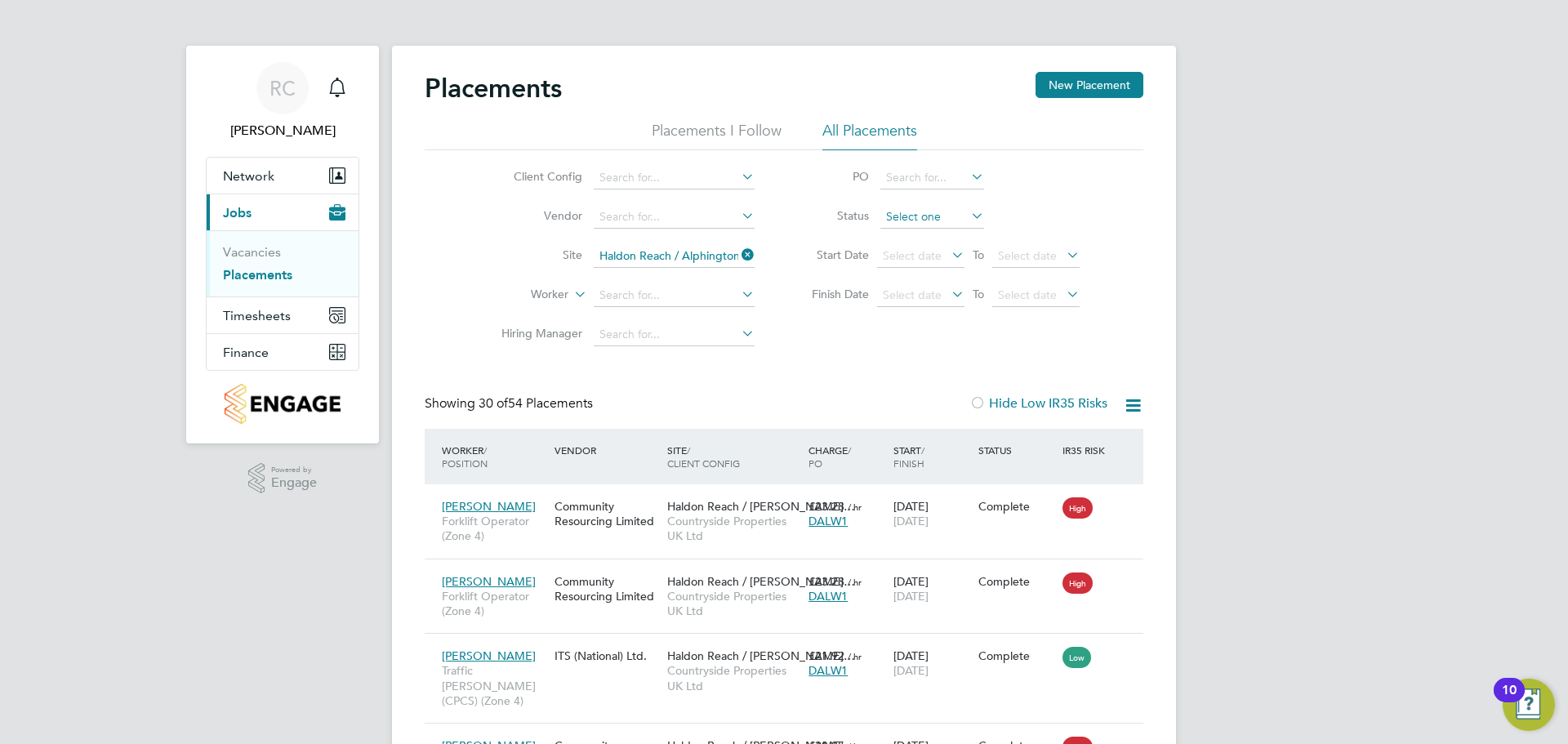
click at [923, 224] on input at bounding box center [932, 217] width 103 height 23
click at [918, 300] on li "In Progress" at bounding box center [932, 303] width 105 height 21
type input "In Progress"
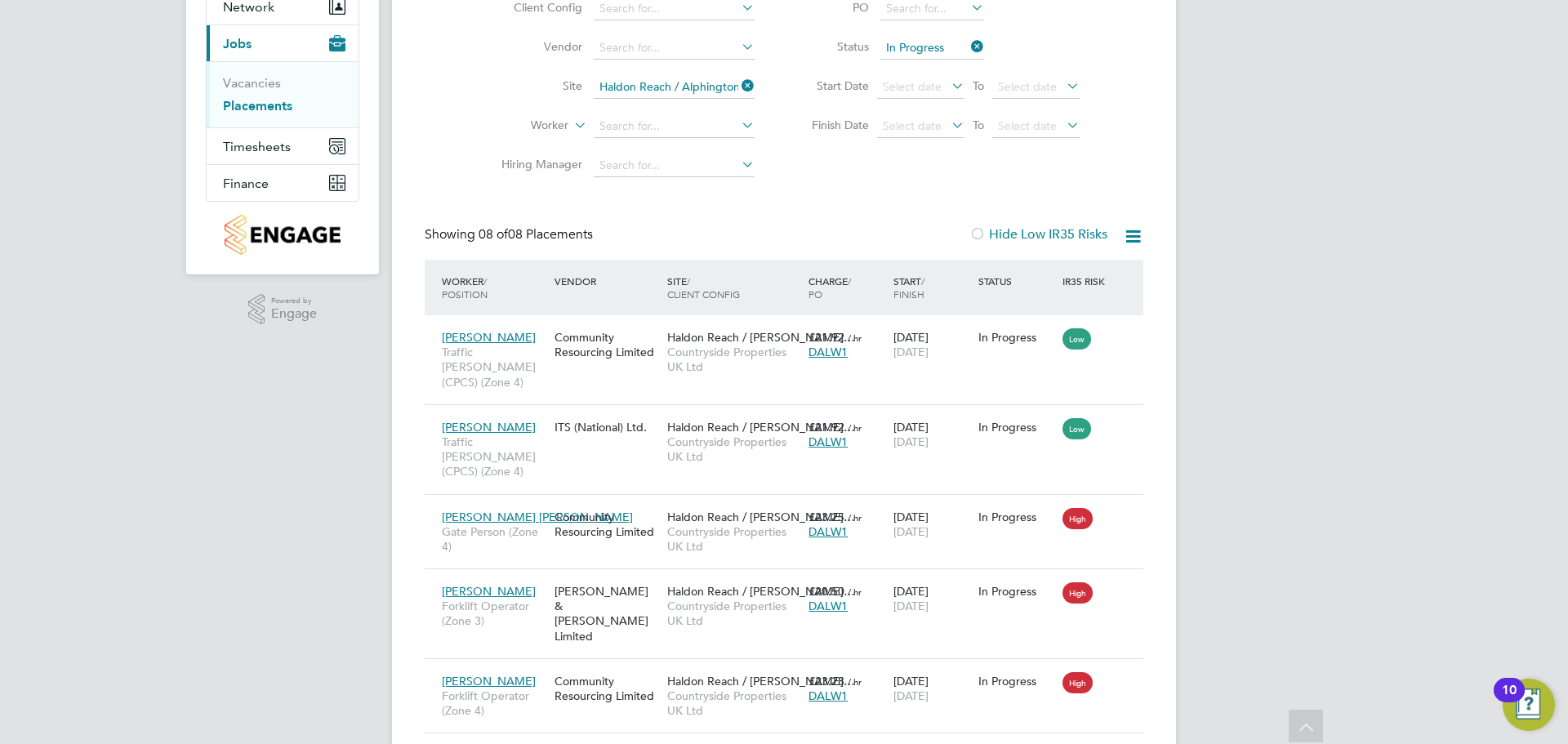
scroll to position [333, 0]
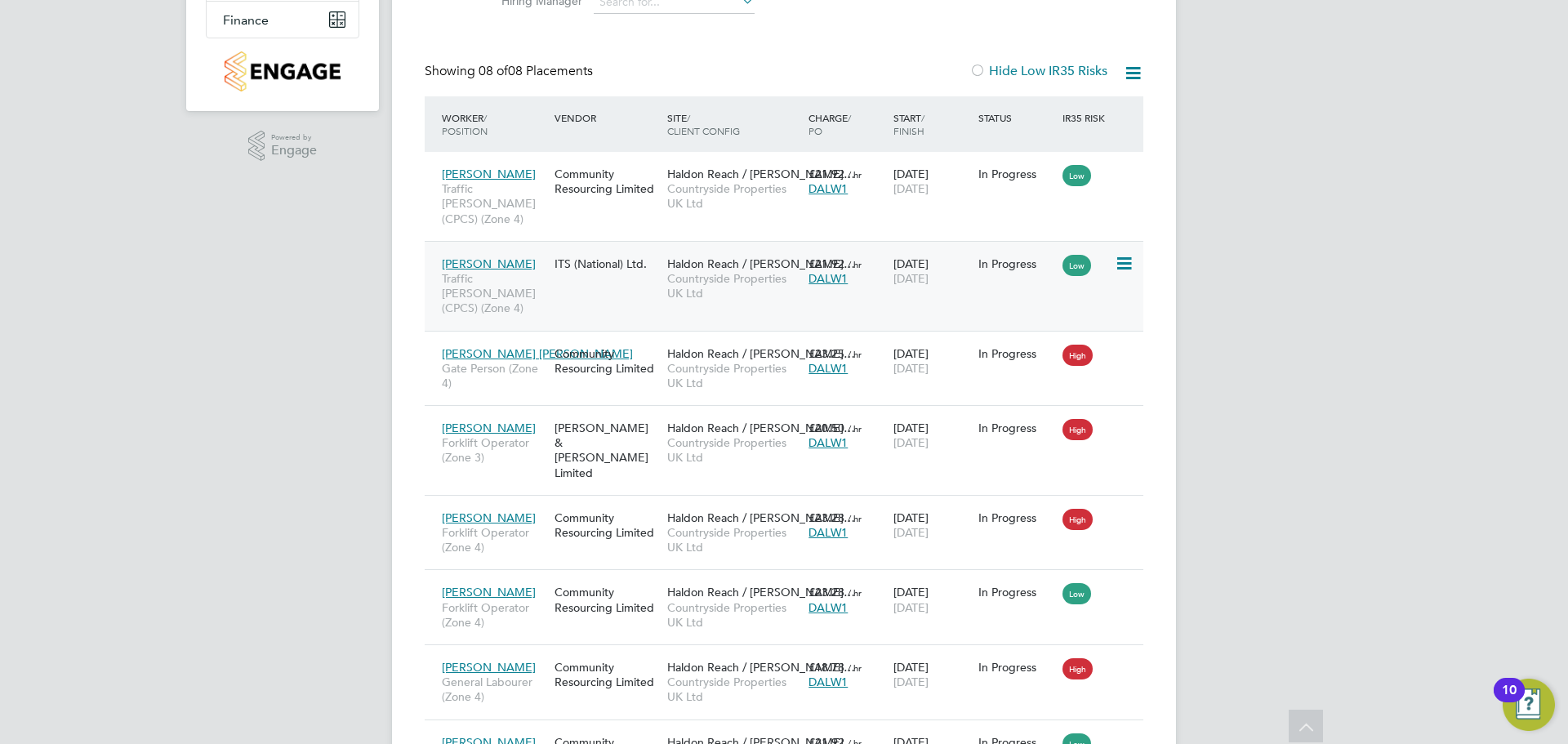
click at [689, 277] on span "Countryside Properties UK Ltd" at bounding box center [734, 285] width 133 height 29
click at [1118, 254] on icon at bounding box center [1123, 264] width 17 height 20
click at [566, 255] on div "ITS (National) Ltd." at bounding box center [606, 264] width 113 height 31
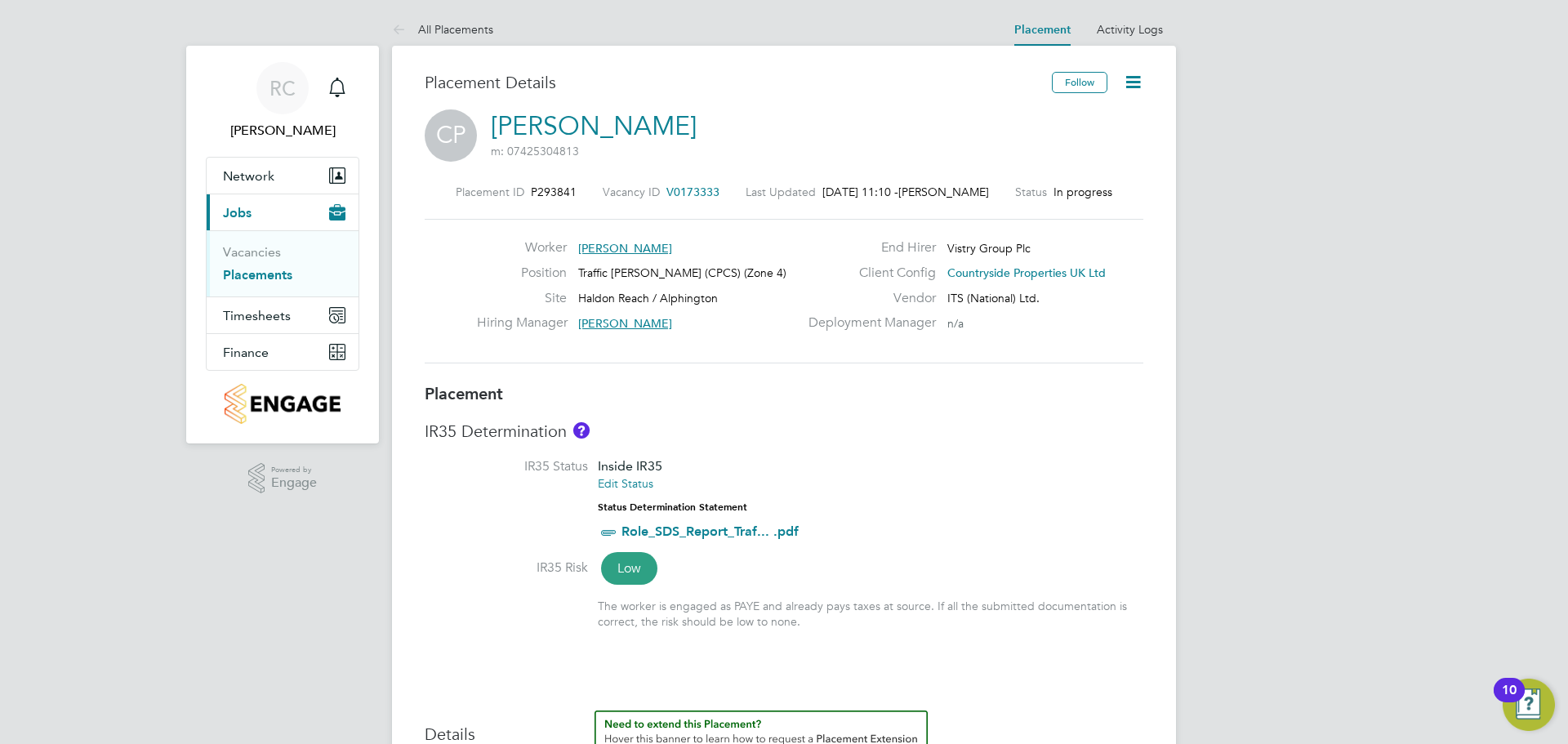
click at [1142, 79] on icon at bounding box center [1133, 82] width 20 height 20
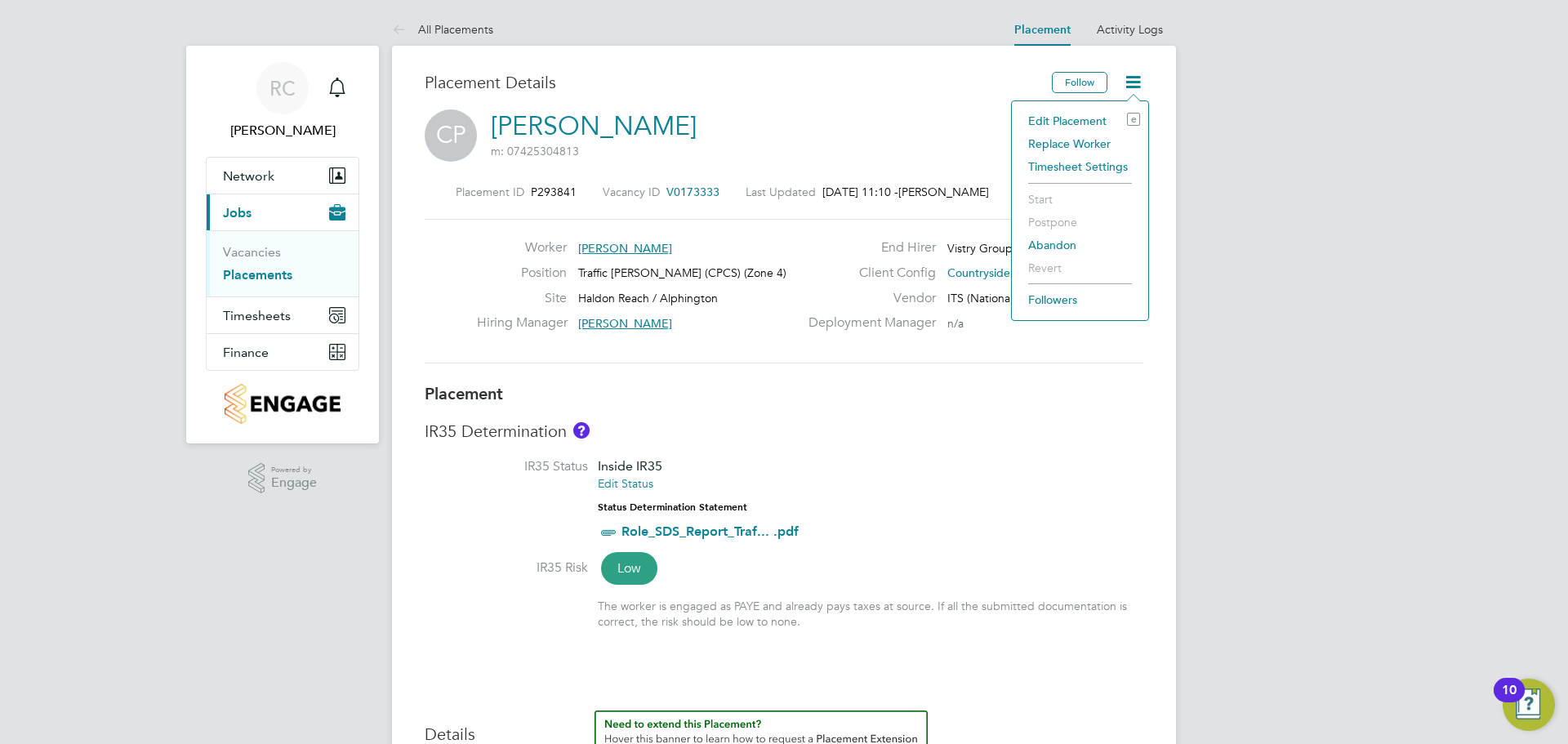
click at [1082, 121] on li "Edit Placement e" at bounding box center [1080, 120] width 120 height 23
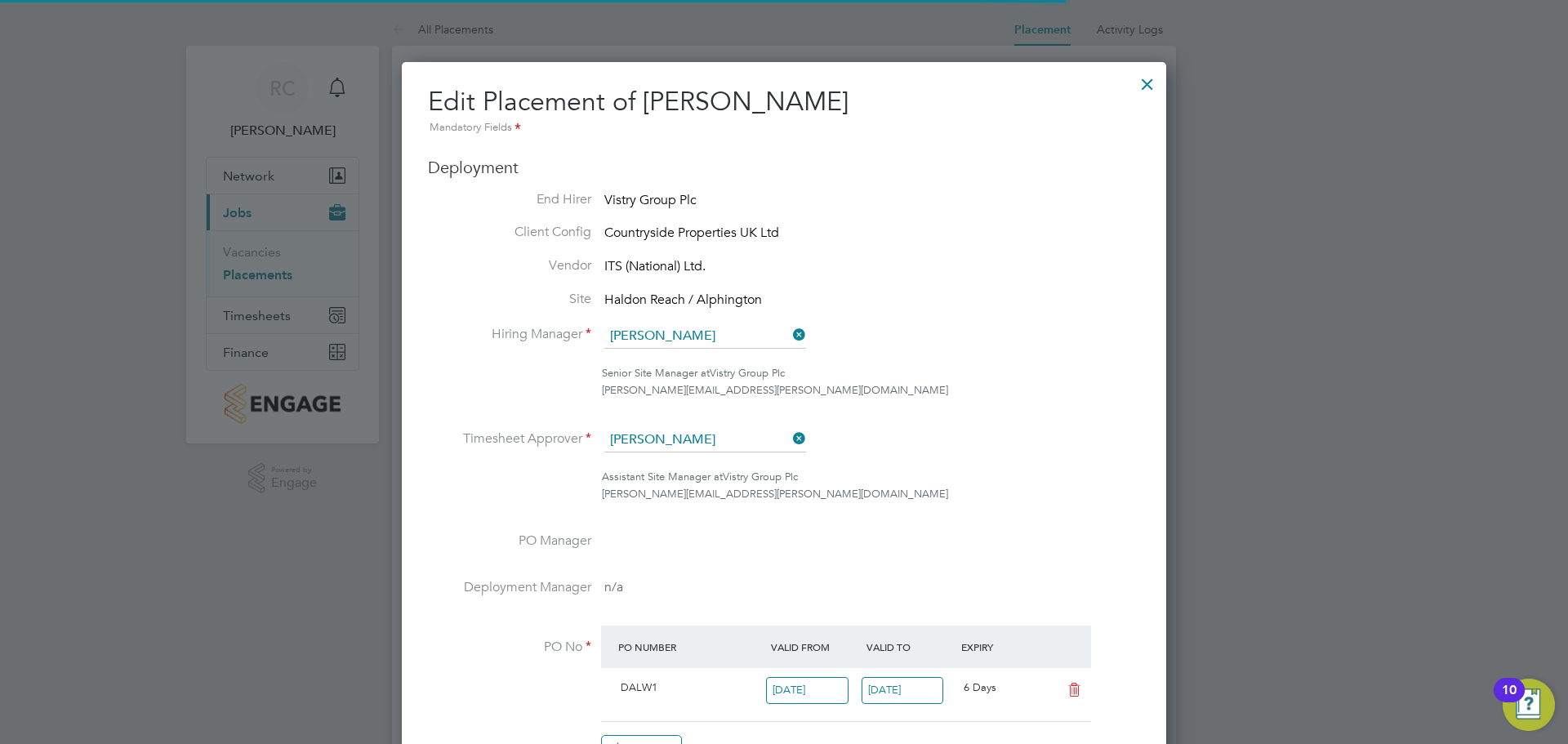
scroll to position [8, 8]
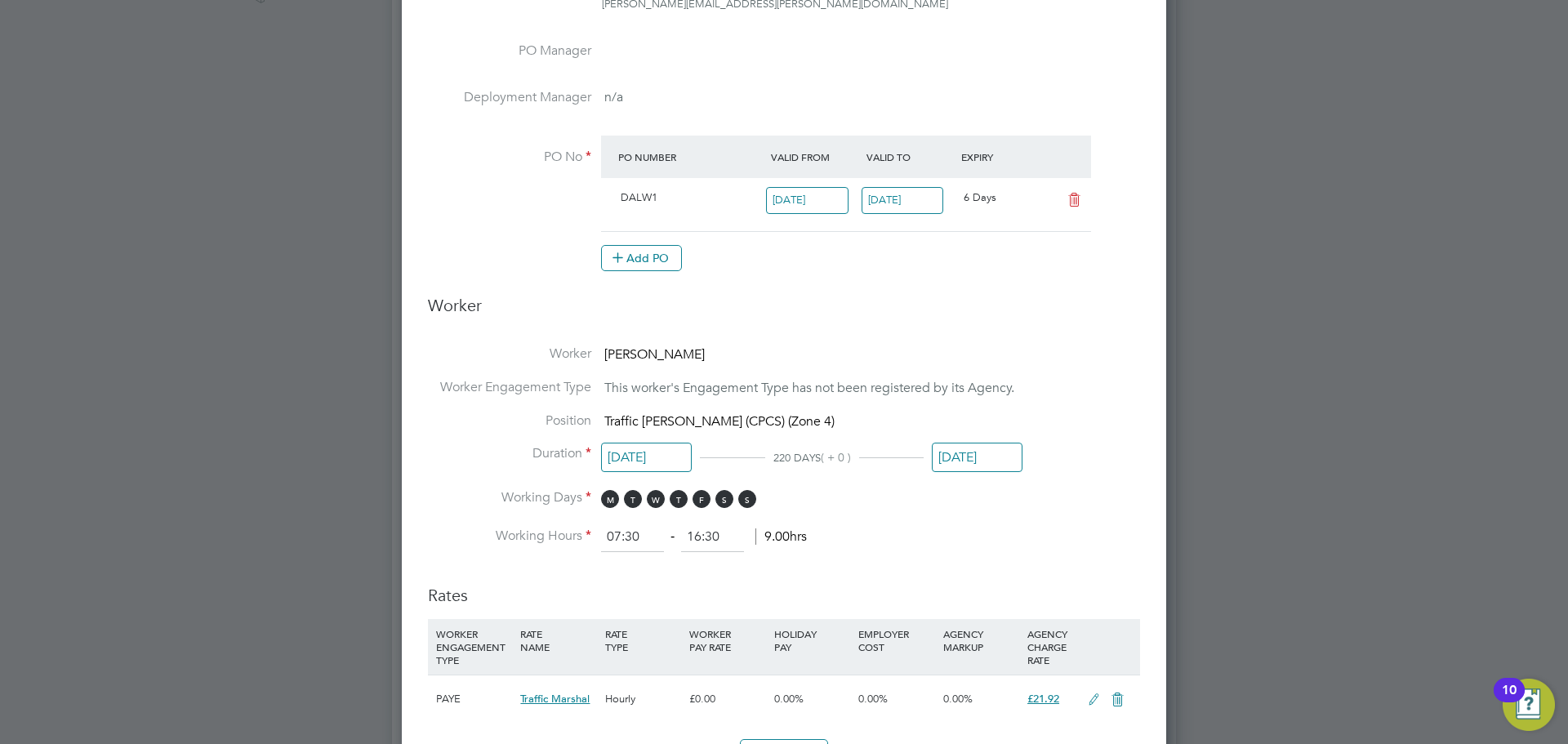
click at [917, 202] on input "[DATE]" at bounding box center [902, 200] width 83 height 27
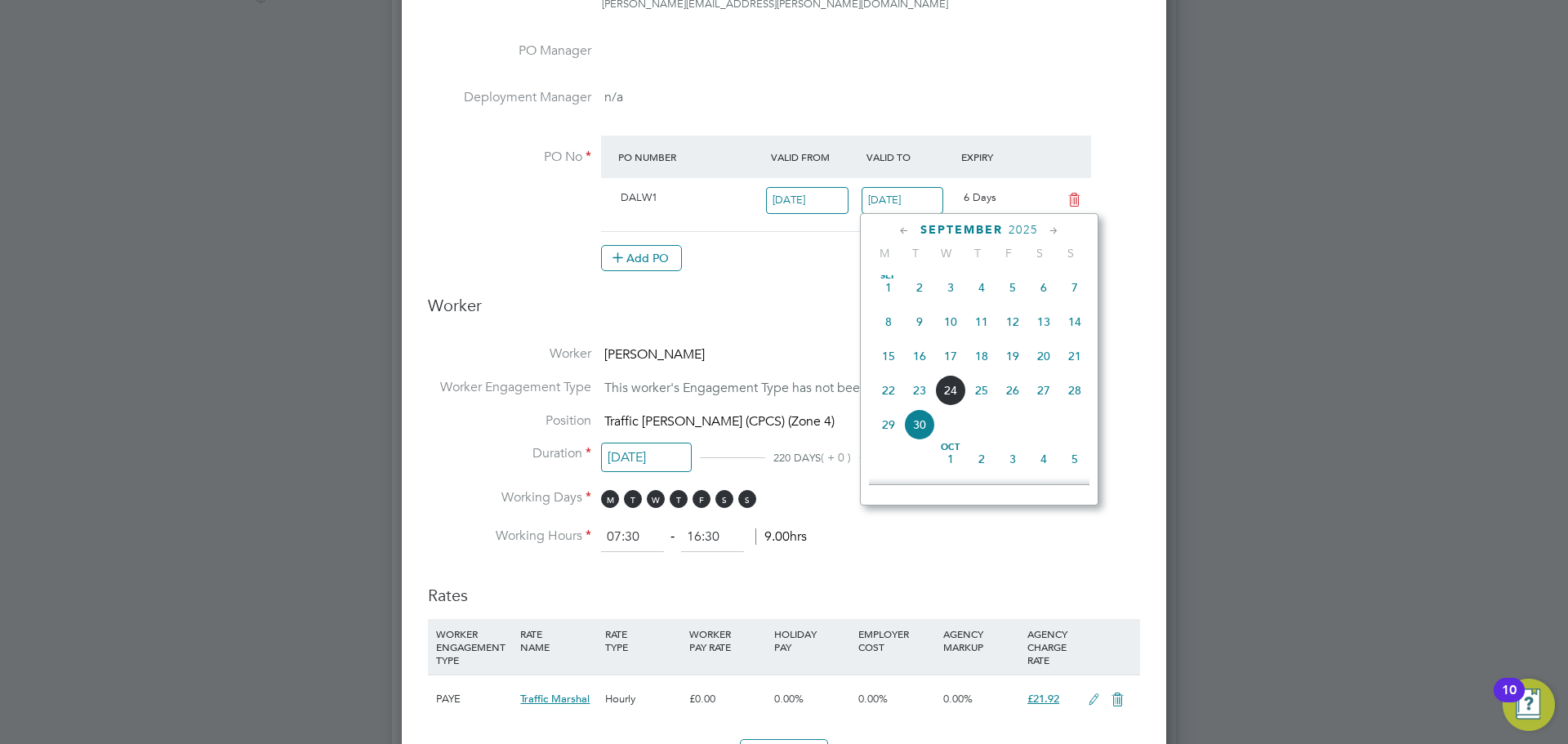
click at [1017, 335] on span "12" at bounding box center [1013, 321] width 31 height 31
type input "[DATE]"
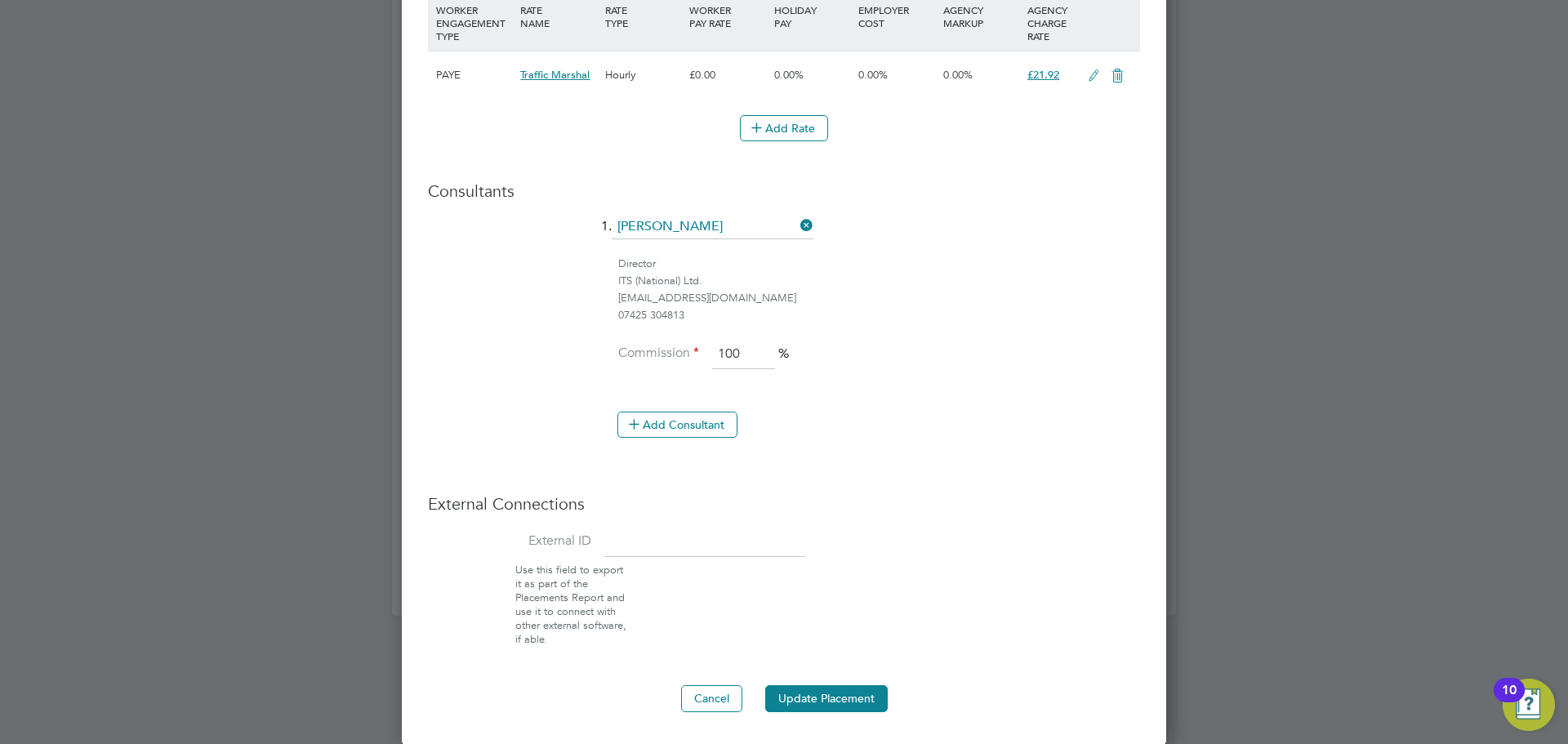
drag, startPoint x: 812, startPoint y: 709, endPoint x: 906, endPoint y: 686, distance: 96.8
click at [812, 709] on button "Update Placement" at bounding box center [827, 698] width 123 height 26
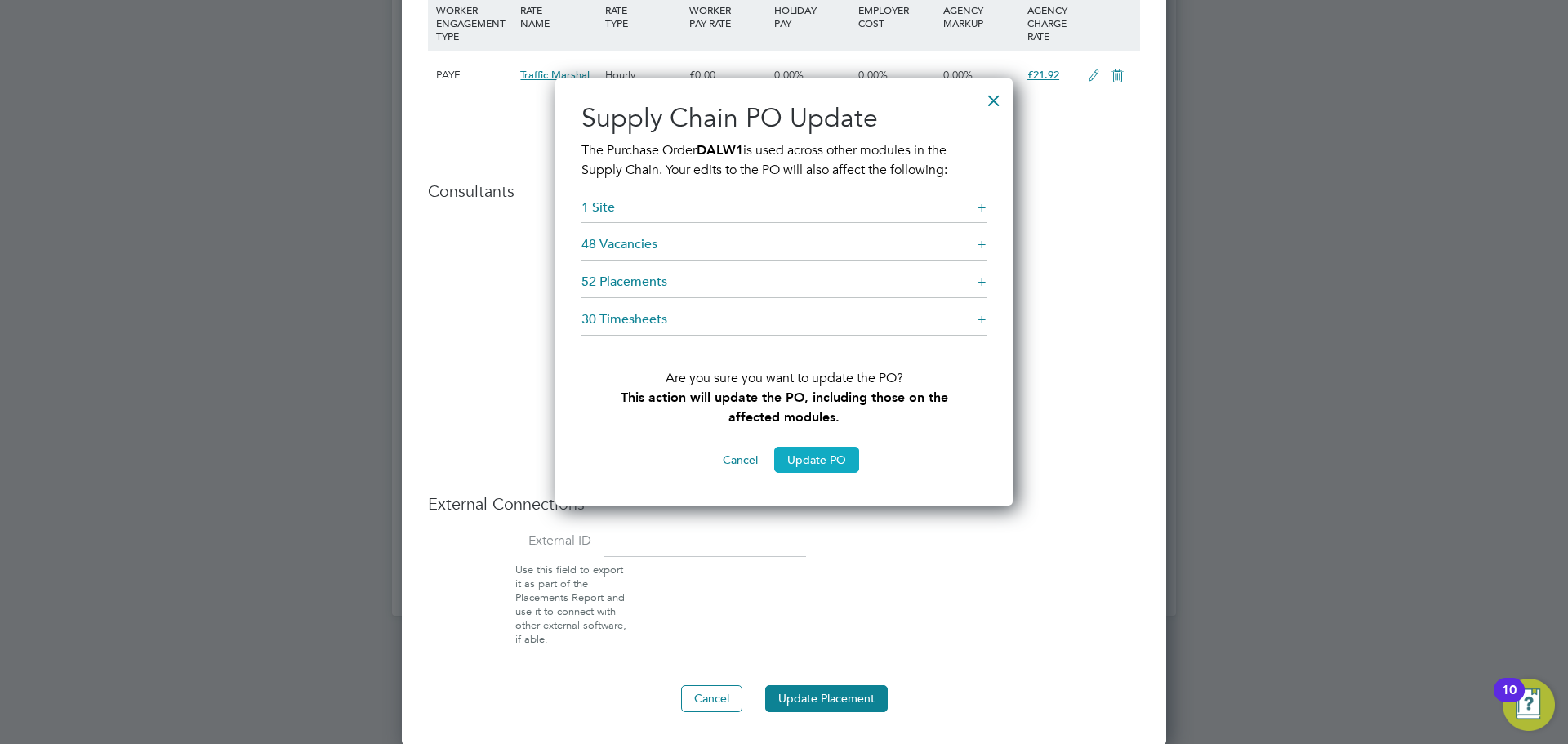
click at [845, 464] on button "Update PO" at bounding box center [817, 460] width 85 height 26
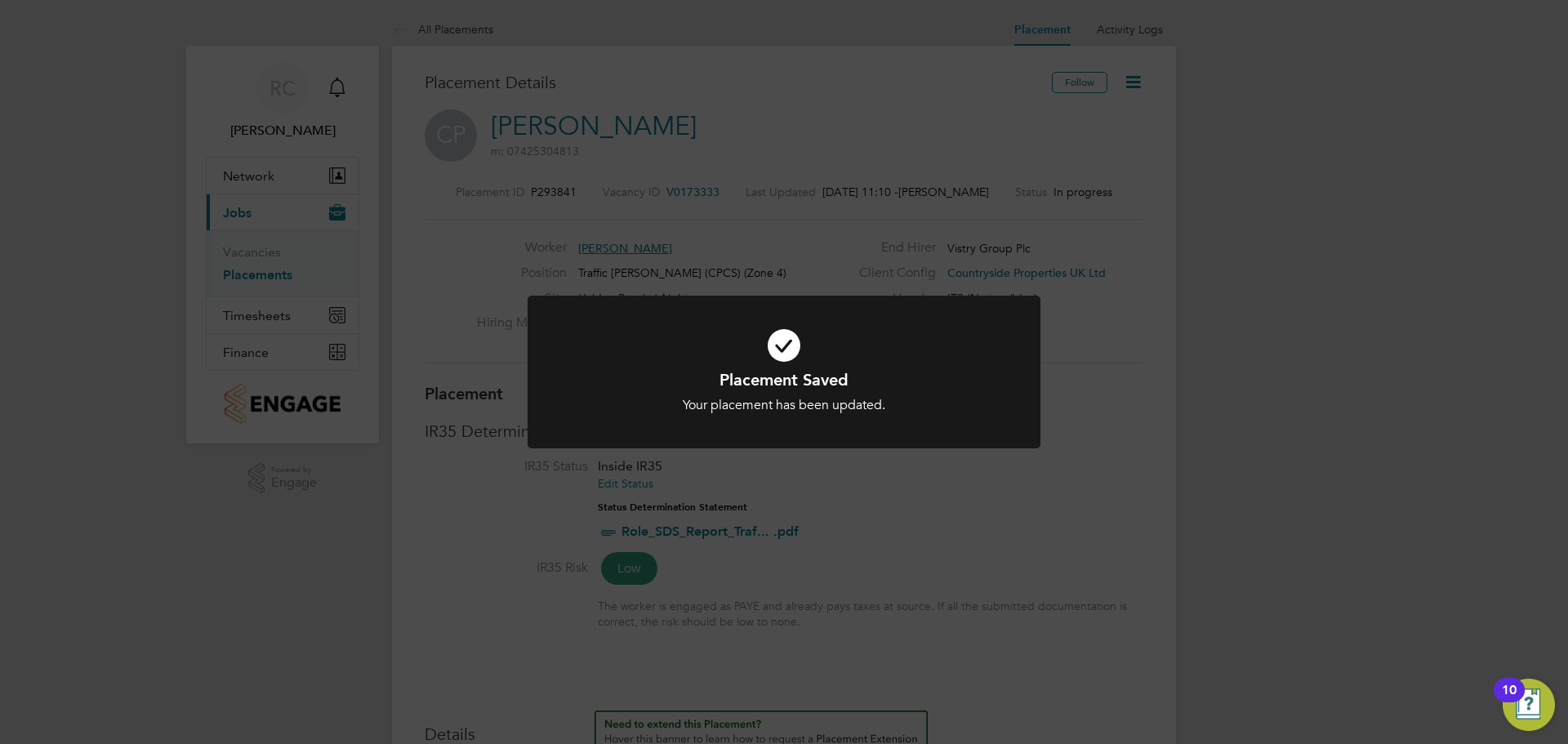
click at [400, 292] on div "Placement Saved Your placement has been updated. Cancel Okay" at bounding box center [784, 372] width 1568 height 744
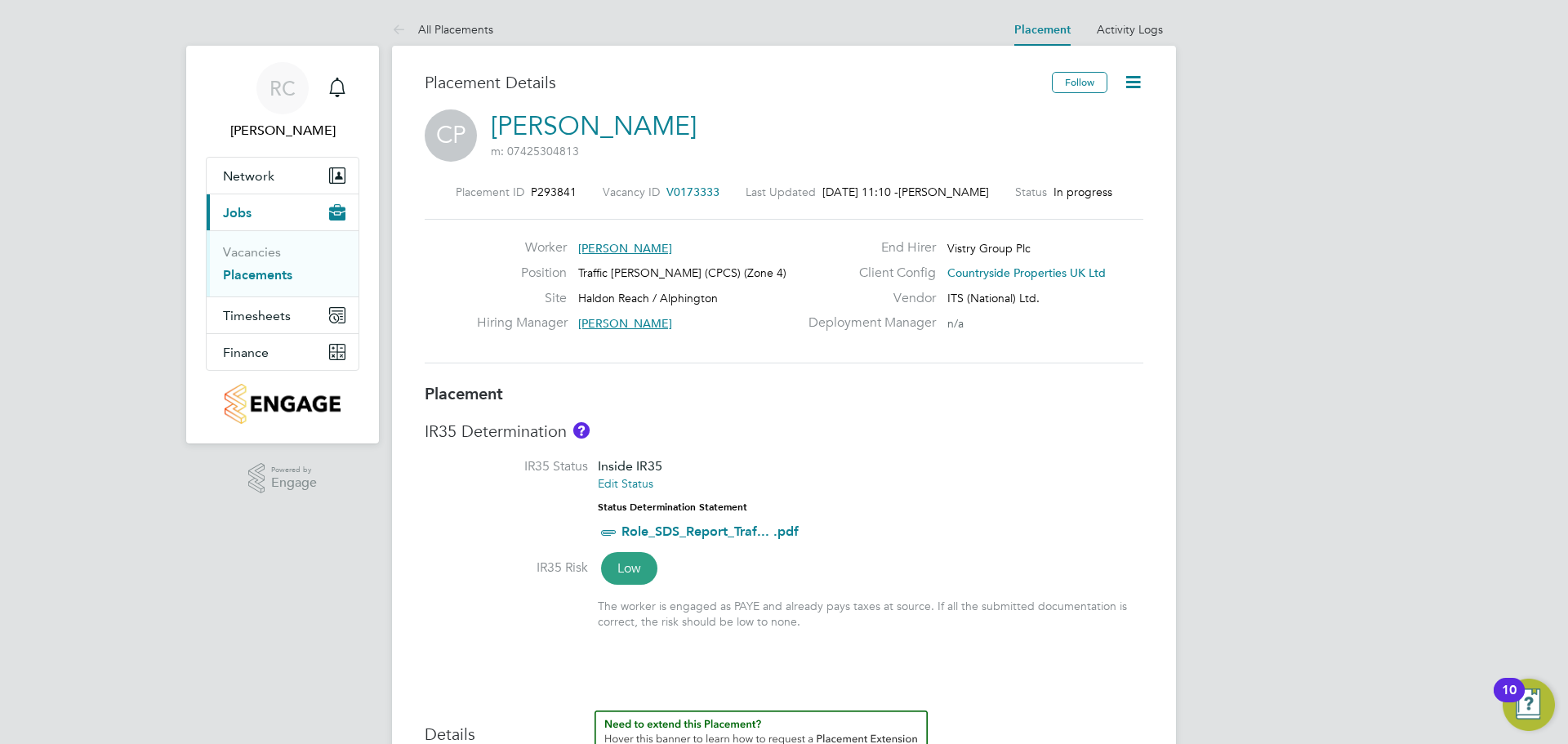
click at [271, 273] on link "Placements" at bounding box center [257, 274] width 69 height 16
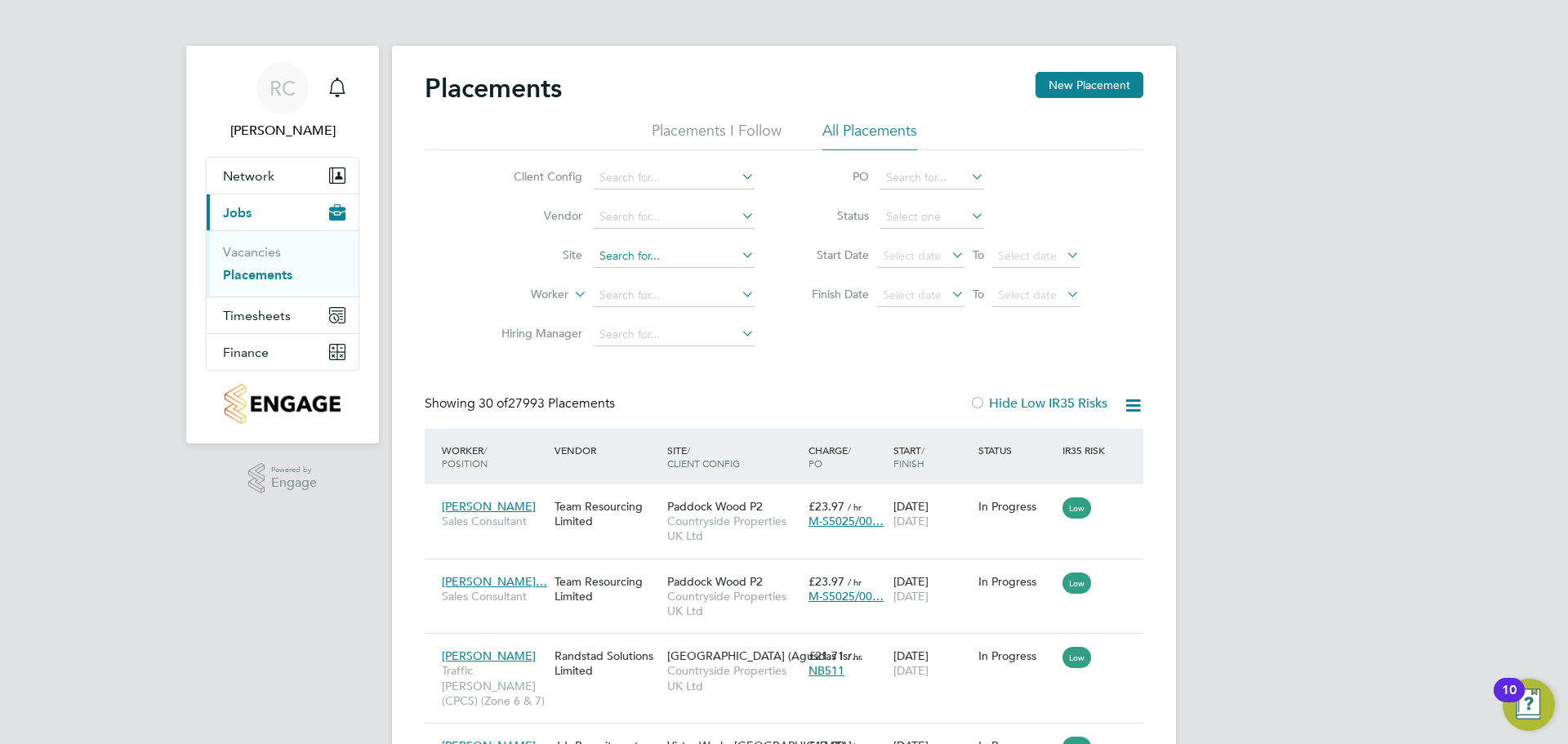
click at [670, 259] on input at bounding box center [674, 256] width 161 height 23
click at [687, 279] on li "Hald on Reach / Alphington" at bounding box center [674, 279] width 163 height 22
type input "Haldon Reach / Alphington"
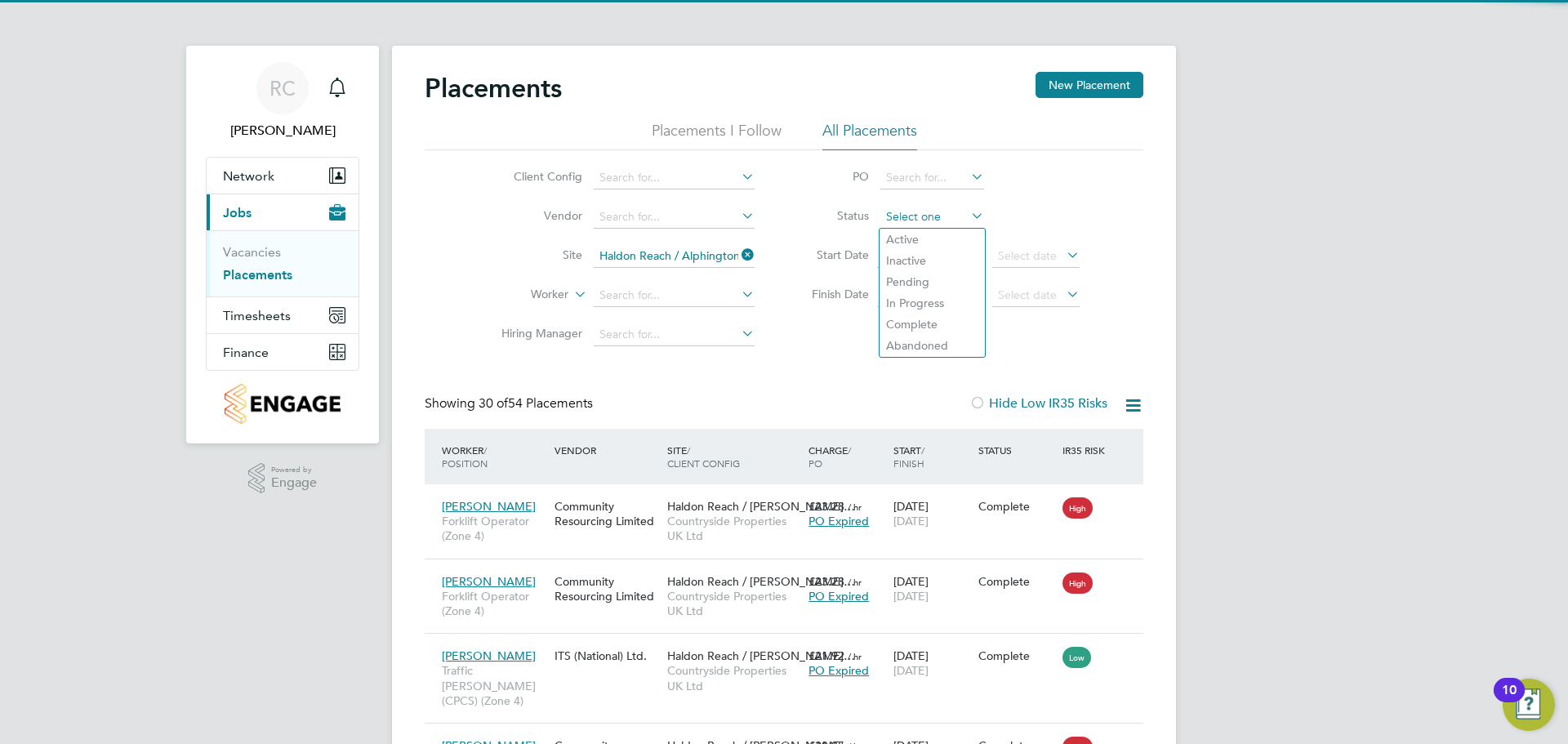
click at [904, 206] on input at bounding box center [932, 217] width 103 height 23
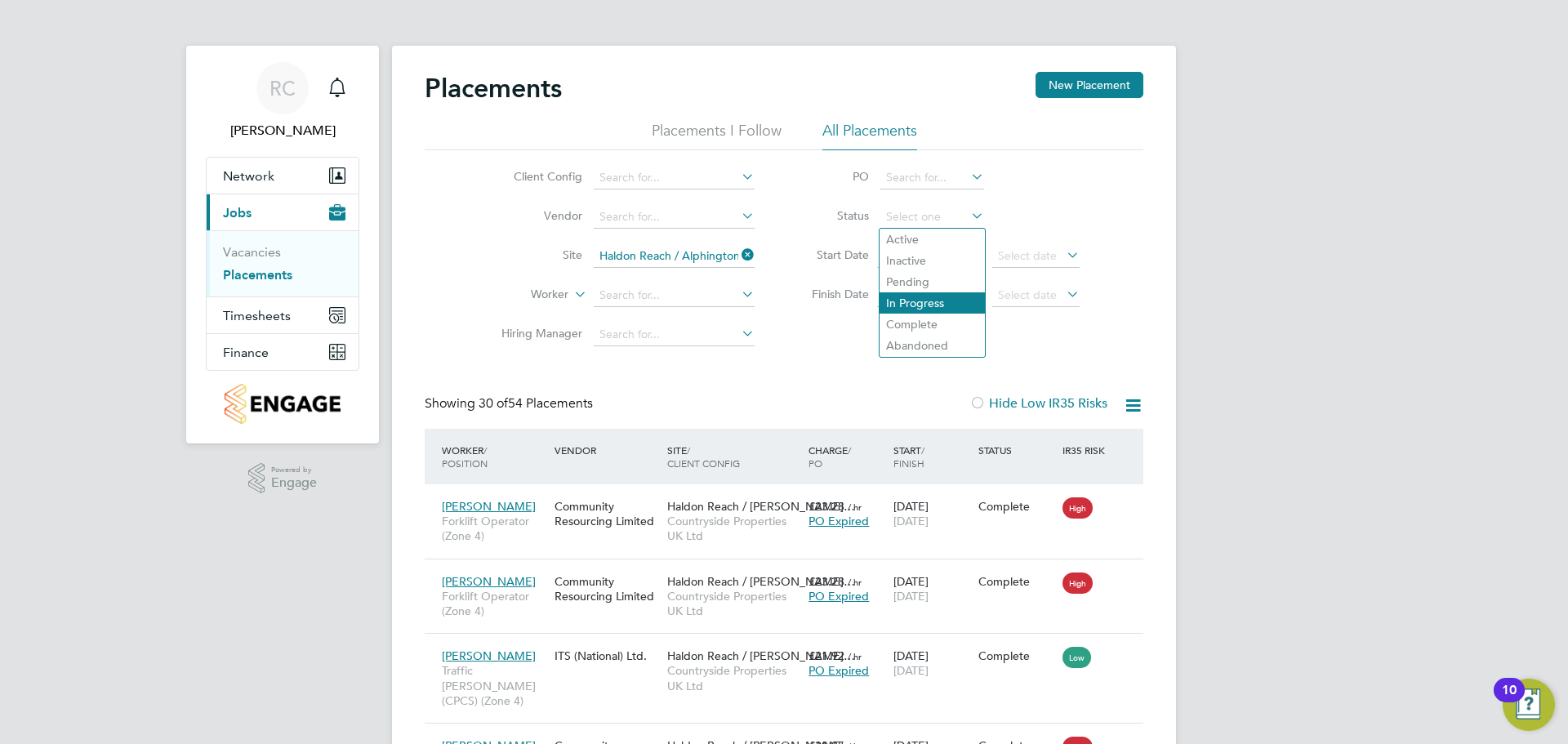
click at [919, 304] on li "In Progress" at bounding box center [932, 303] width 105 height 21
type input "In Progress"
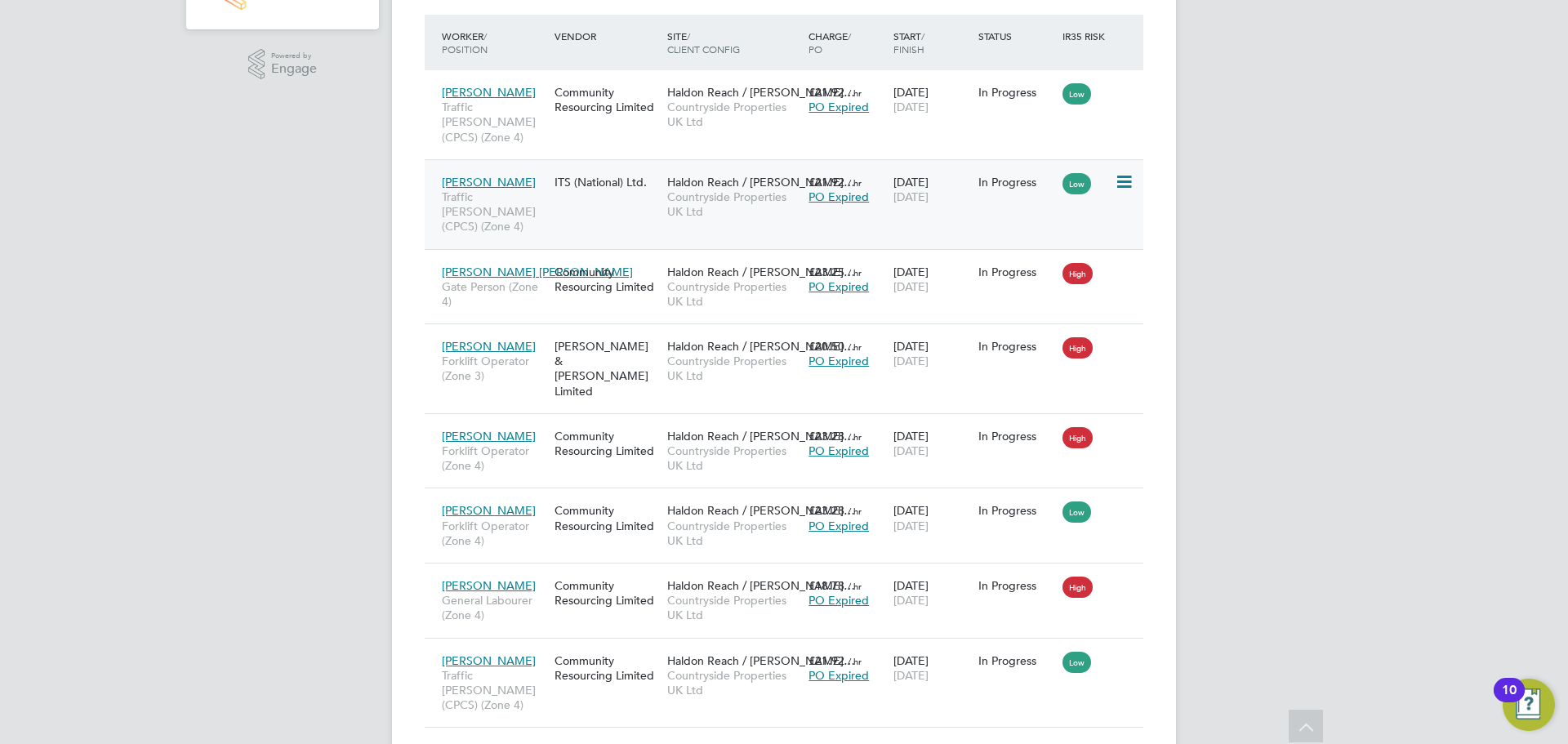
click at [1122, 173] on icon at bounding box center [1123, 183] width 17 height 20
click at [929, 189] on span "[DATE]" at bounding box center [911, 197] width 35 height 15
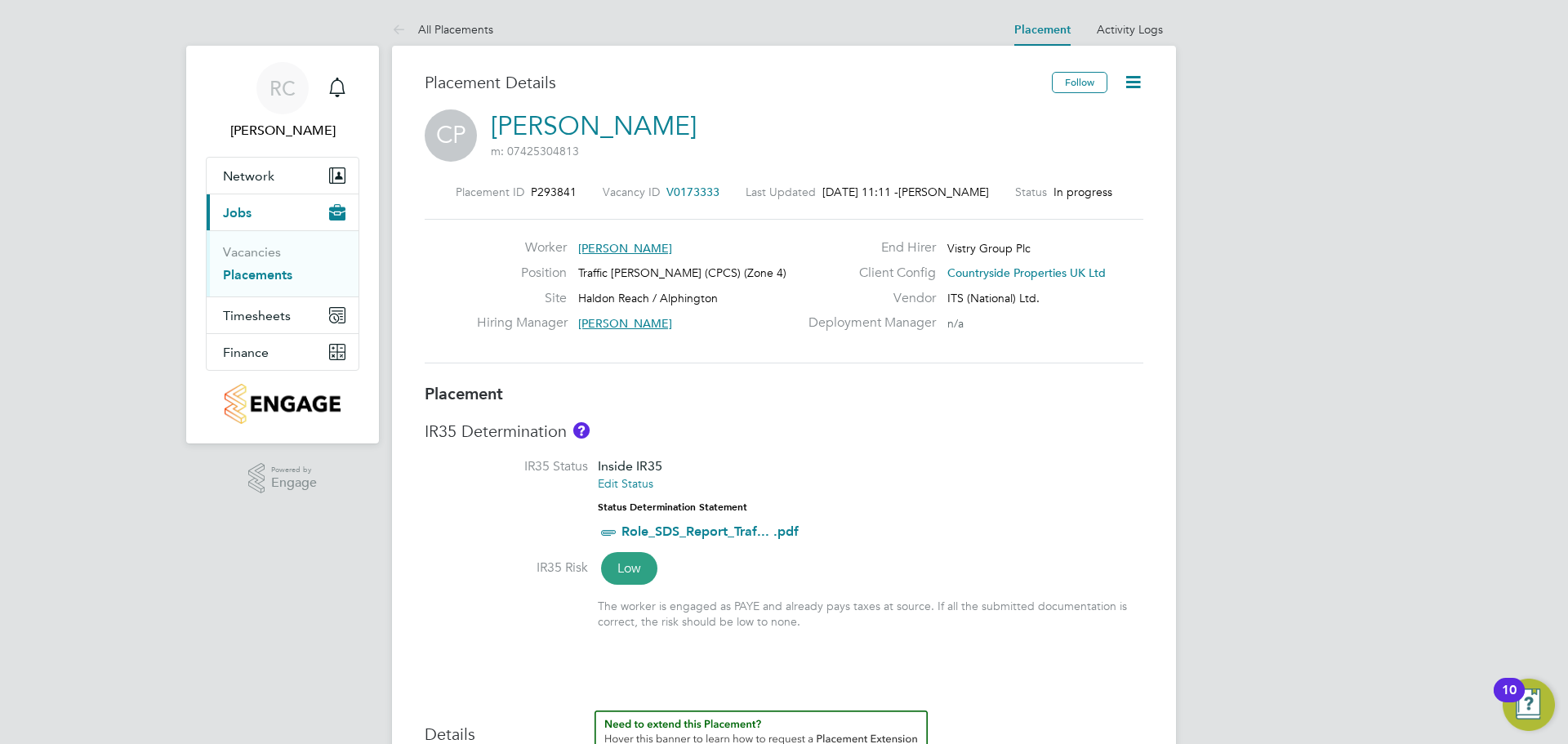
click at [1139, 82] on icon at bounding box center [1133, 82] width 20 height 20
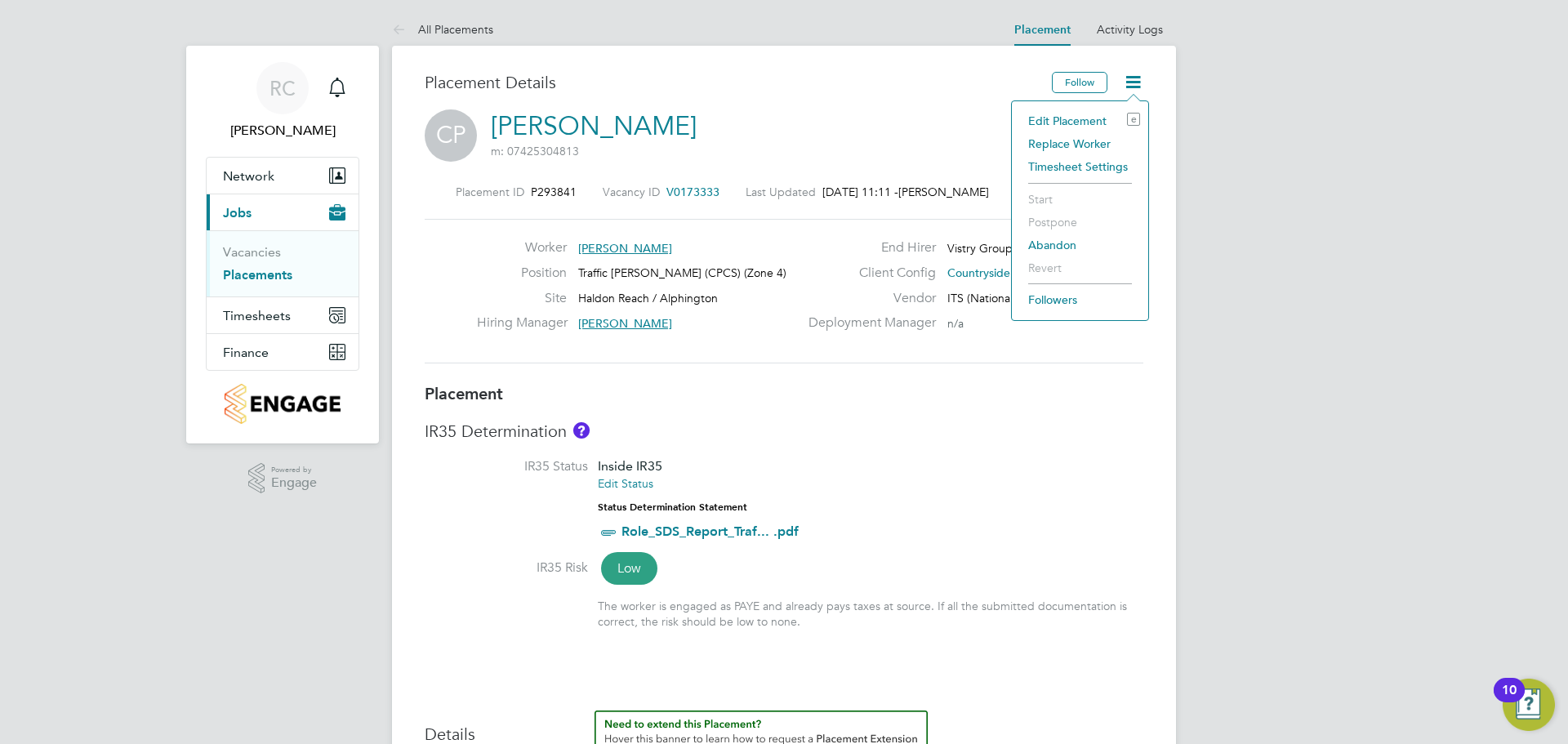
click at [1063, 120] on li "Edit Placement e" at bounding box center [1080, 120] width 120 height 23
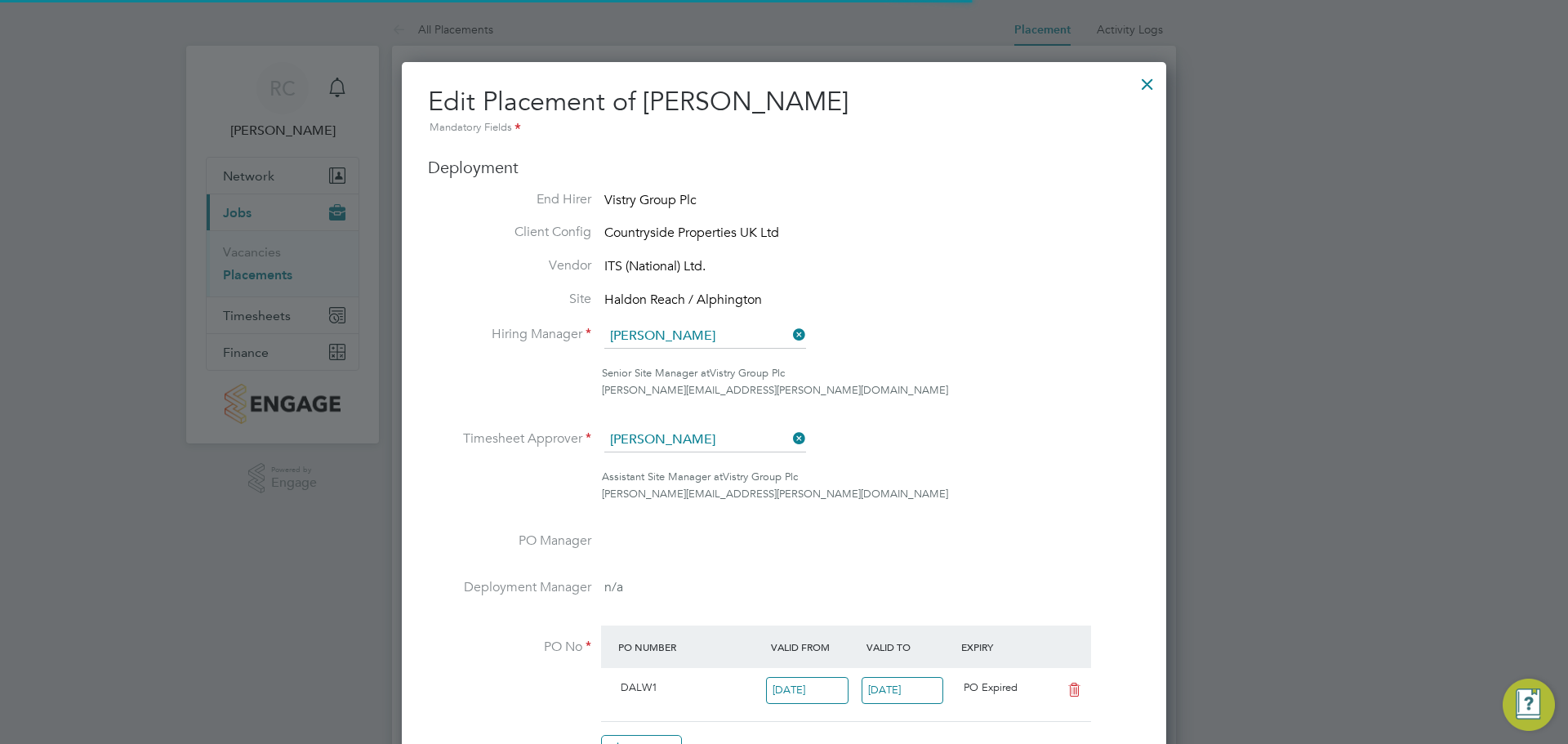
scroll to position [8, 8]
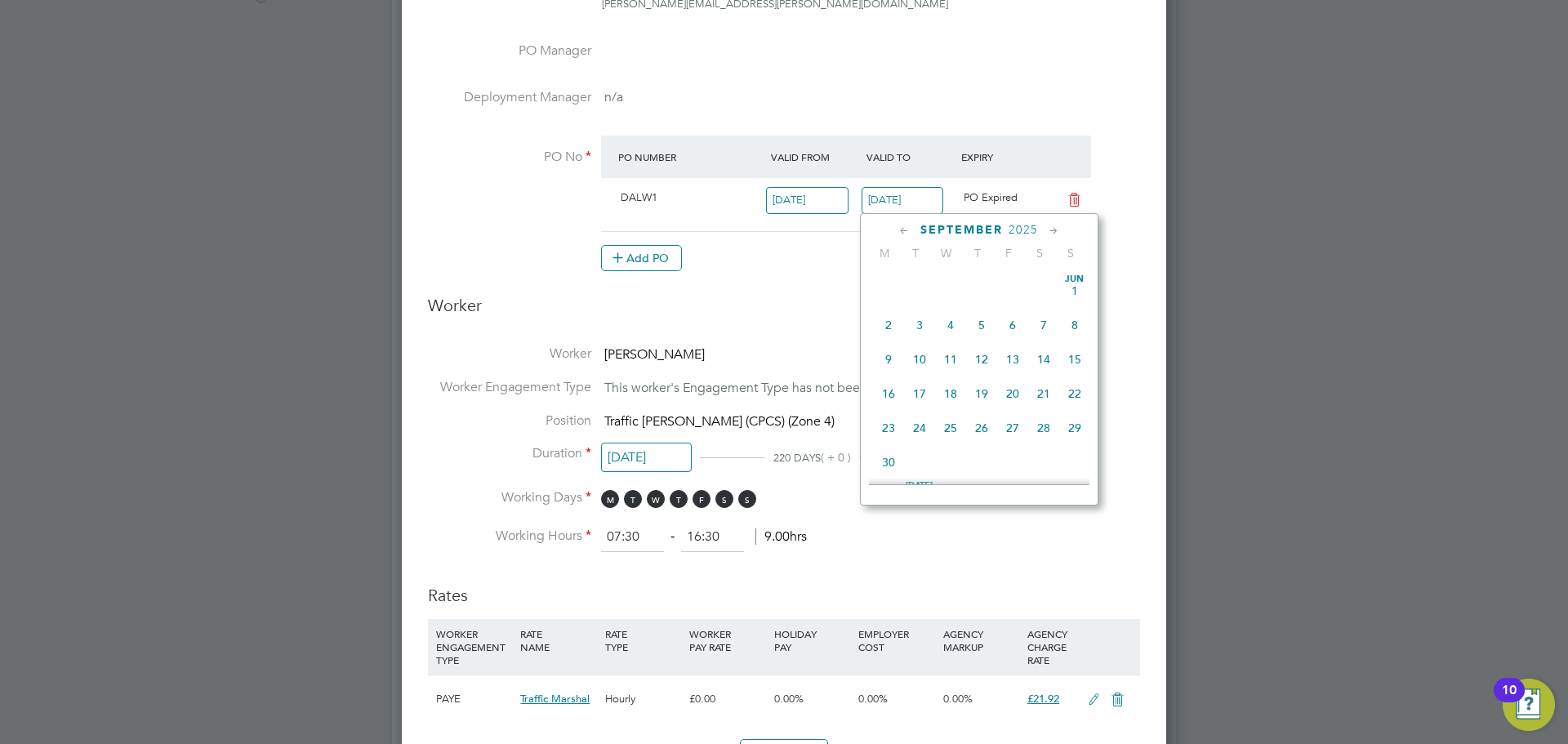
click at [917, 191] on input "[DATE]" at bounding box center [902, 200] width 83 height 27
drag, startPoint x: 919, startPoint y: 464, endPoint x: 957, endPoint y: 448, distance: 41.2
click at [918, 464] on span "30" at bounding box center [919, 449] width 31 height 31
type input "[DATE]"
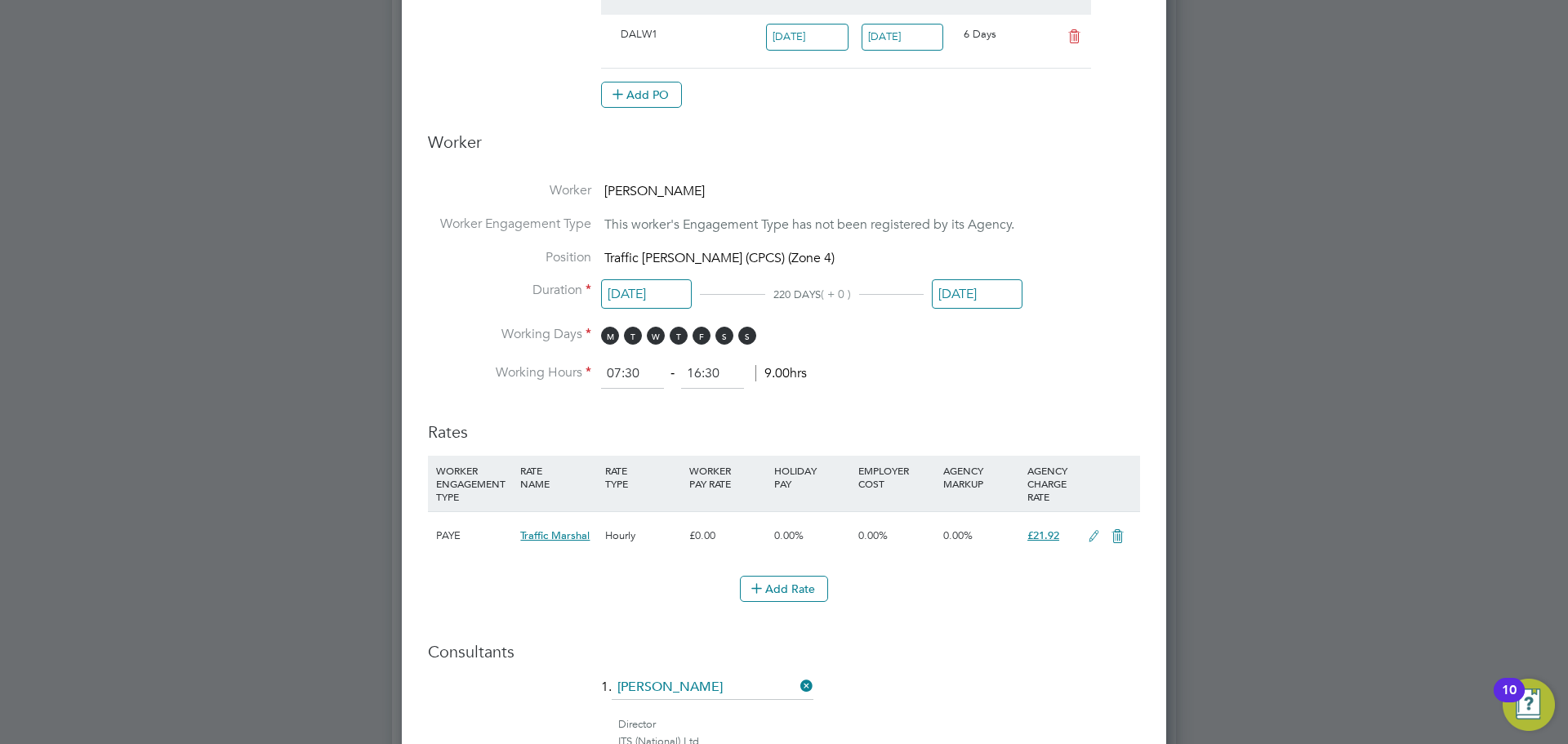
click at [958, 293] on input "[DATE]" at bounding box center [977, 294] width 91 height 30
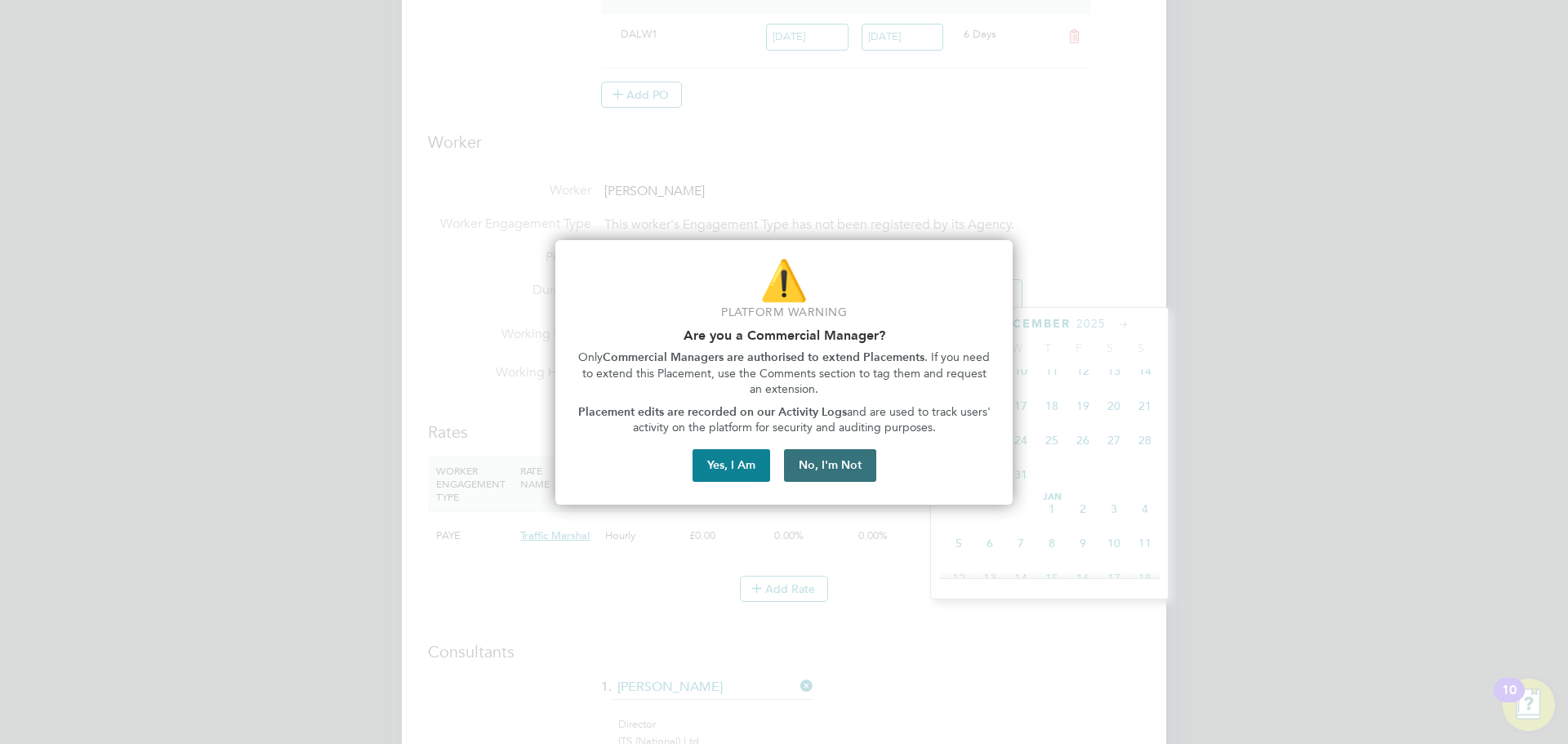
click at [844, 471] on button "No, I'm Not" at bounding box center [830, 465] width 93 height 33
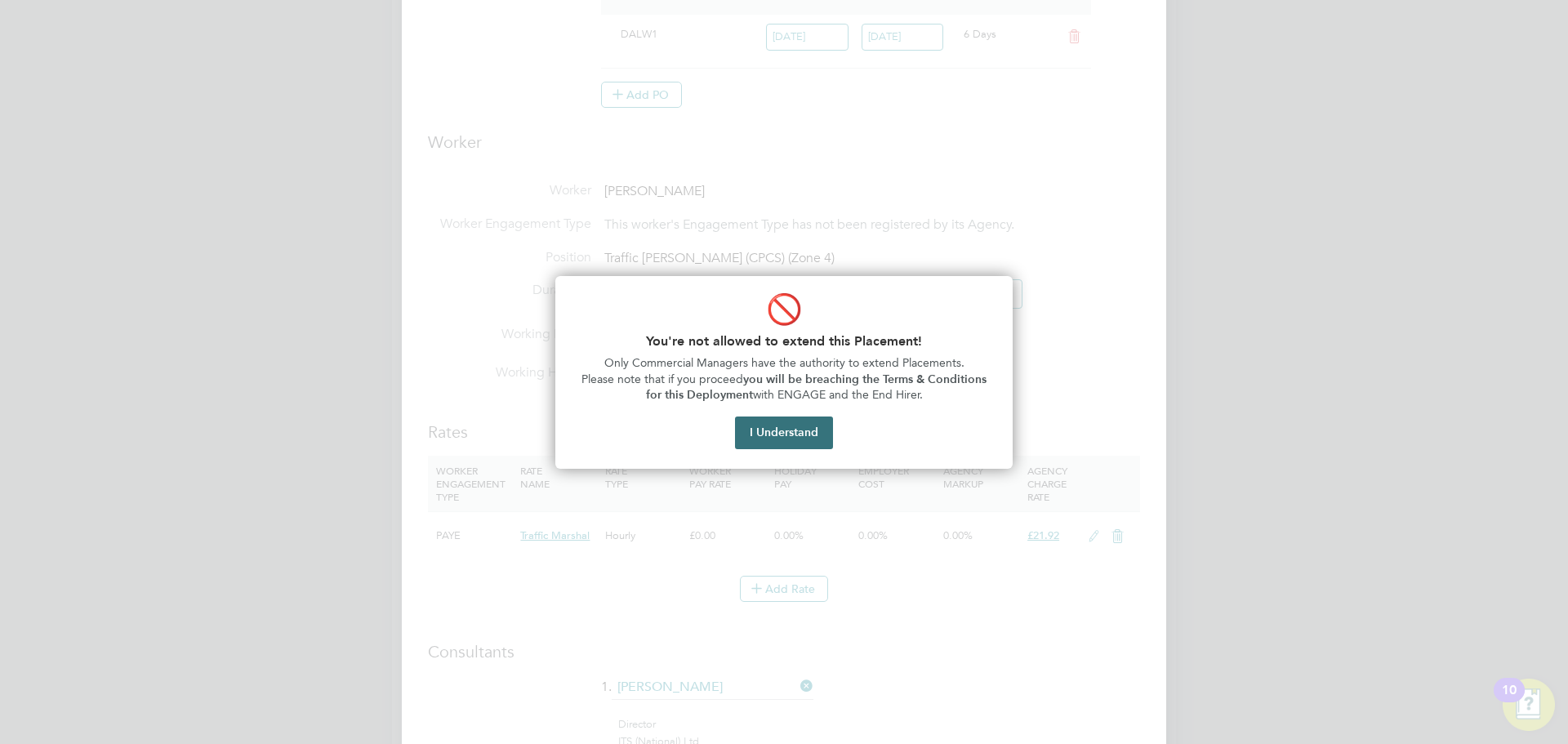
click at [786, 433] on button "I Understand" at bounding box center [784, 432] width 98 height 33
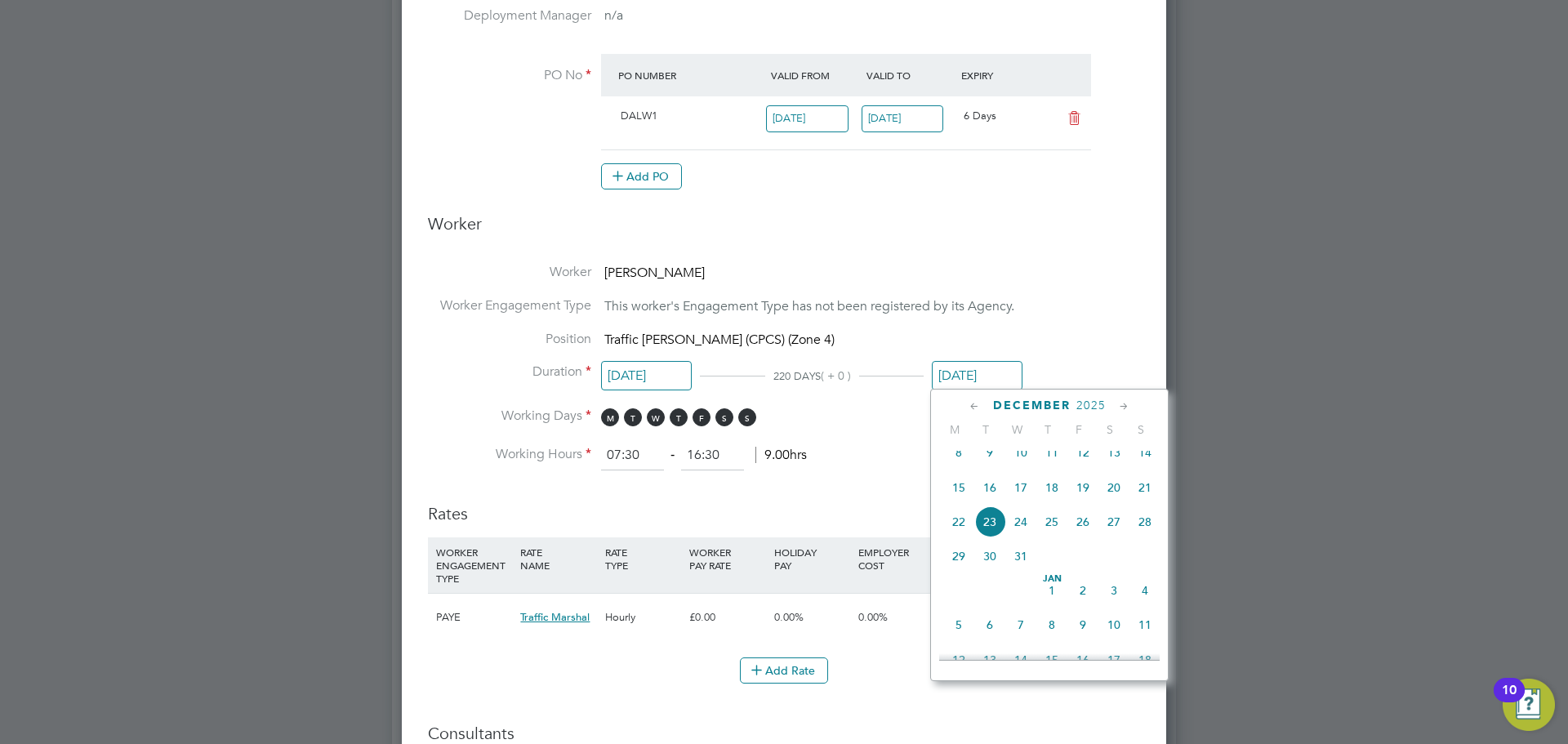
click at [976, 405] on icon at bounding box center [975, 407] width 16 height 18
click at [975, 405] on icon at bounding box center [975, 407] width 16 height 18
click at [1113, 405] on div "[DATE]" at bounding box center [1049, 405] width 220 height 16
click at [1079, 510] on span "12" at bounding box center [1083, 505] width 31 height 31
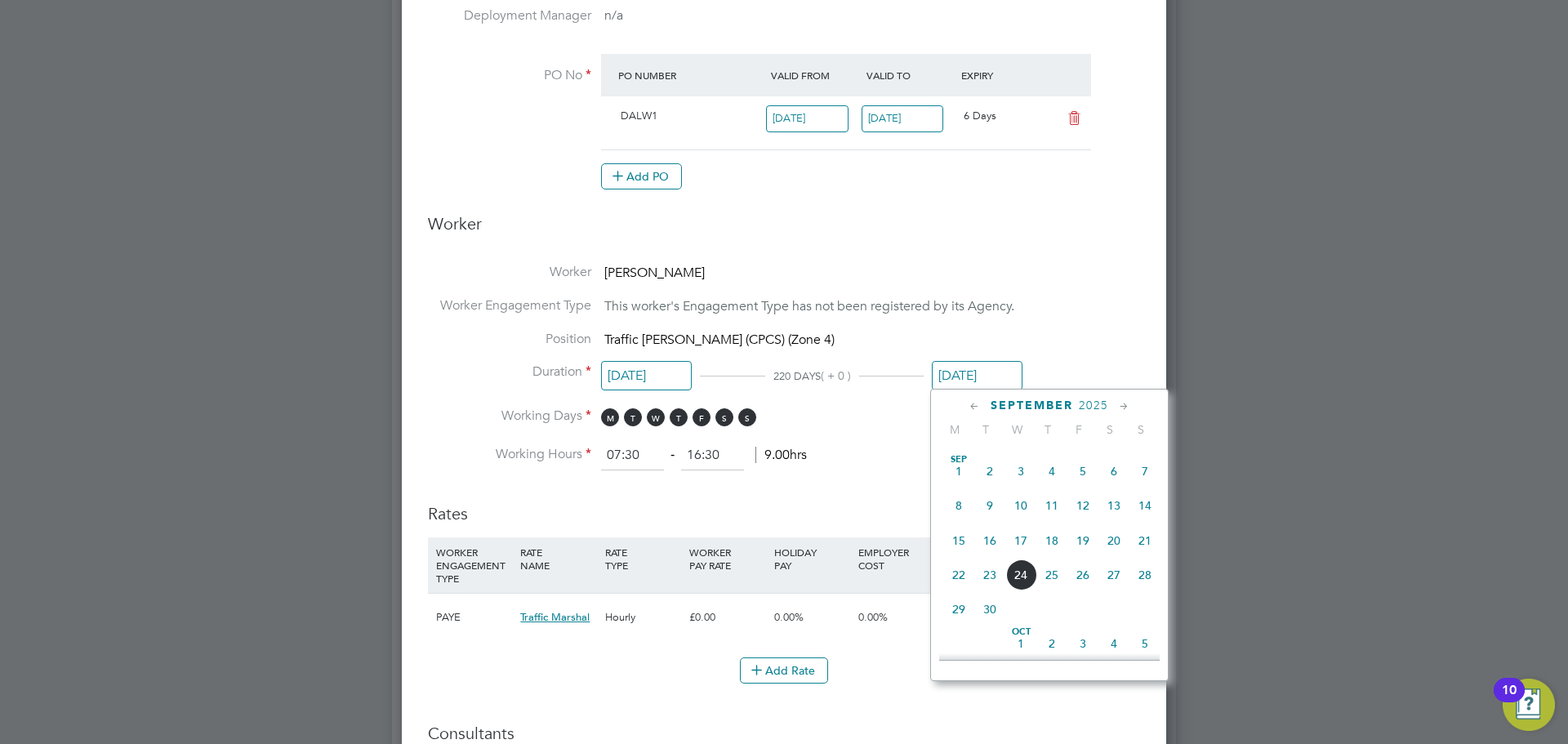
type input "[DATE]"
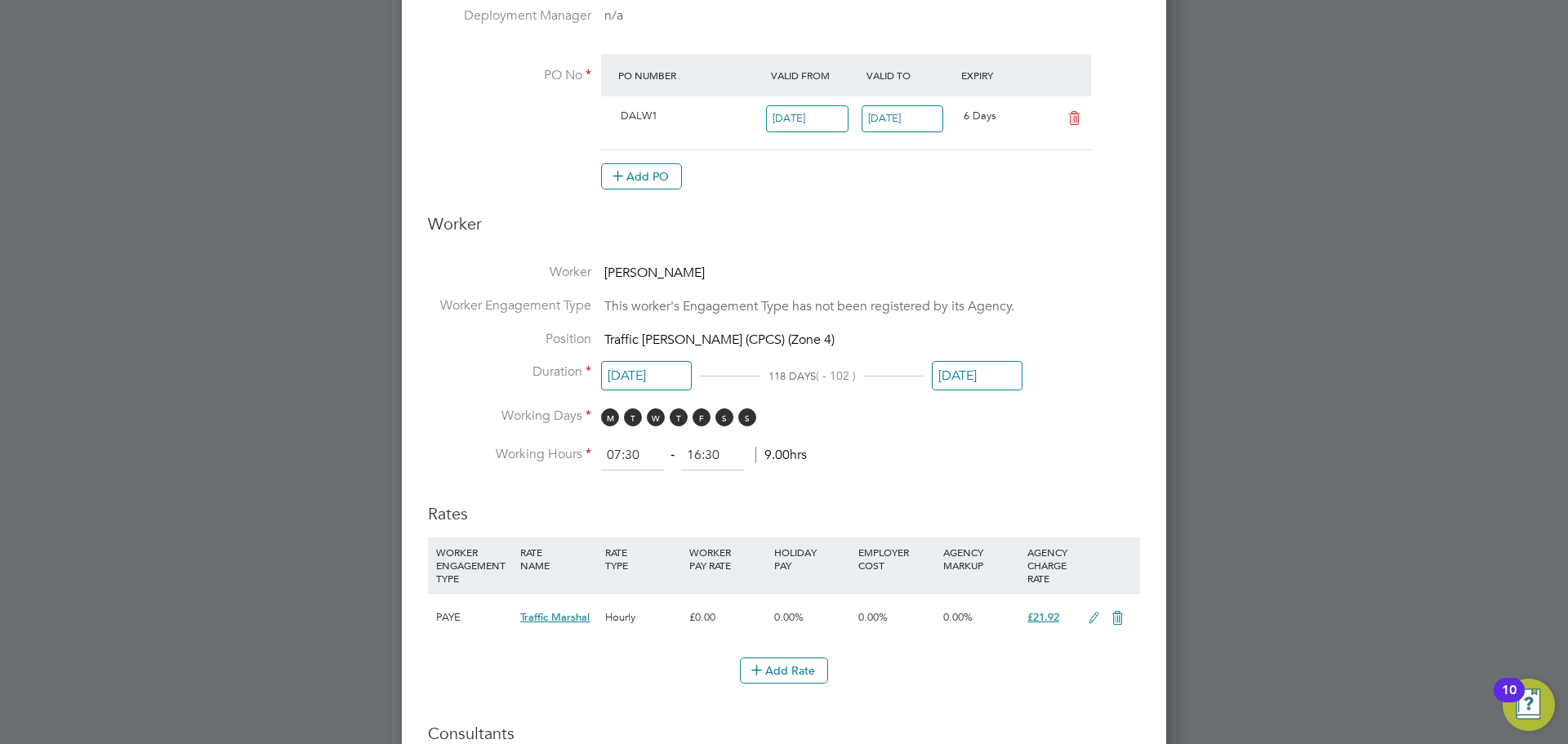
click at [918, 451] on li "Working Hours 07:30 ‐ 16:30 9.00hrs" at bounding box center [784, 455] width 712 height 29
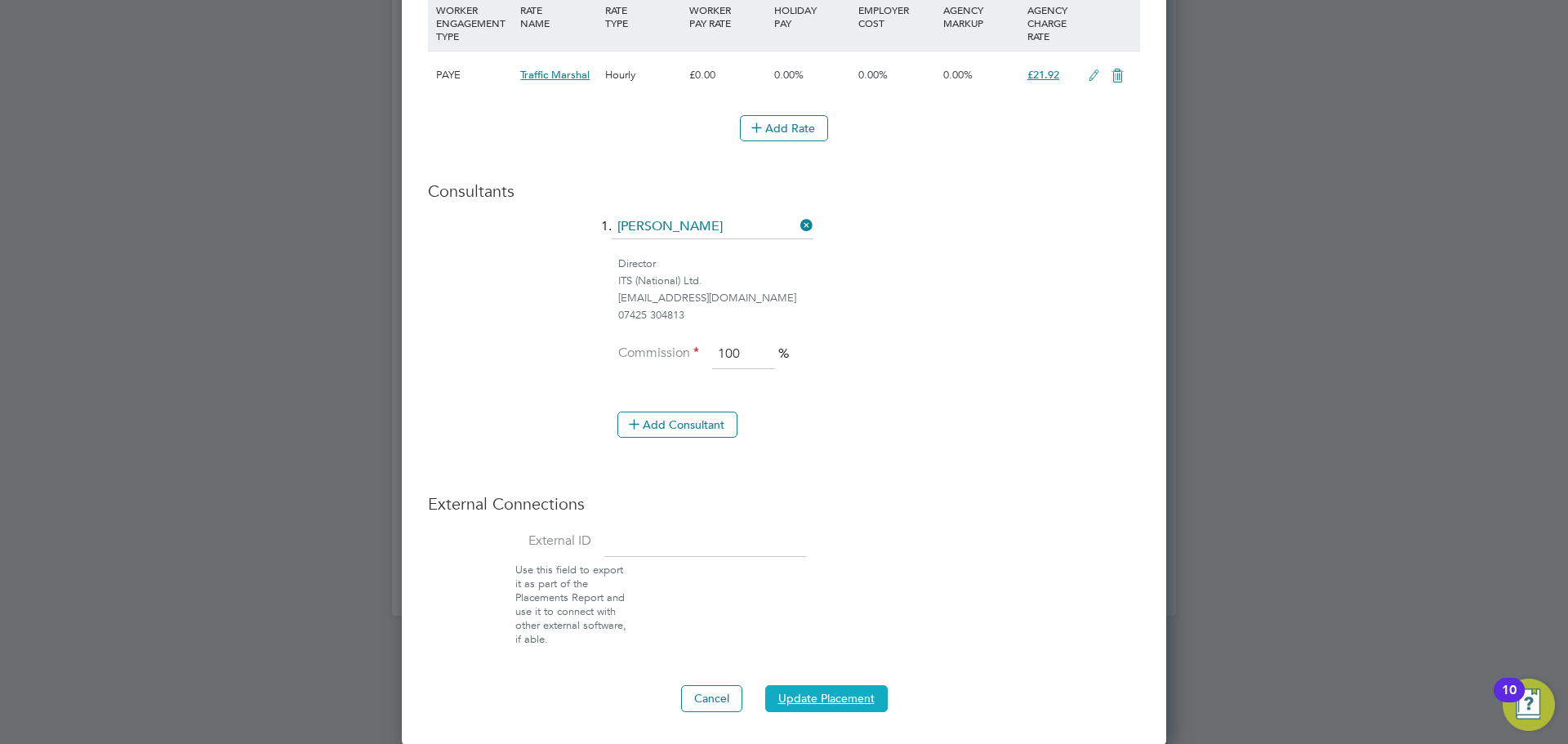
click at [863, 690] on button "Update Placement" at bounding box center [827, 698] width 123 height 26
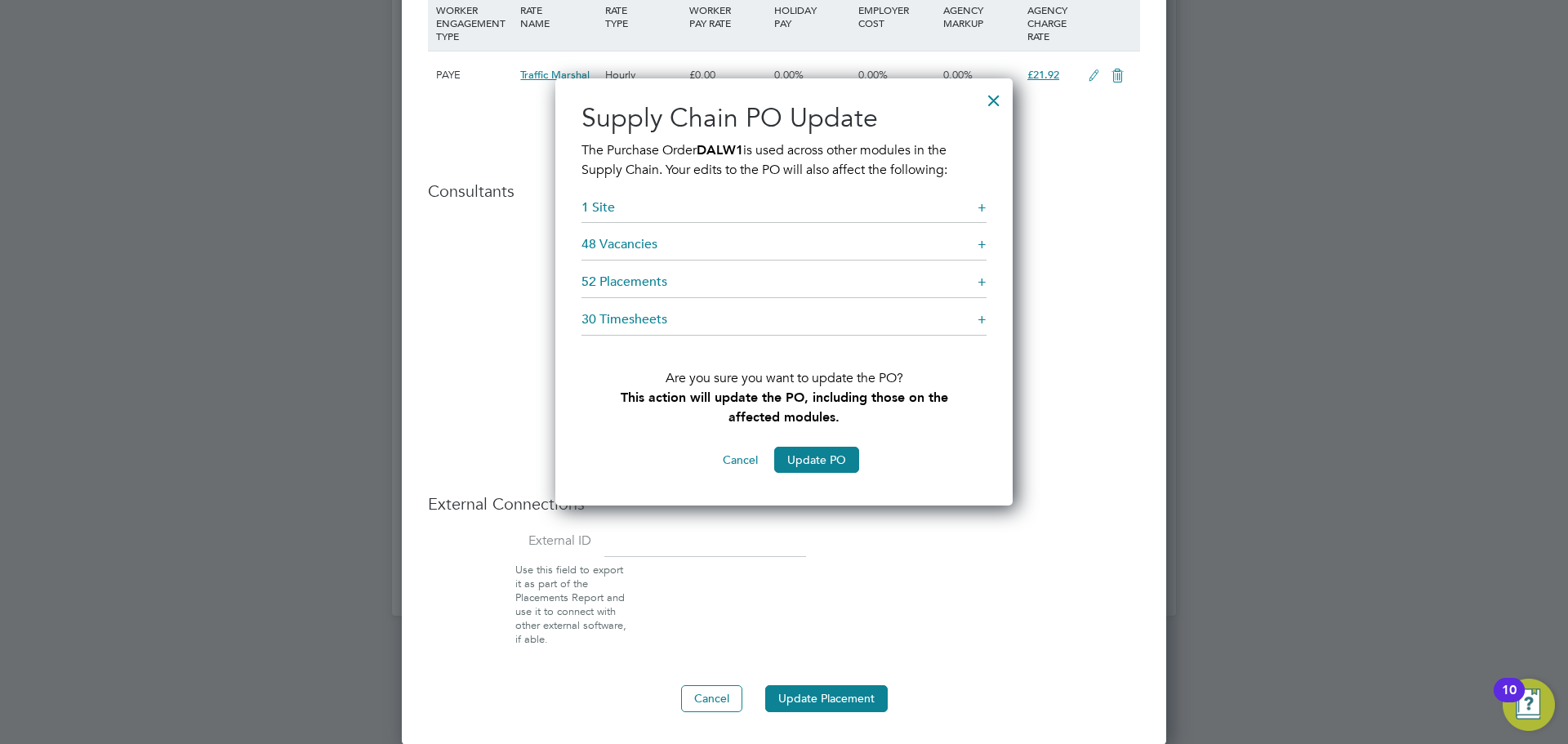
click at [975, 208] on h5 "1 Site +" at bounding box center [784, 211] width 405 height 24
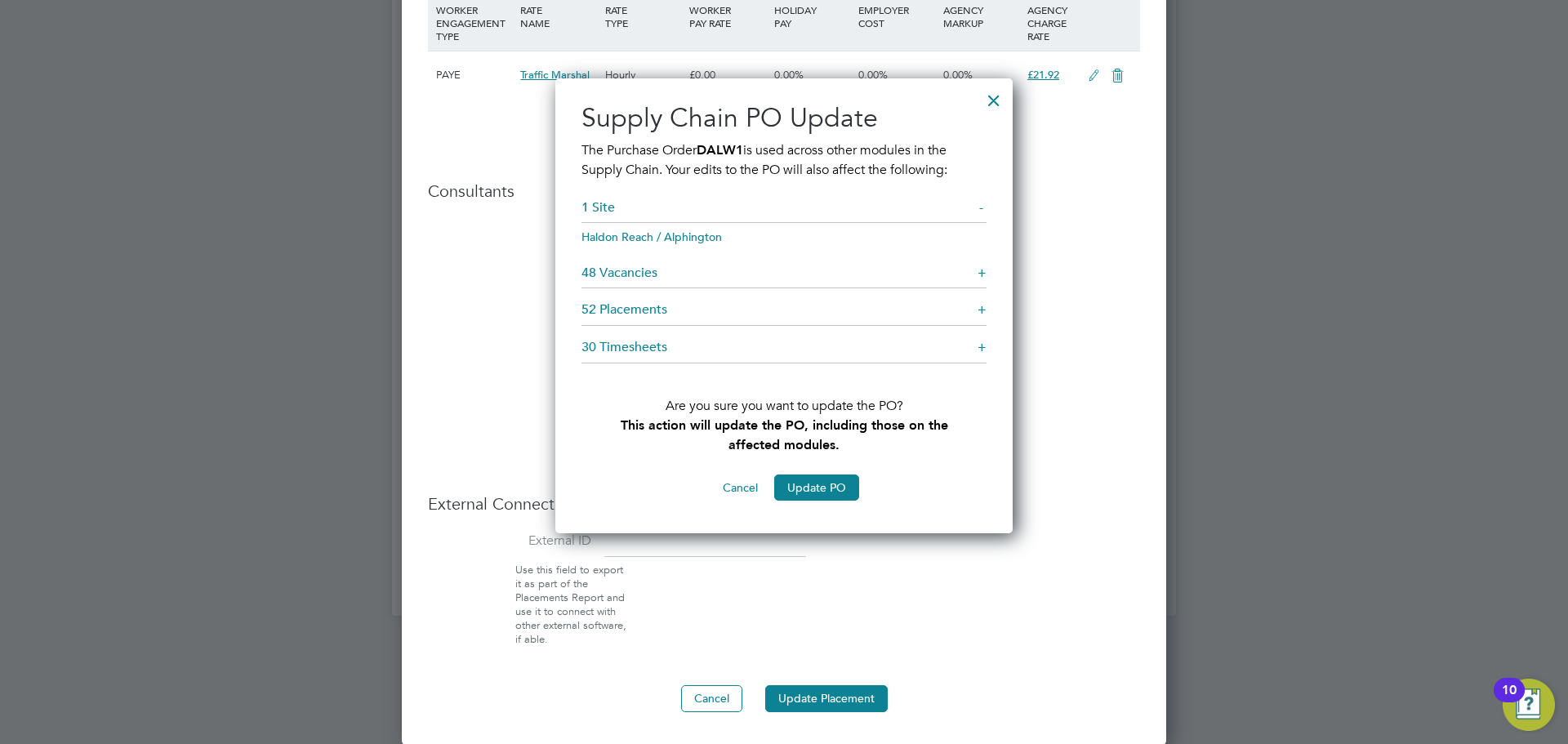
click at [975, 208] on h5 "1 Site -" at bounding box center [784, 211] width 405 height 24
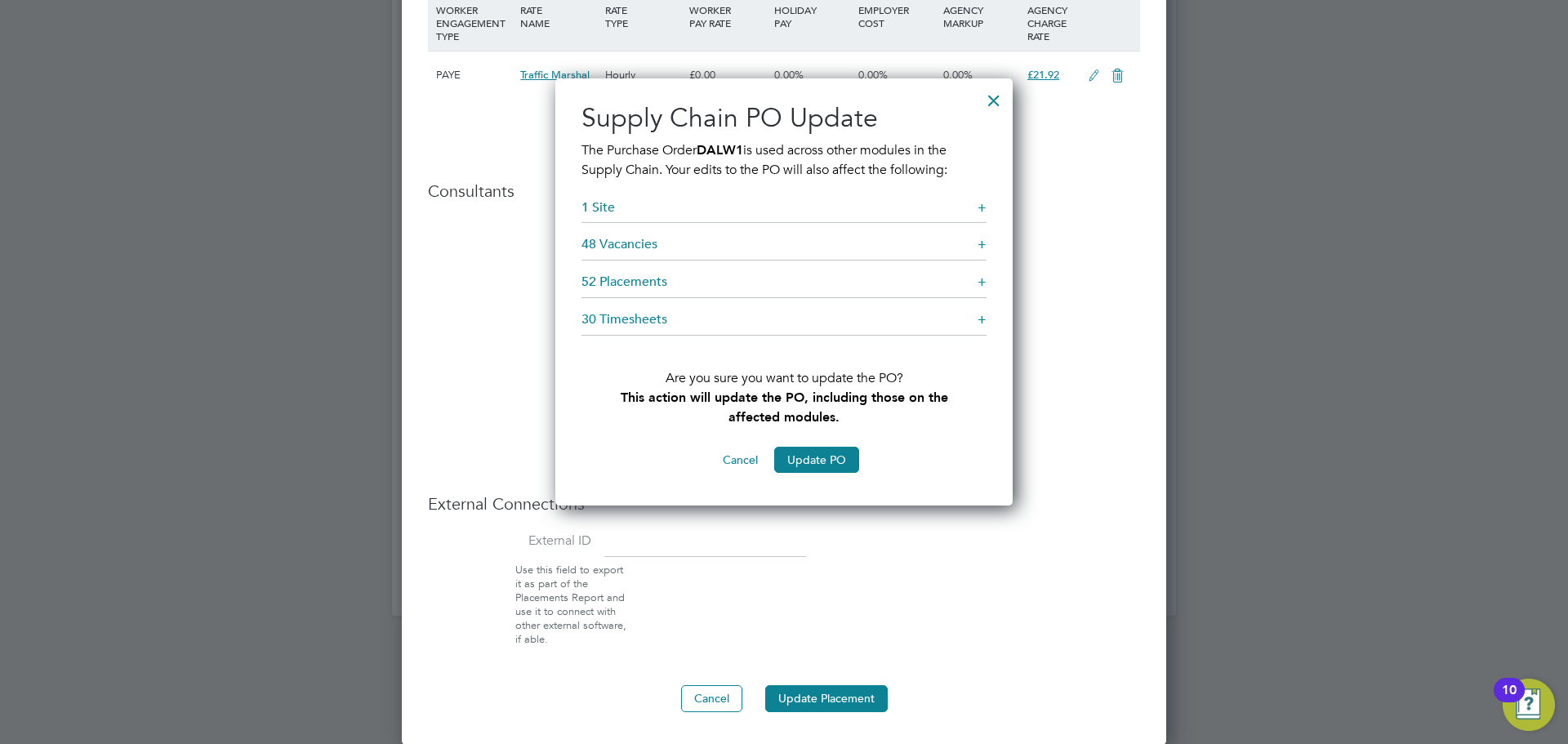
click at [982, 242] on div "+" at bounding box center [982, 244] width 9 height 18
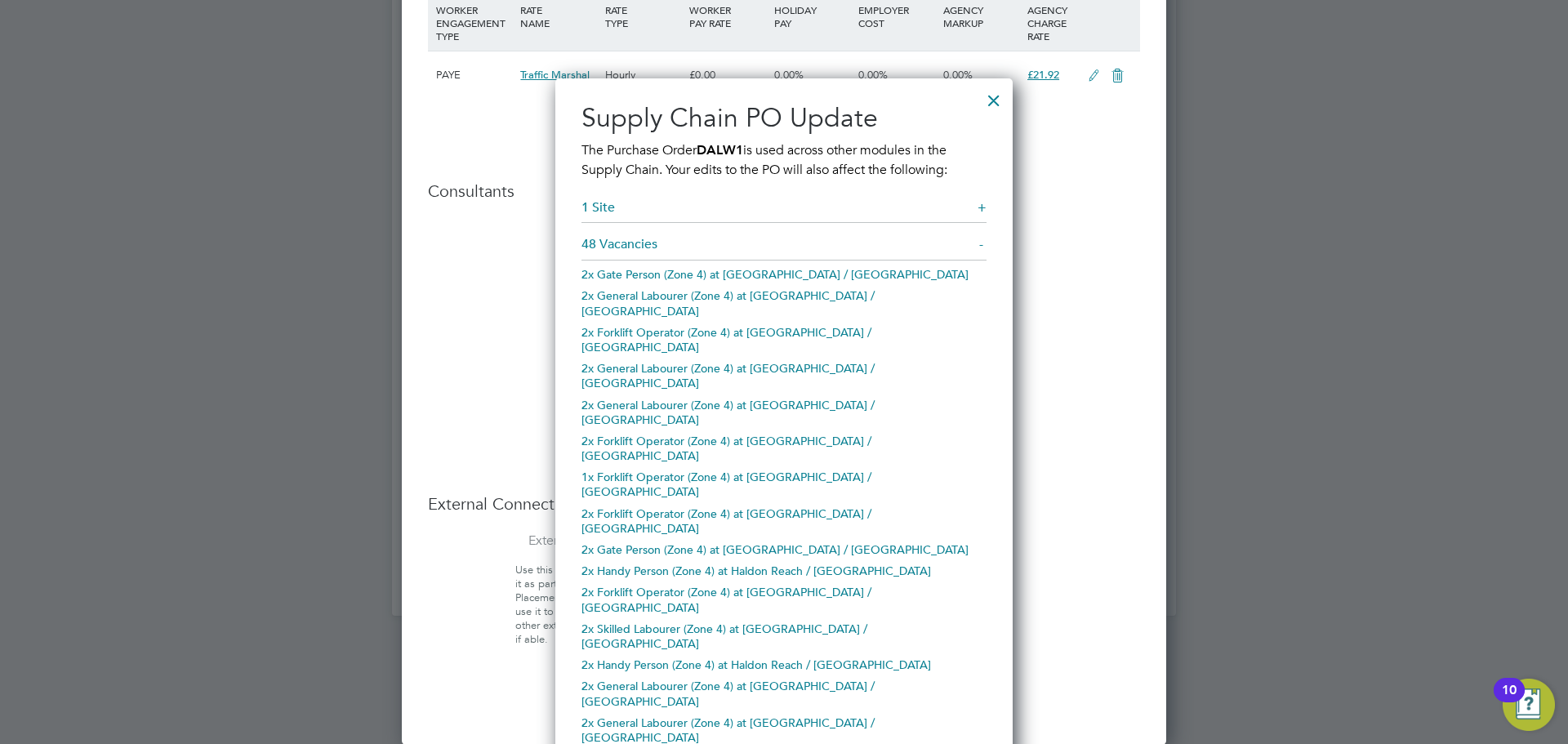
click at [982, 242] on div "-" at bounding box center [983, 244] width 8 height 18
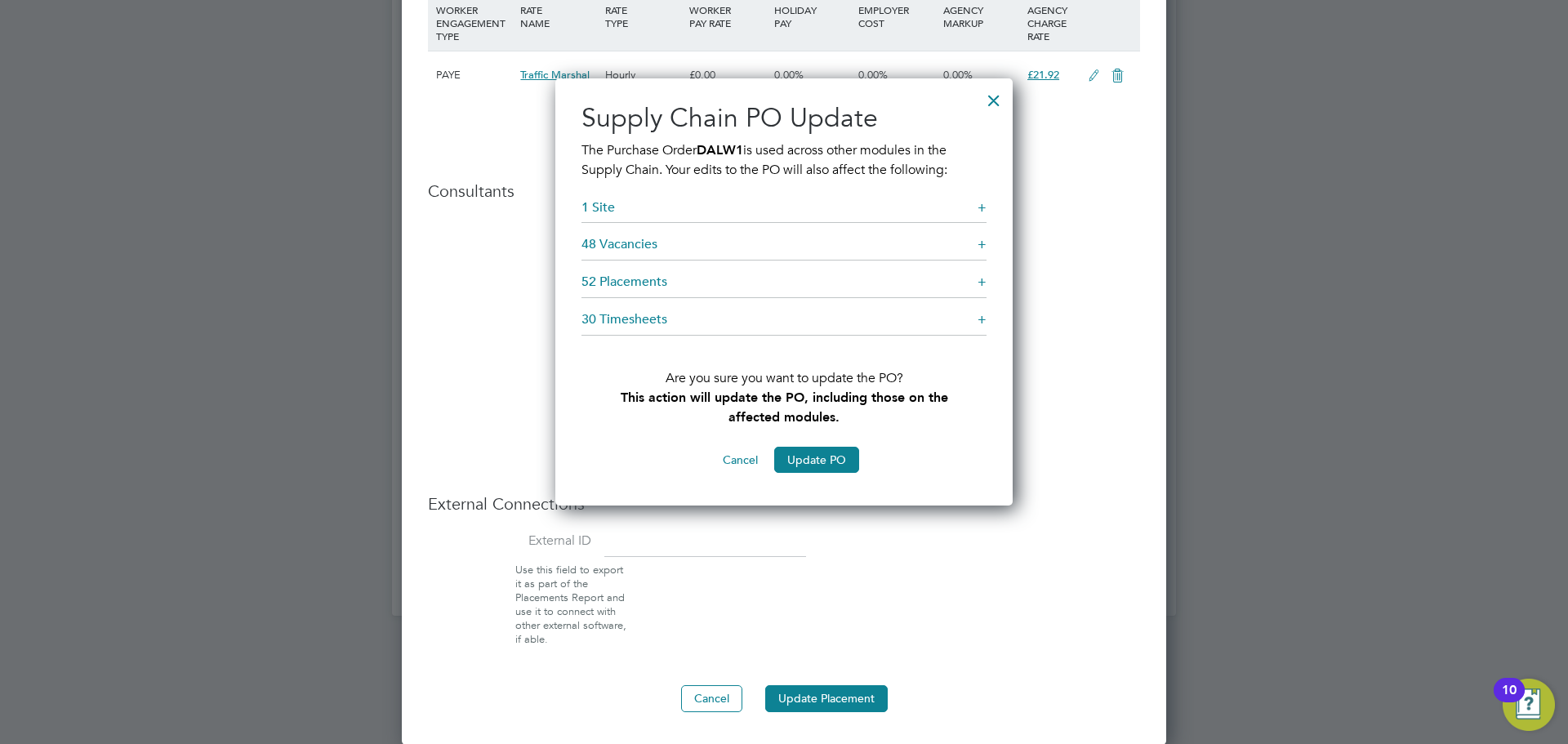
click at [998, 98] on div at bounding box center [993, 96] width 29 height 29
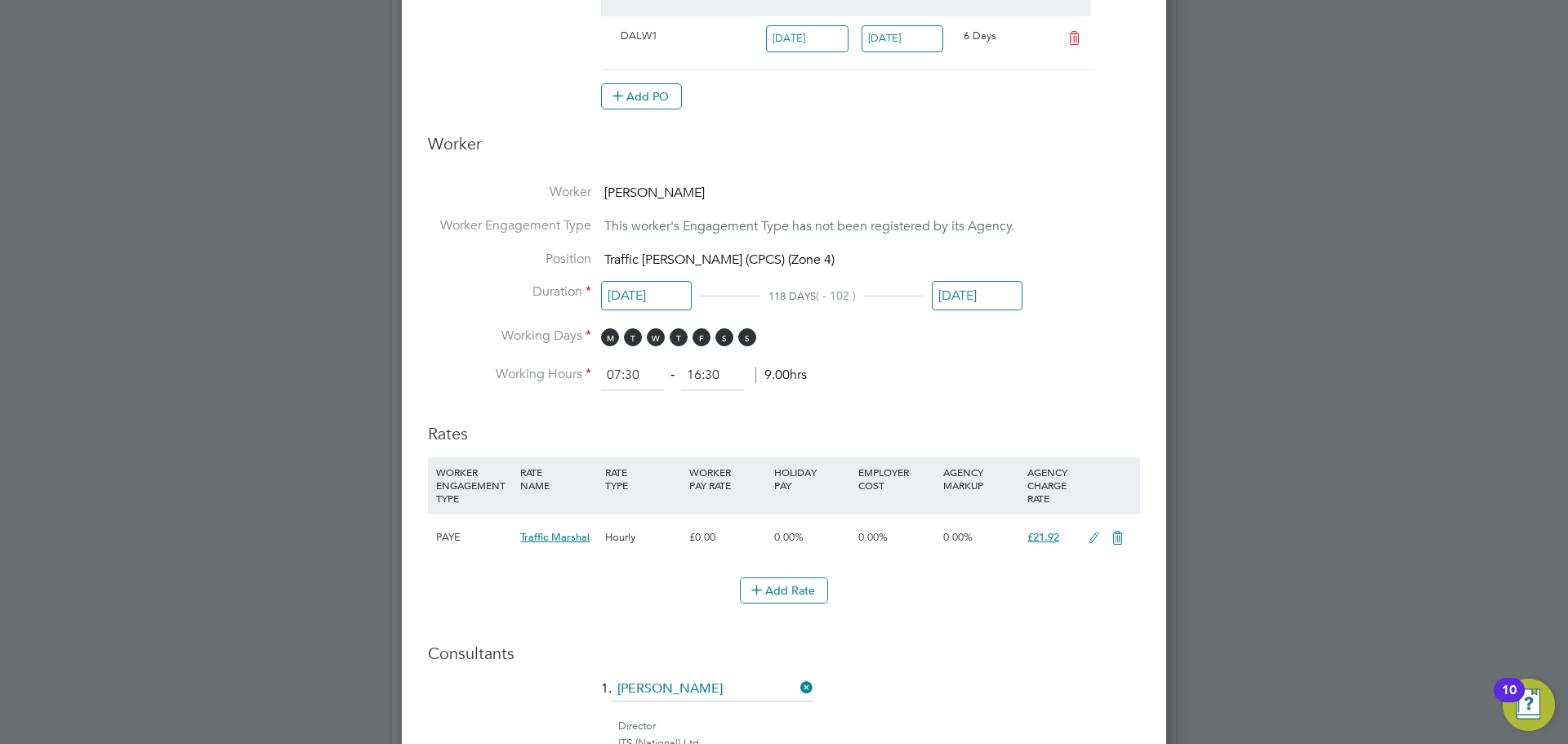
scroll to position [407, 0]
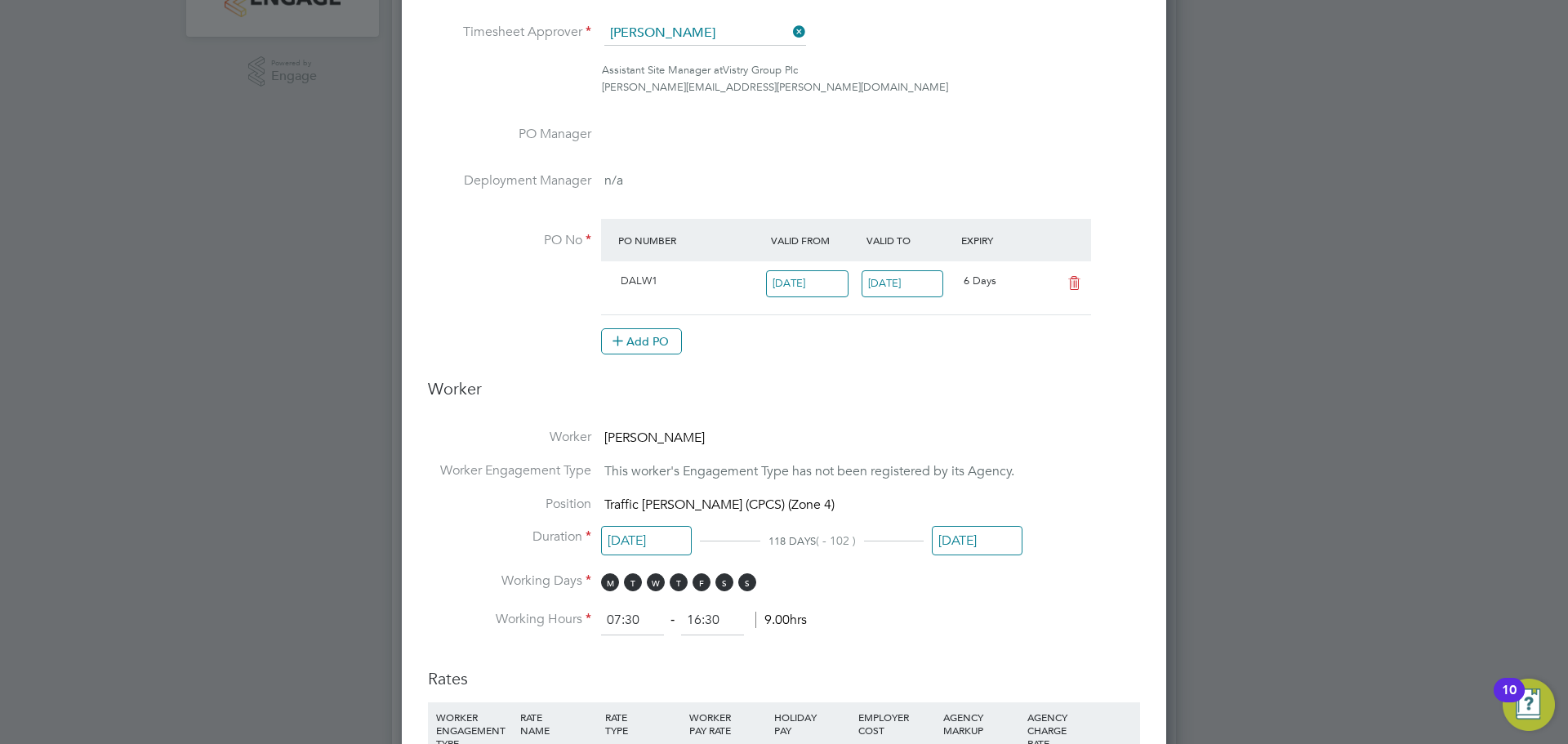
click at [928, 283] on input "[DATE]" at bounding box center [902, 284] width 83 height 27
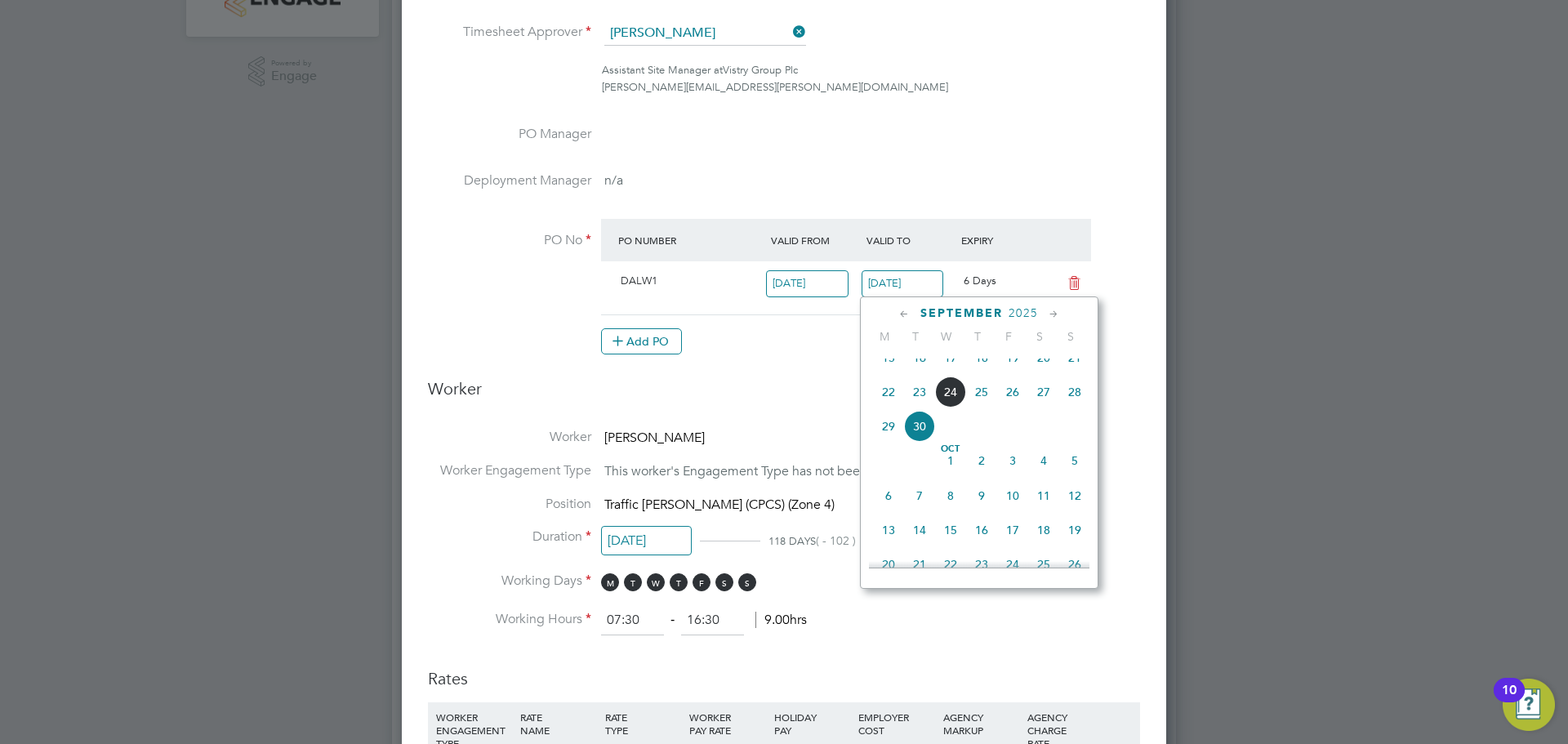
click at [1058, 315] on icon at bounding box center [1054, 314] width 16 height 18
click at [1058, 314] on icon at bounding box center [1054, 314] width 16 height 18
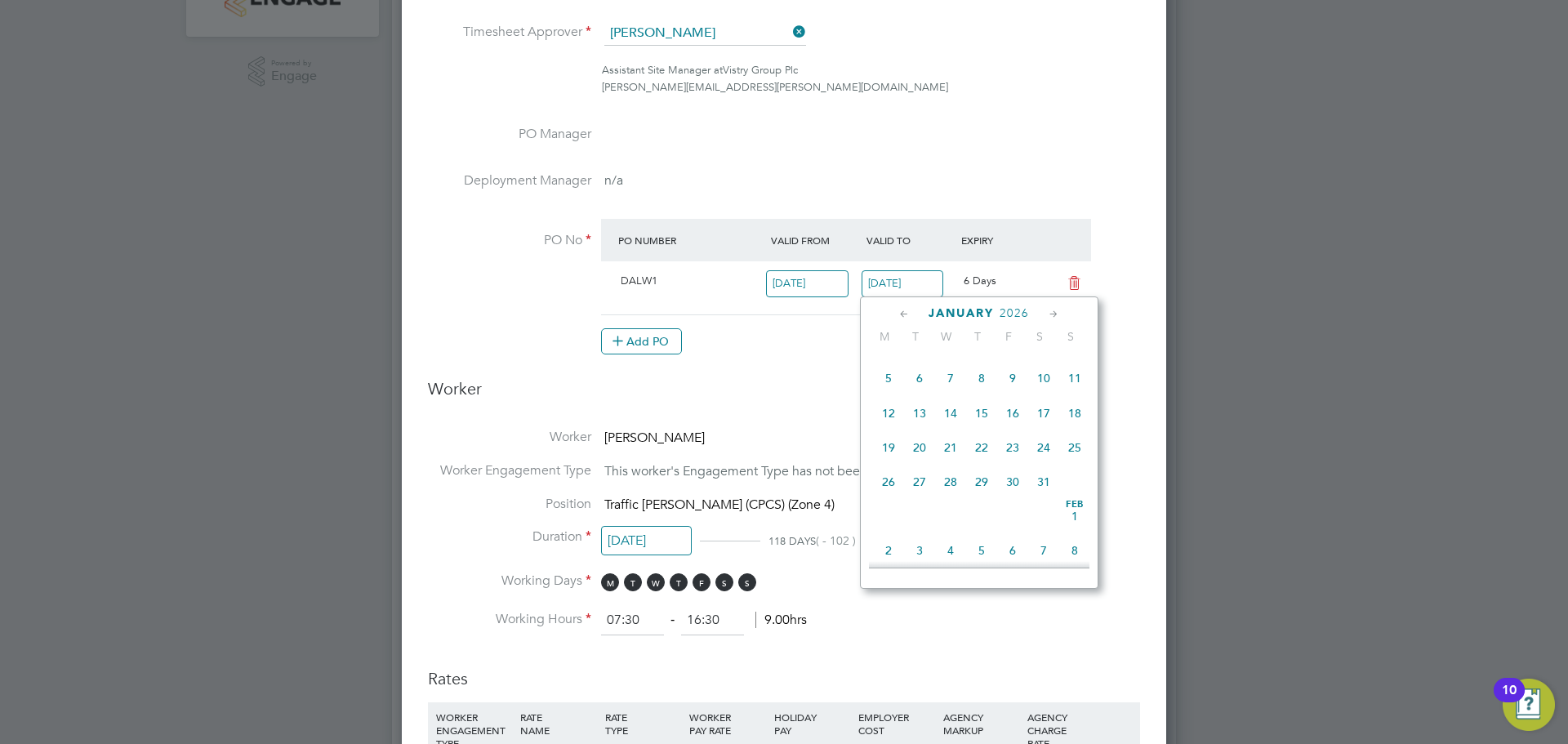
scroll to position [1446, 0]
click at [1046, 494] on span "28" at bounding box center [1043, 477] width 31 height 31
type input "[DATE]"
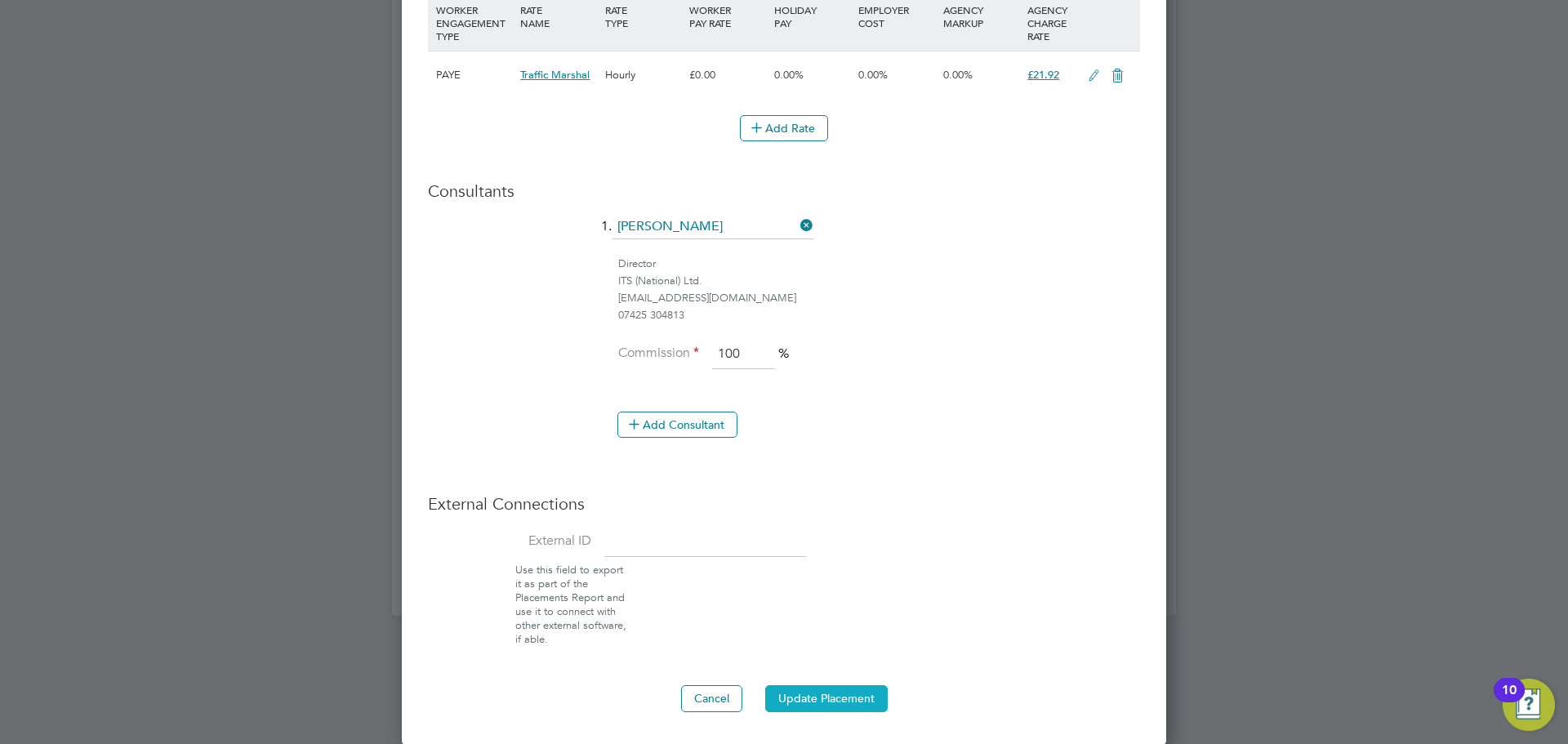
click at [877, 701] on button "Update Placement" at bounding box center [827, 698] width 123 height 26
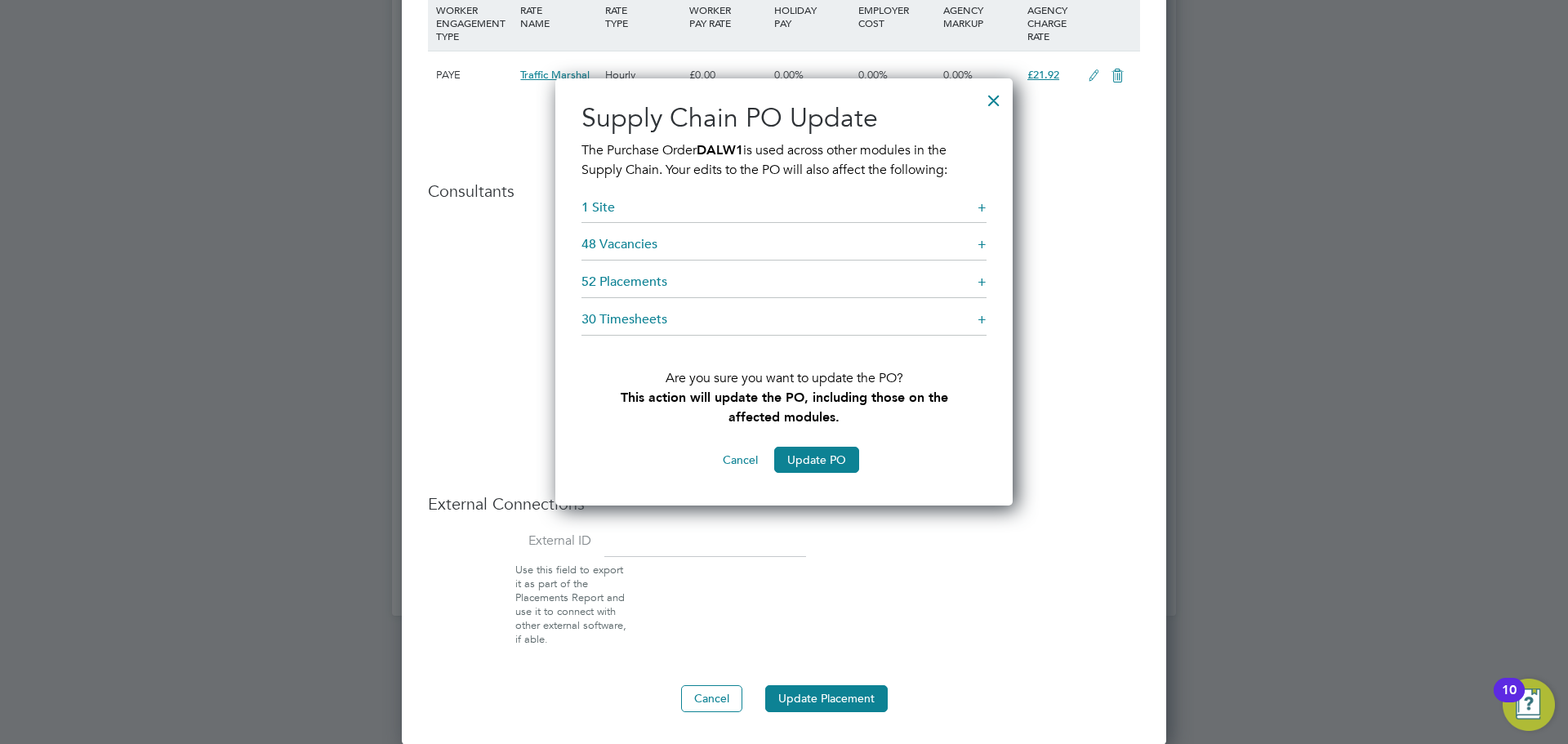
drag, startPoint x: 847, startPoint y: 452, endPoint x: 1055, endPoint y: 450, distance: 208.0
click at [847, 452] on button "Update PO" at bounding box center [817, 460] width 85 height 26
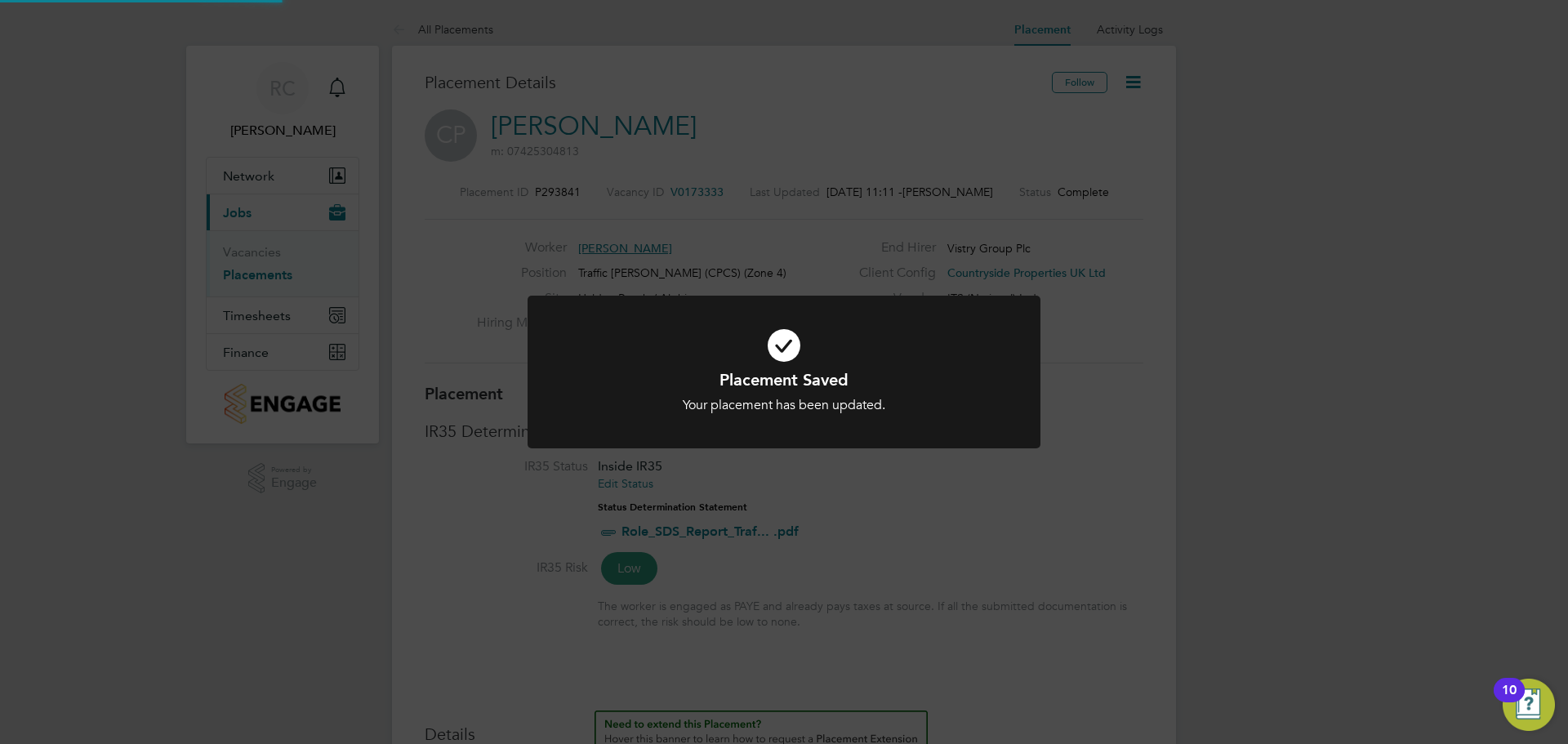
scroll to position [48, 114]
click at [271, 271] on div "Placement Saved Your placement has been updated. Cancel Okay" at bounding box center [784, 372] width 1568 height 744
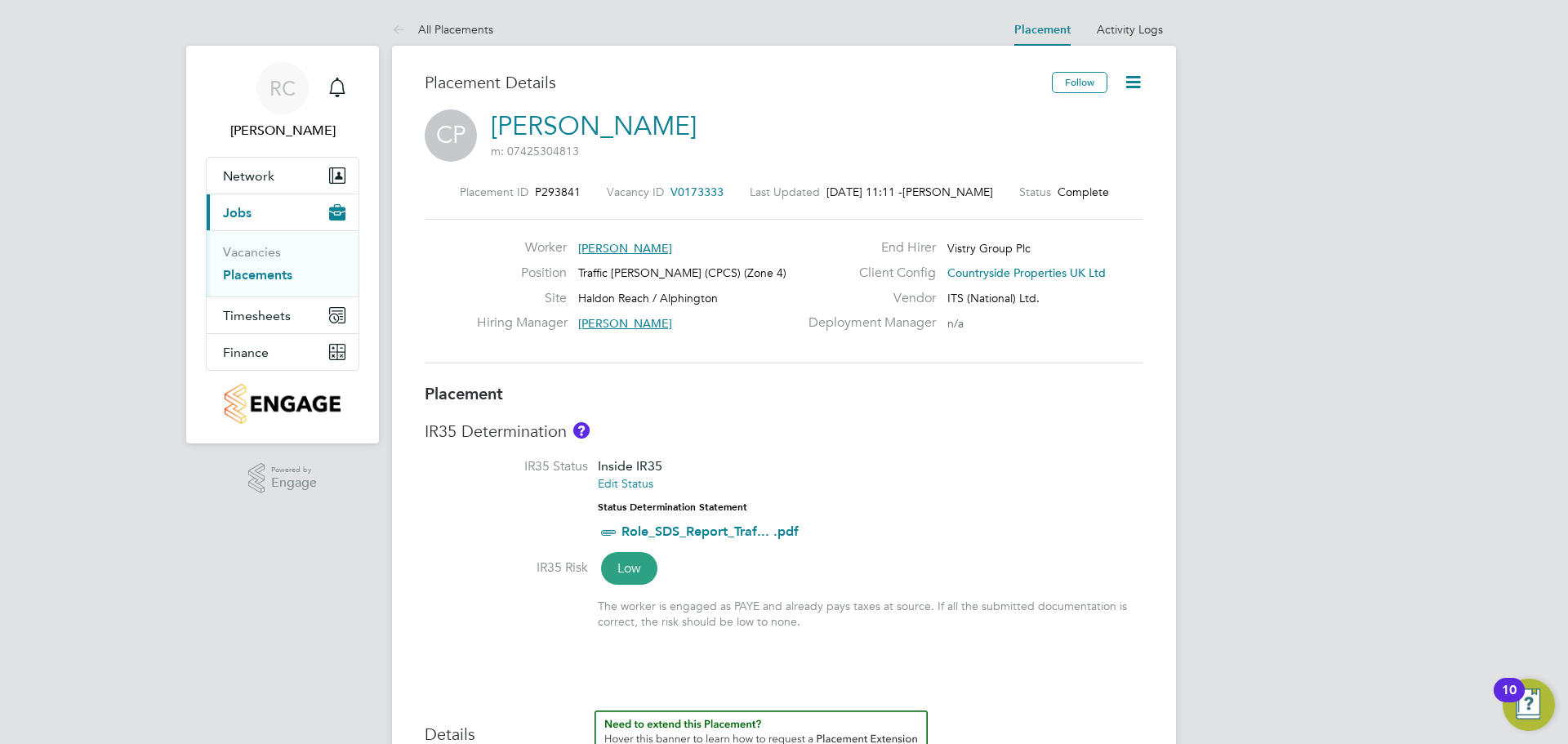
drag, startPoint x: 271, startPoint y: 277, endPoint x: 316, endPoint y: 284, distance: 45.5
click at [271, 277] on link "Placements" at bounding box center [257, 274] width 69 height 16
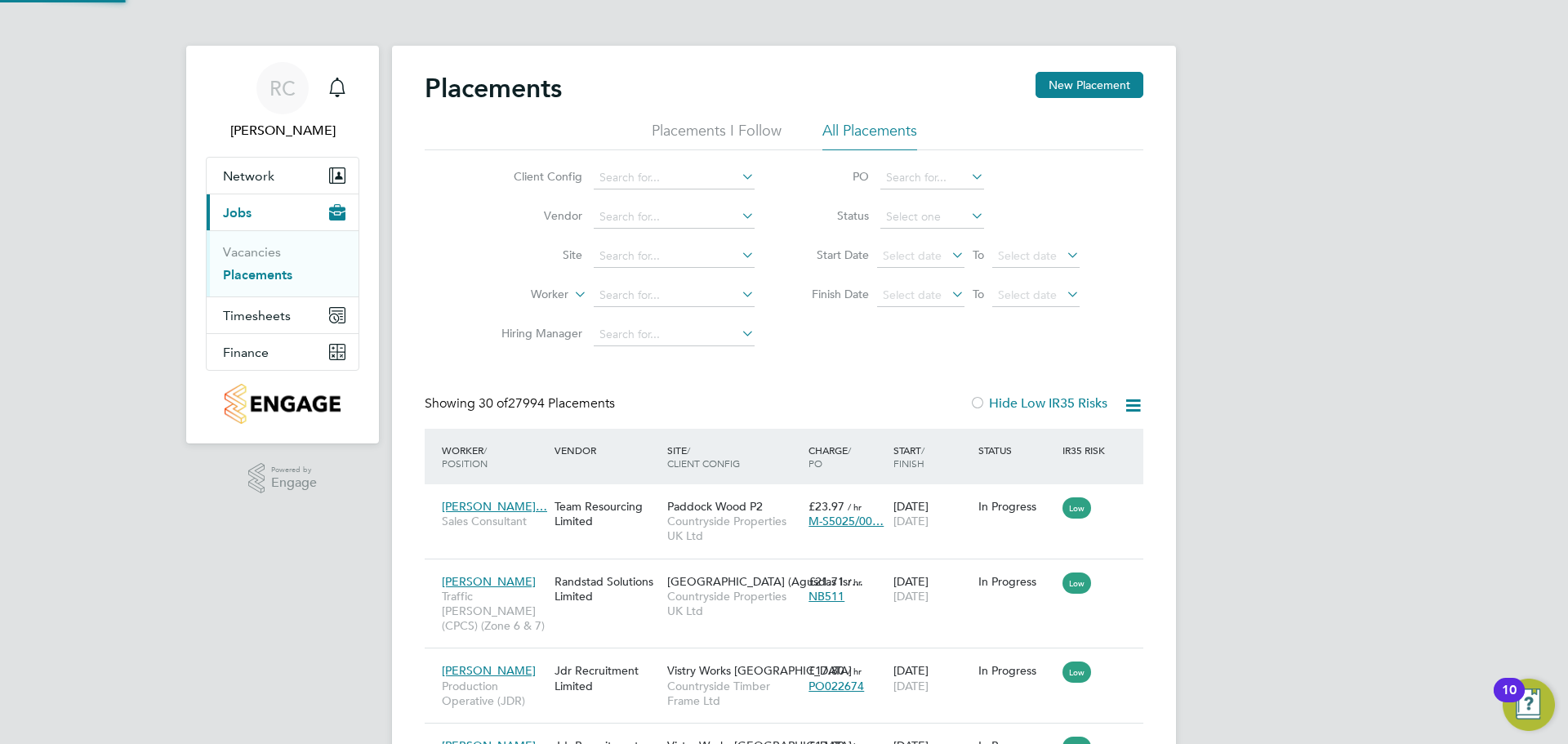
scroll to position [61, 113]
click at [643, 257] on input at bounding box center [674, 256] width 161 height 23
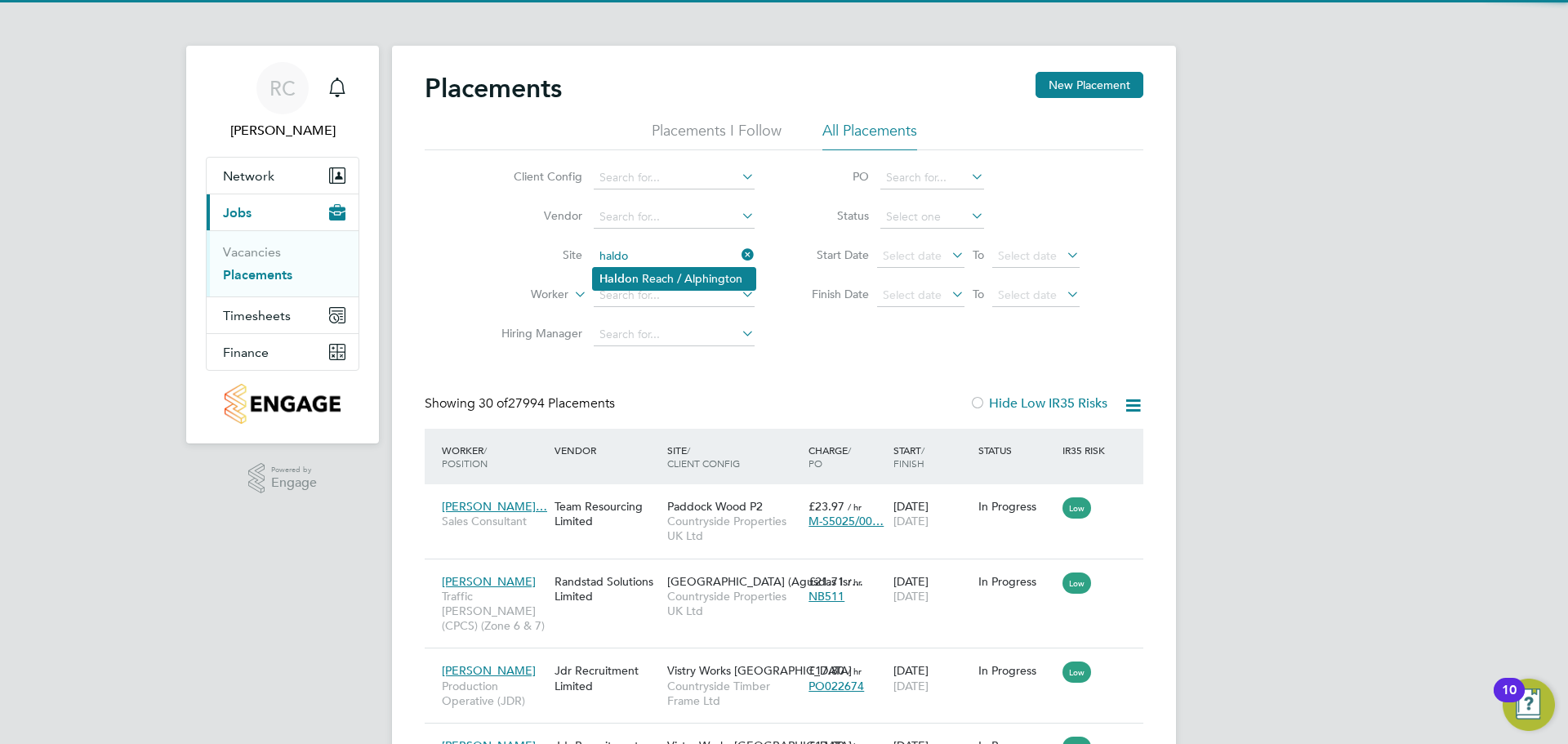
click at [676, 276] on li "Haldo n Reach / Alphington" at bounding box center [674, 279] width 163 height 22
type input "Haldon Reach / Alphington"
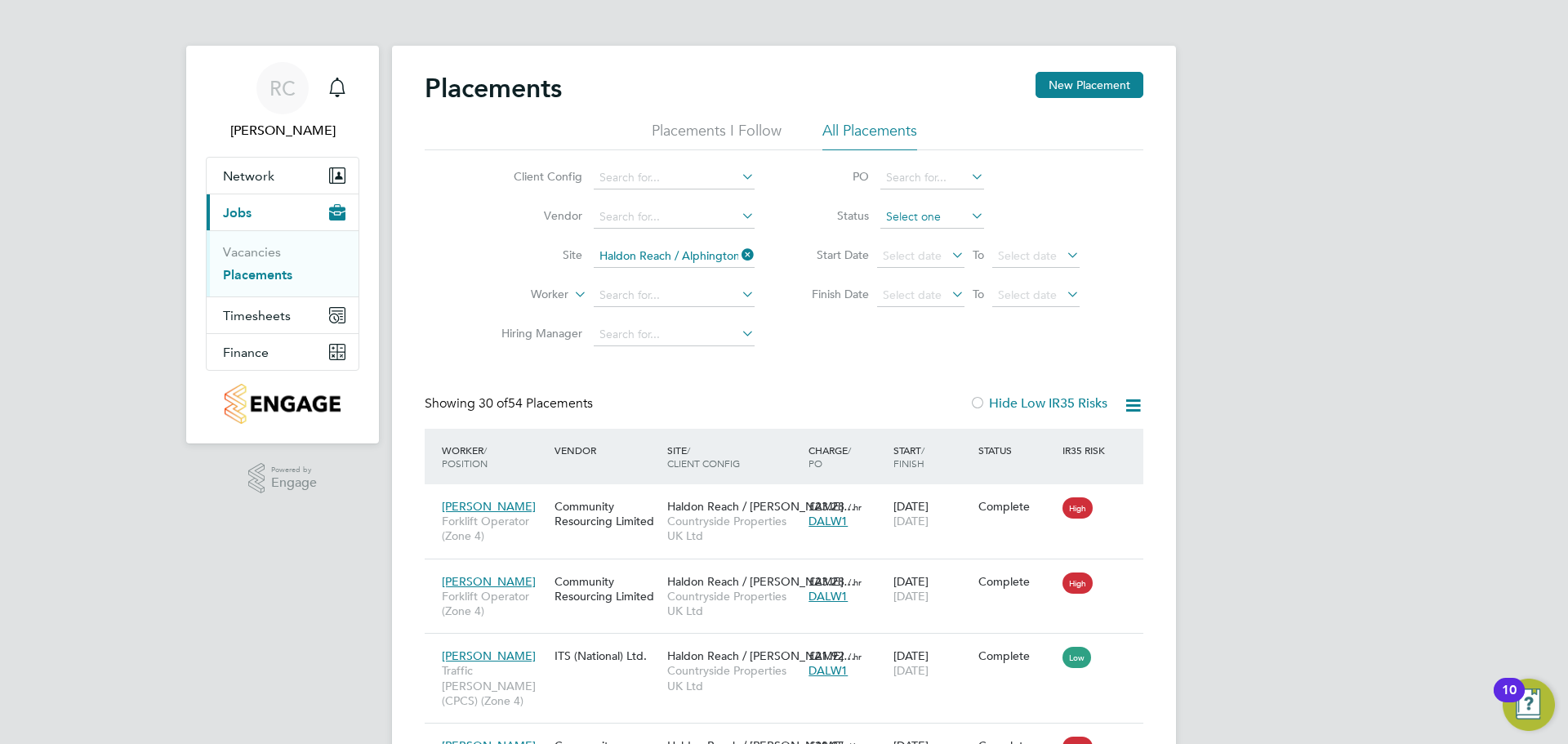
click at [928, 213] on input at bounding box center [932, 217] width 103 height 23
click at [940, 298] on li "In Progress" at bounding box center [932, 303] width 105 height 21
type input "In Progress"
